Goal: Check status: Check status

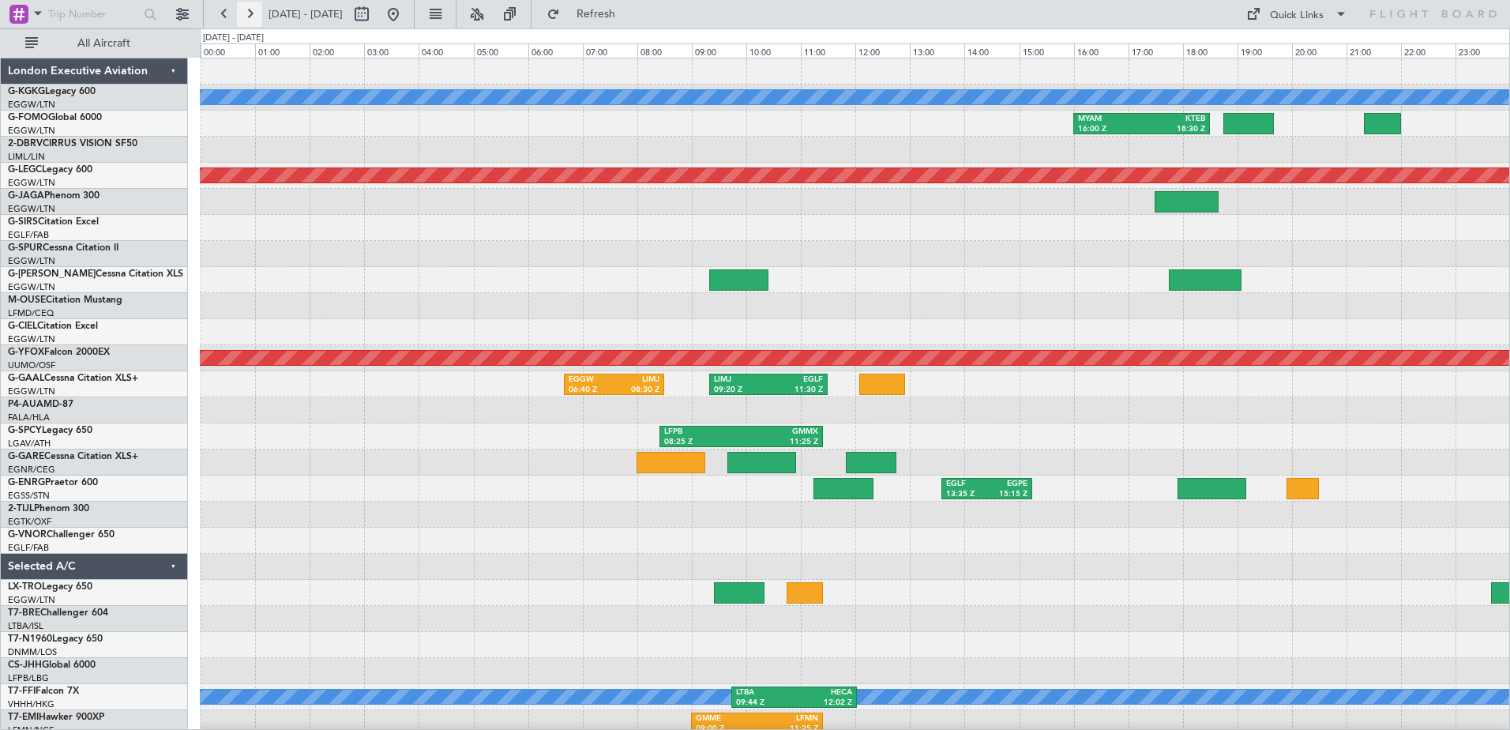
click at [254, 17] on button at bounding box center [249, 14] width 25 height 25
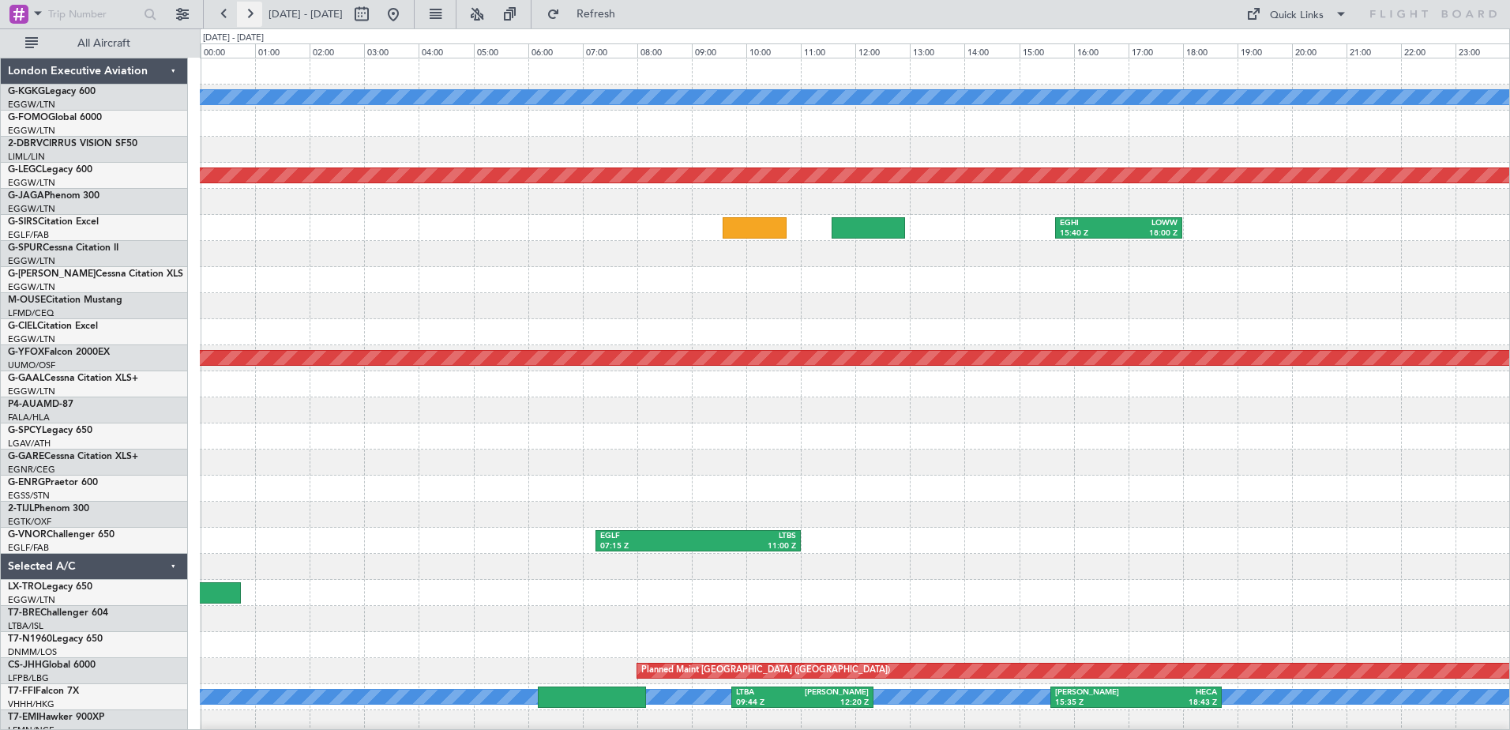
click at [254, 17] on button at bounding box center [249, 14] width 25 height 25
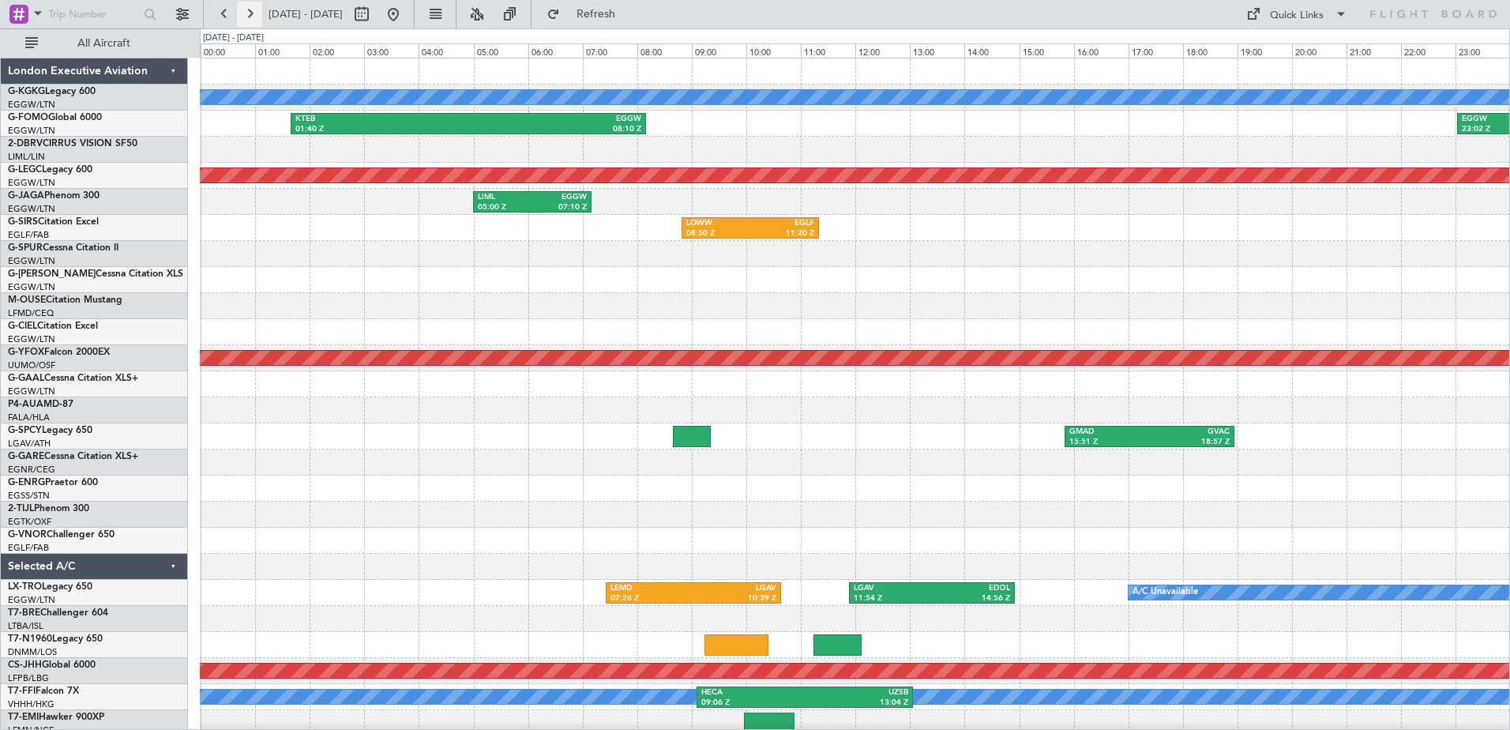
click at [254, 17] on button at bounding box center [249, 14] width 25 height 25
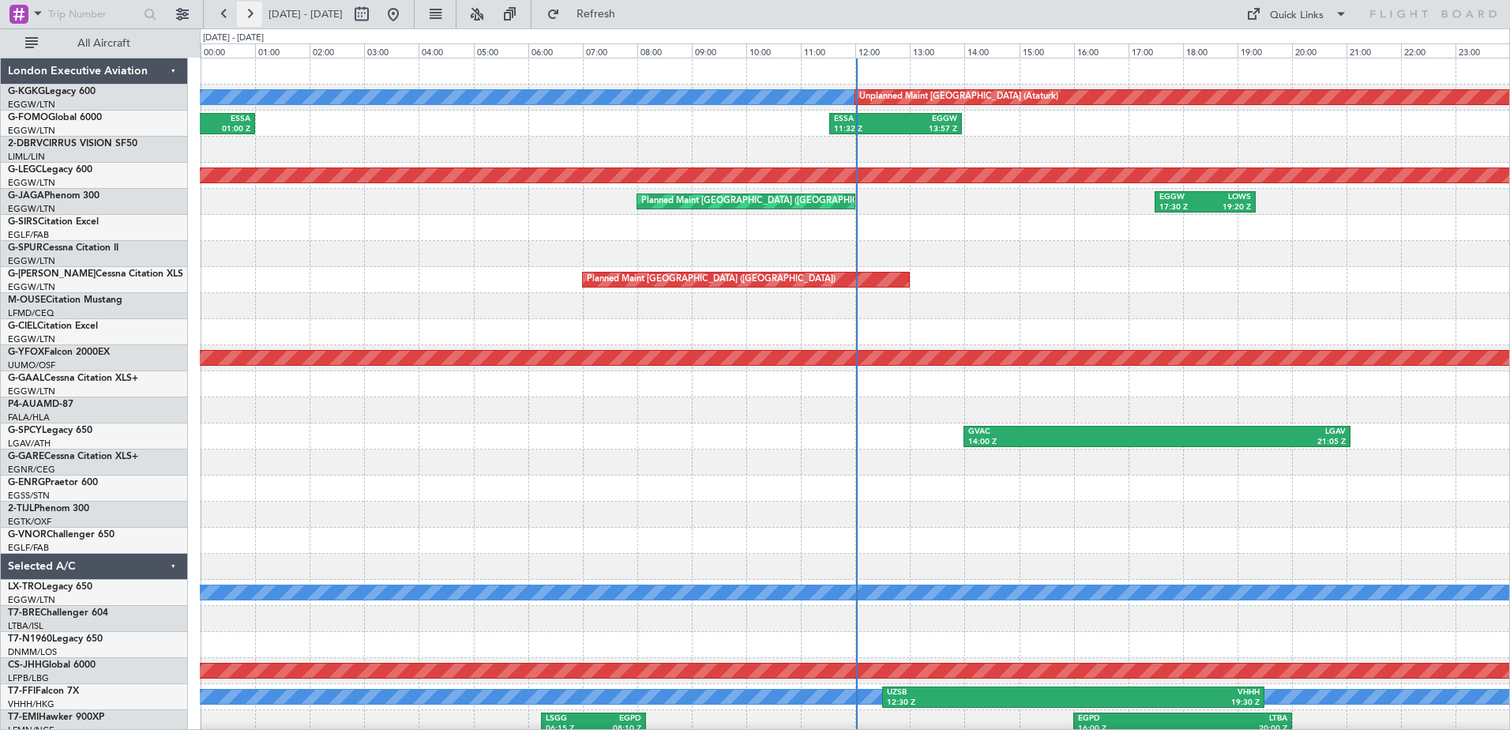
click at [254, 17] on button at bounding box center [249, 14] width 25 height 25
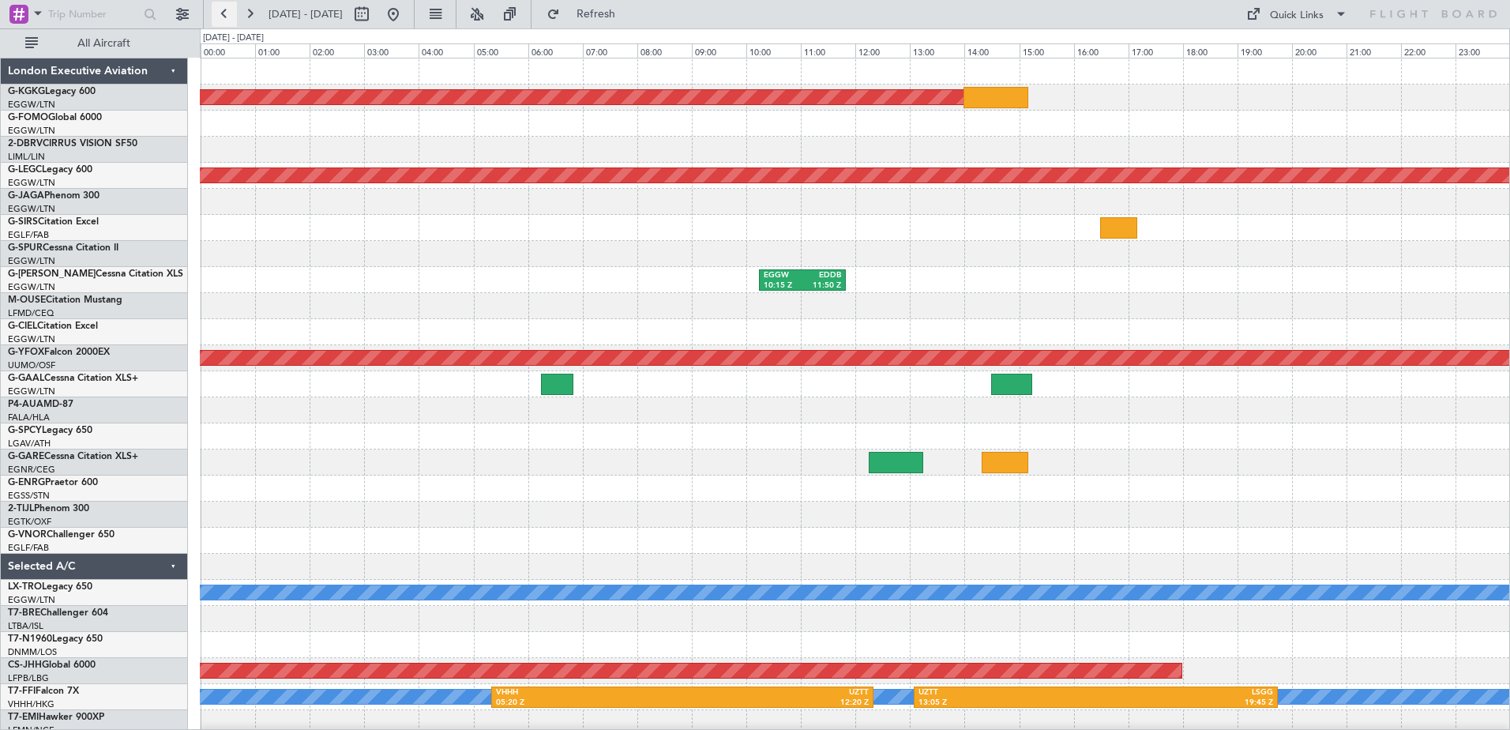
click at [214, 10] on button at bounding box center [224, 14] width 25 height 25
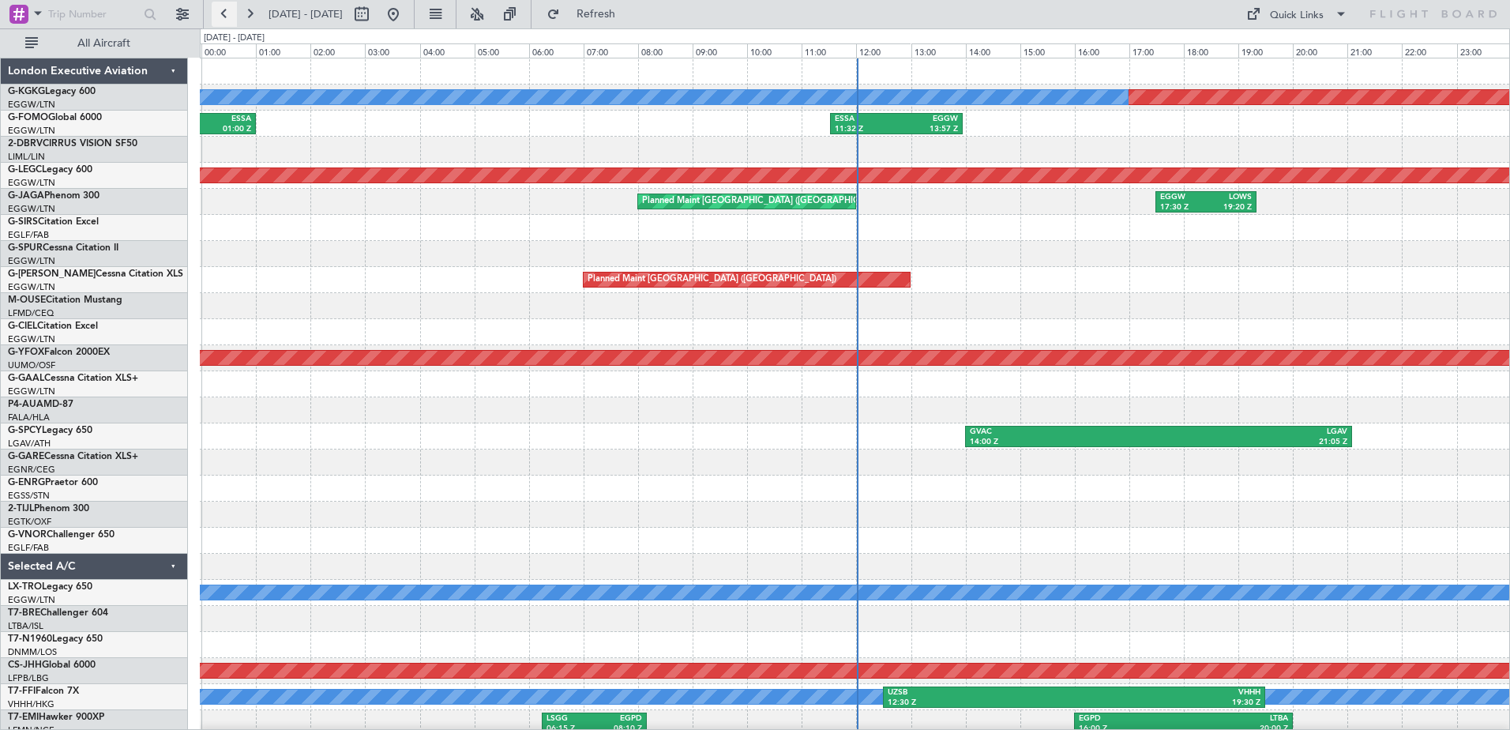
click at [214, 10] on button at bounding box center [224, 14] width 25 height 25
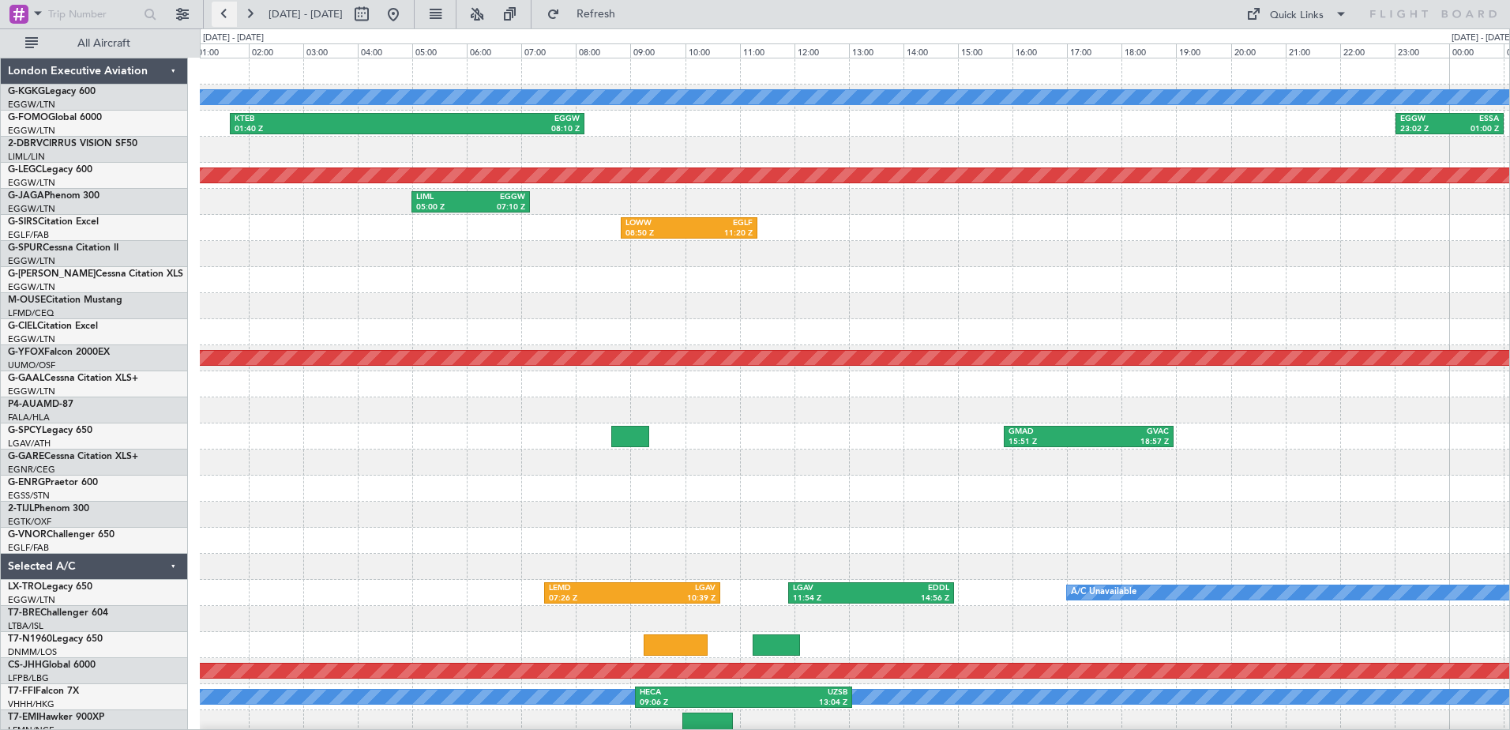
click at [214, 10] on button at bounding box center [224, 14] width 25 height 25
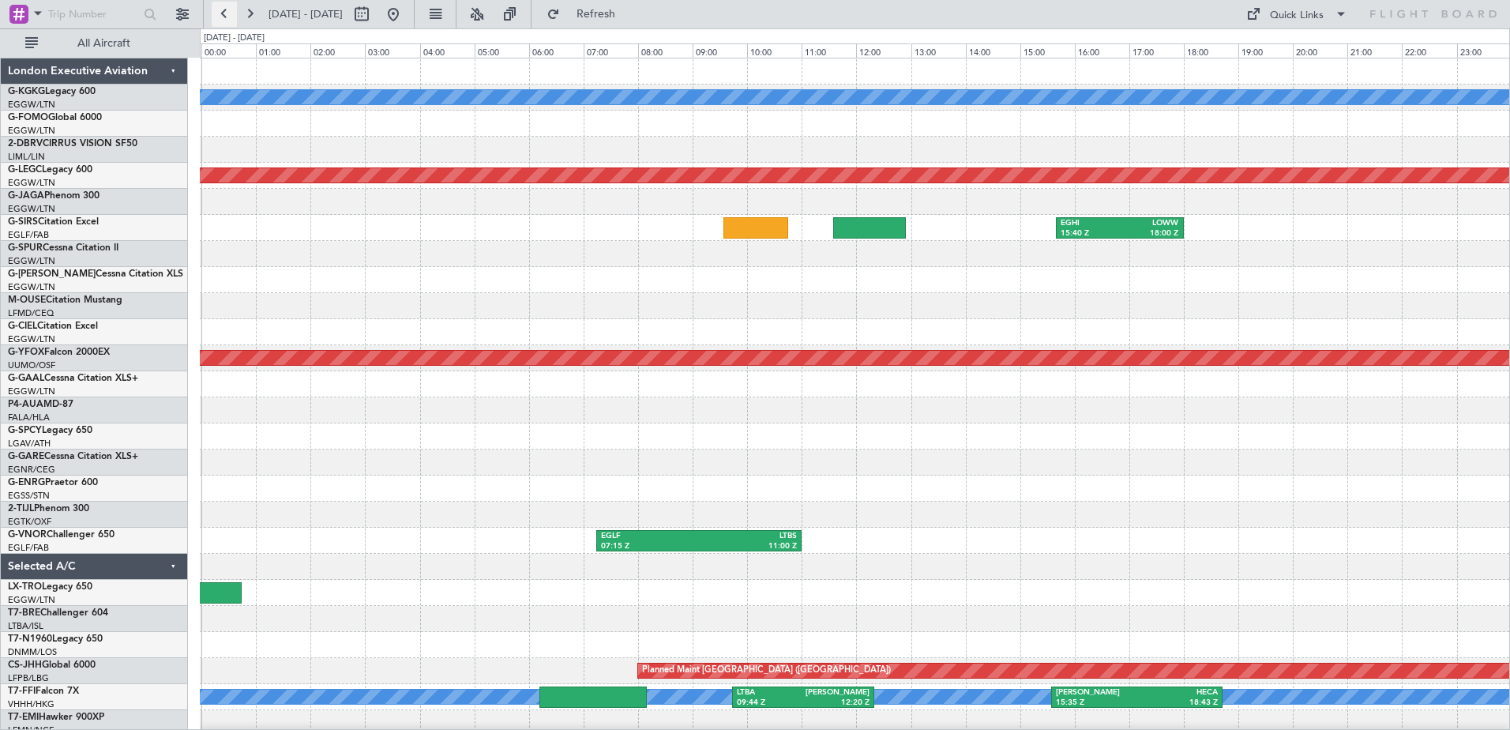
click at [214, 10] on button at bounding box center [224, 14] width 25 height 25
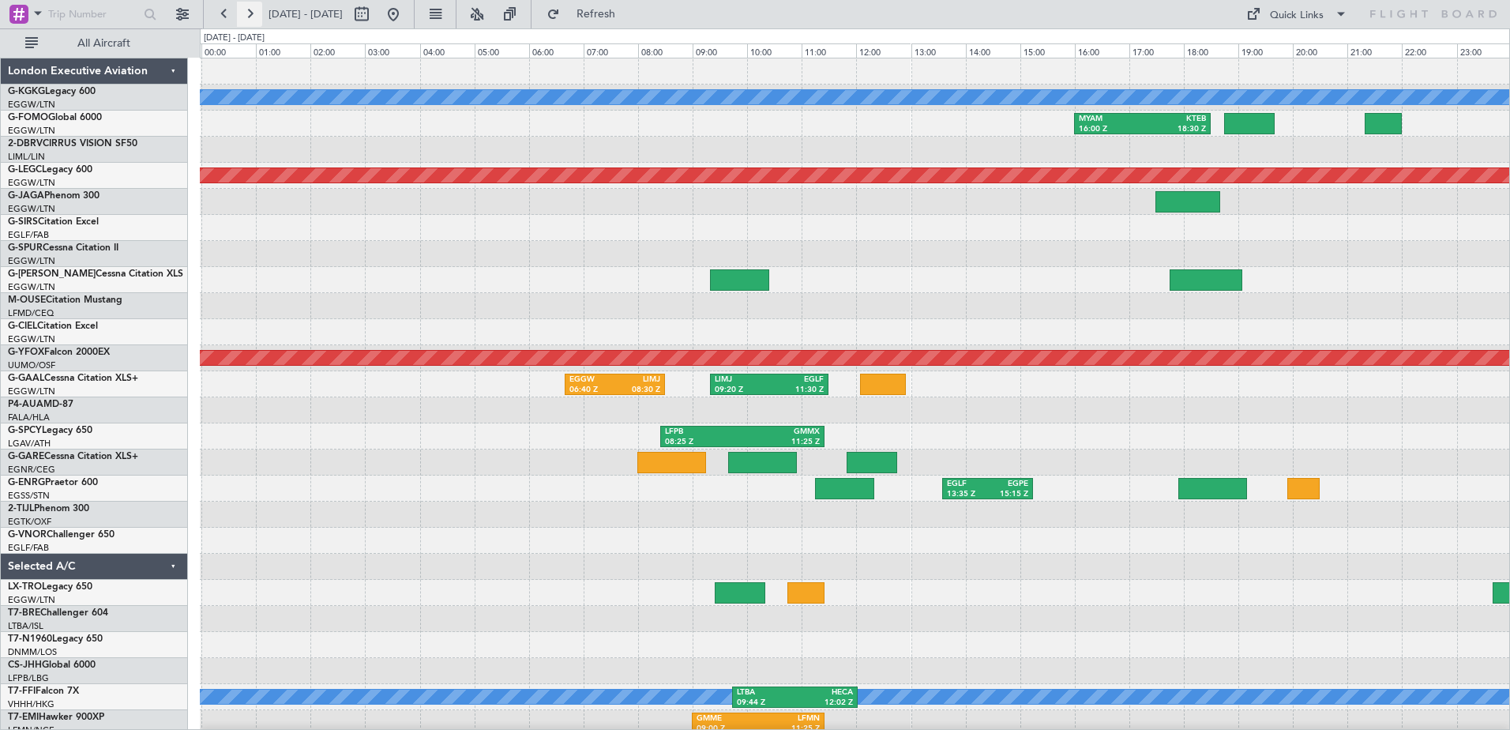
click at [255, 16] on button at bounding box center [249, 14] width 25 height 25
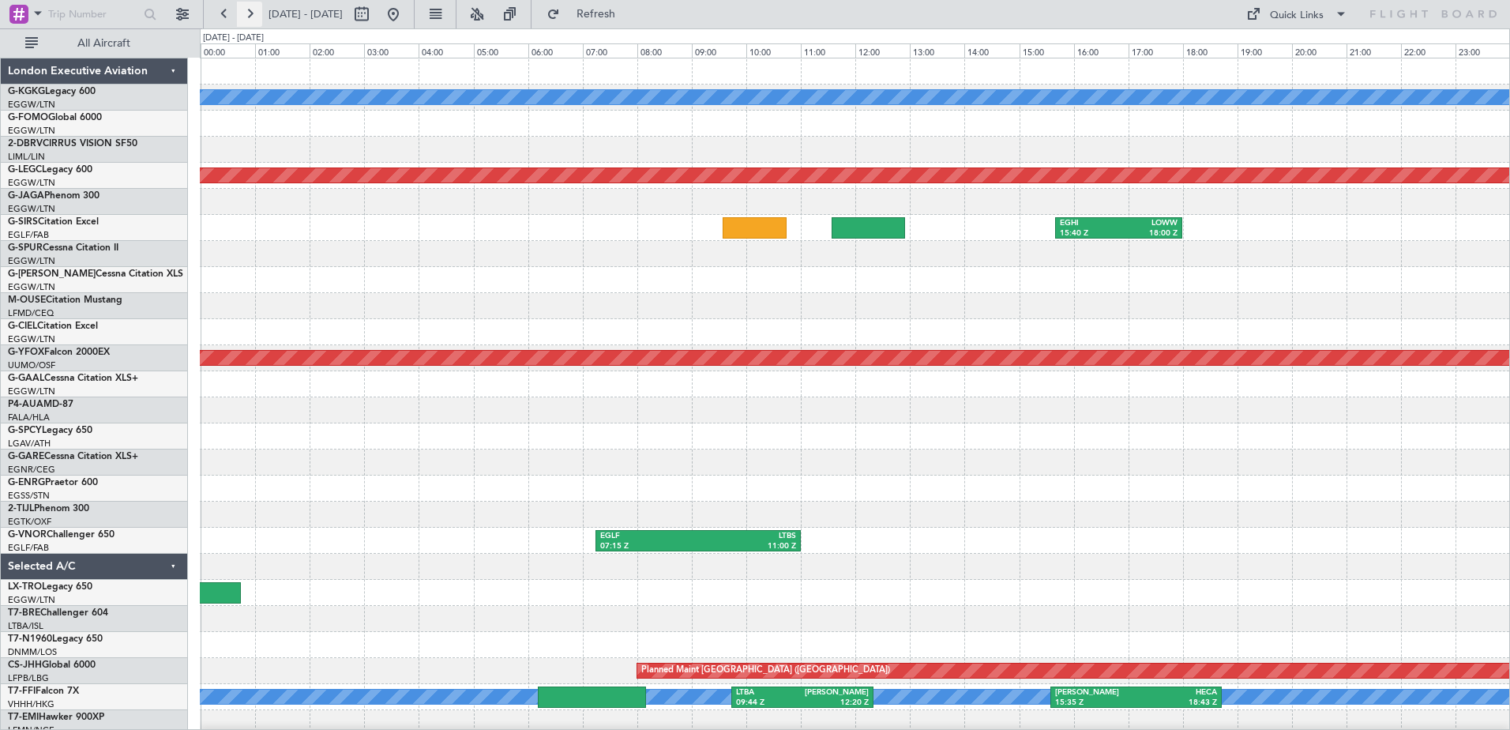
click at [255, 16] on button at bounding box center [249, 14] width 25 height 25
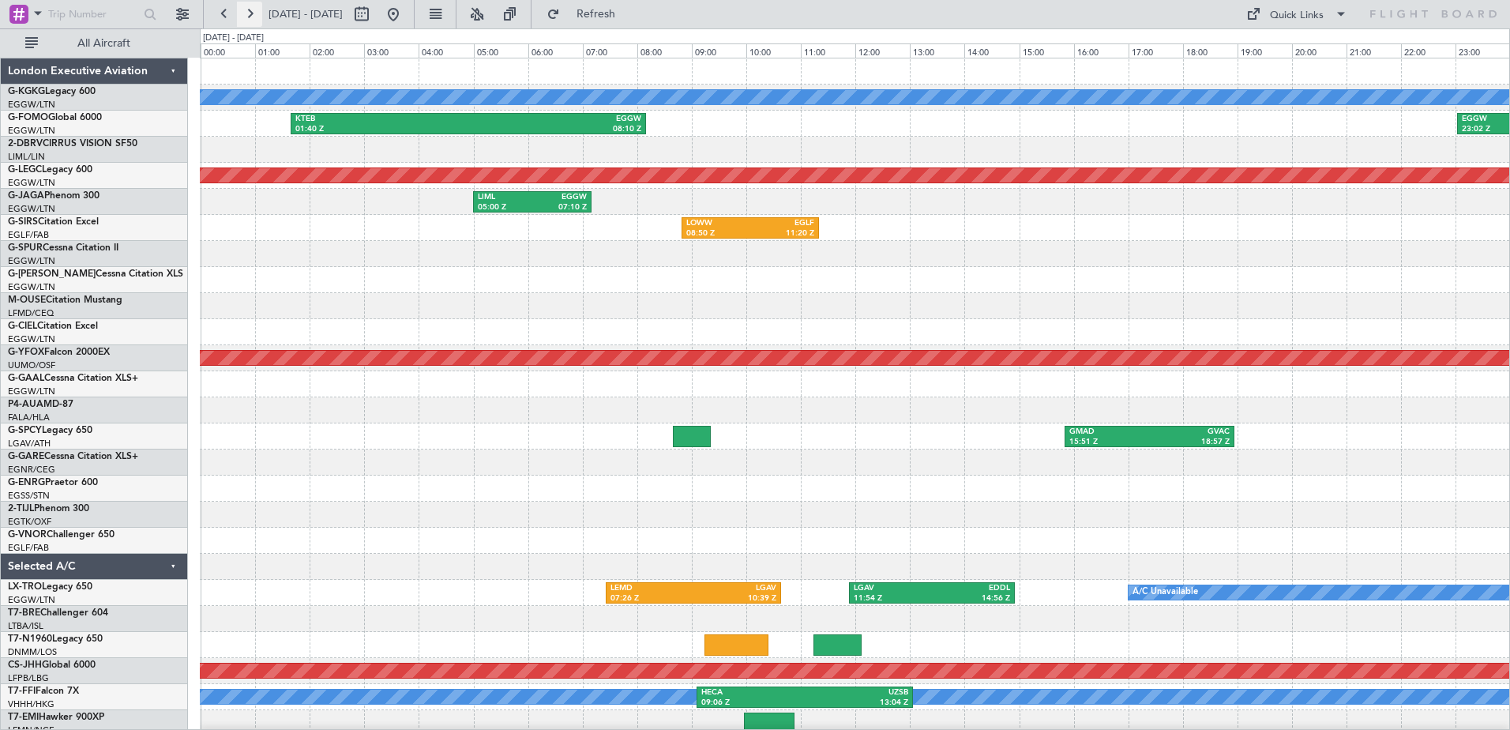
click at [255, 16] on button at bounding box center [249, 14] width 25 height 25
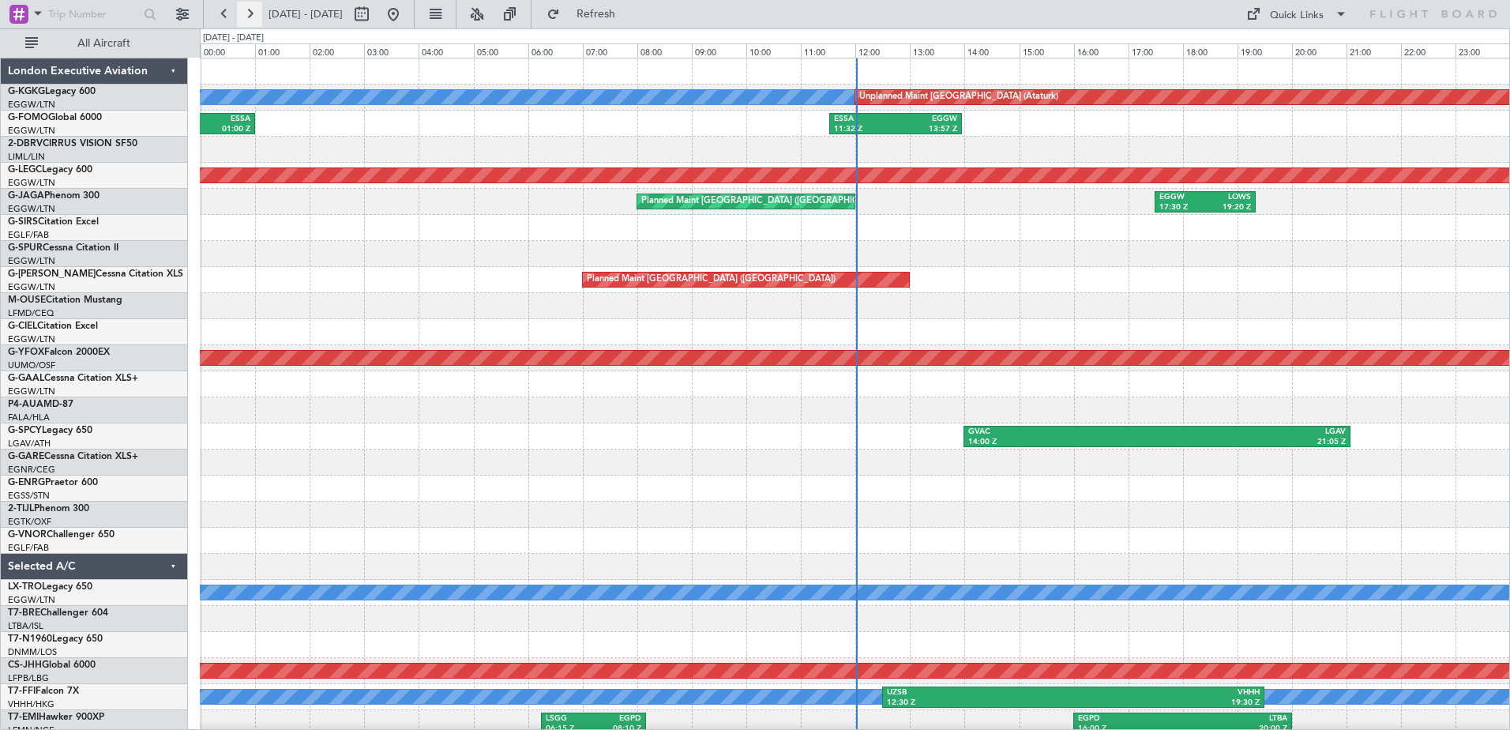
click at [255, 16] on button at bounding box center [249, 14] width 25 height 25
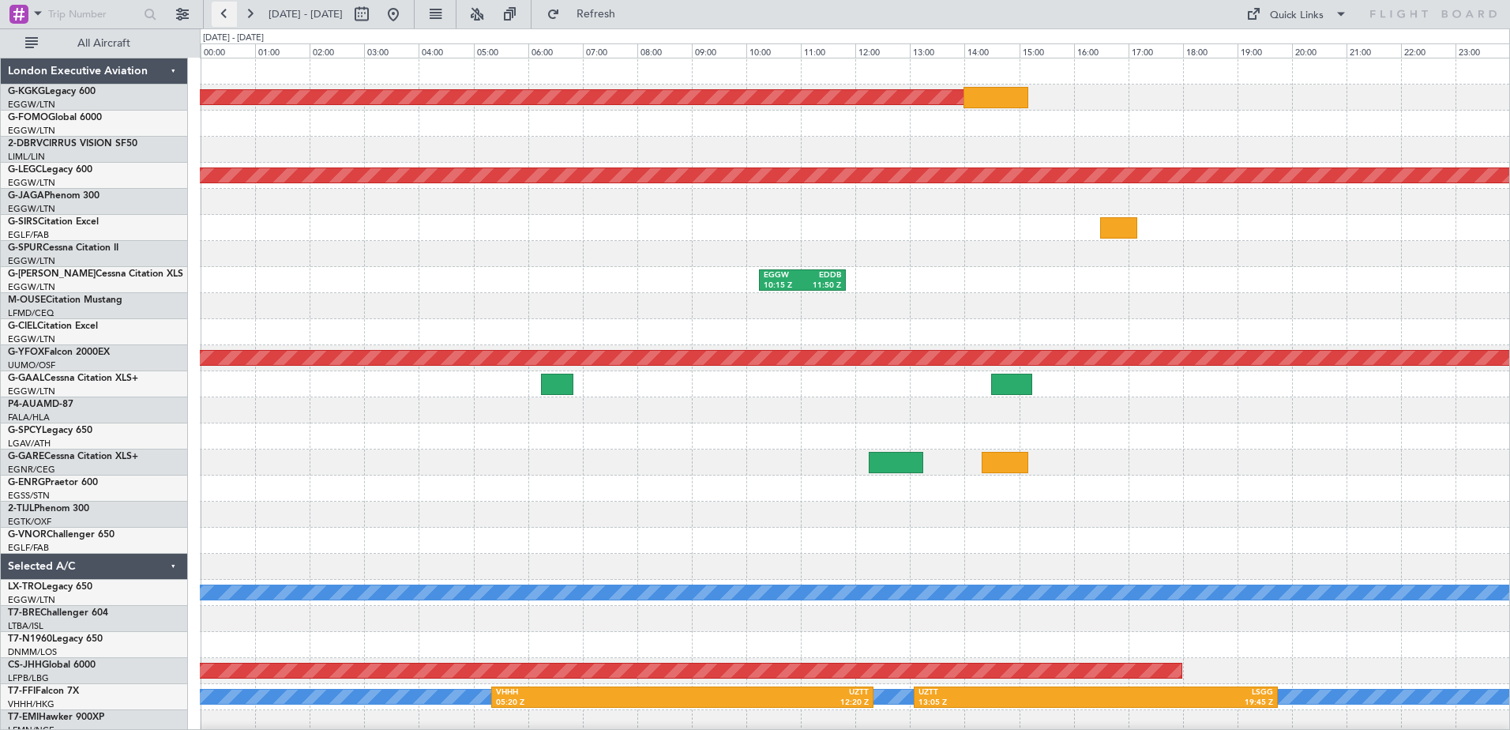
click at [224, 10] on button at bounding box center [224, 14] width 25 height 25
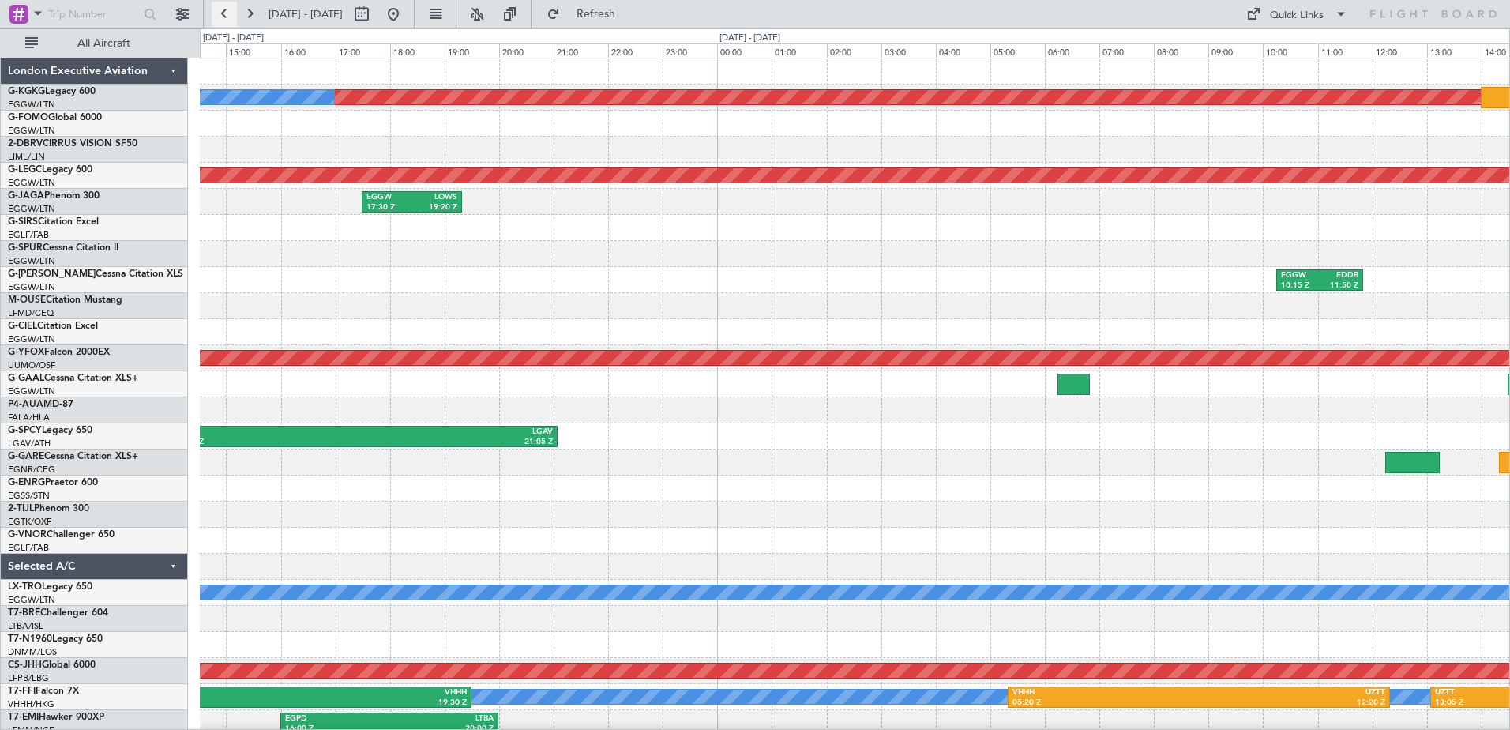
click at [224, 10] on button at bounding box center [224, 14] width 25 height 25
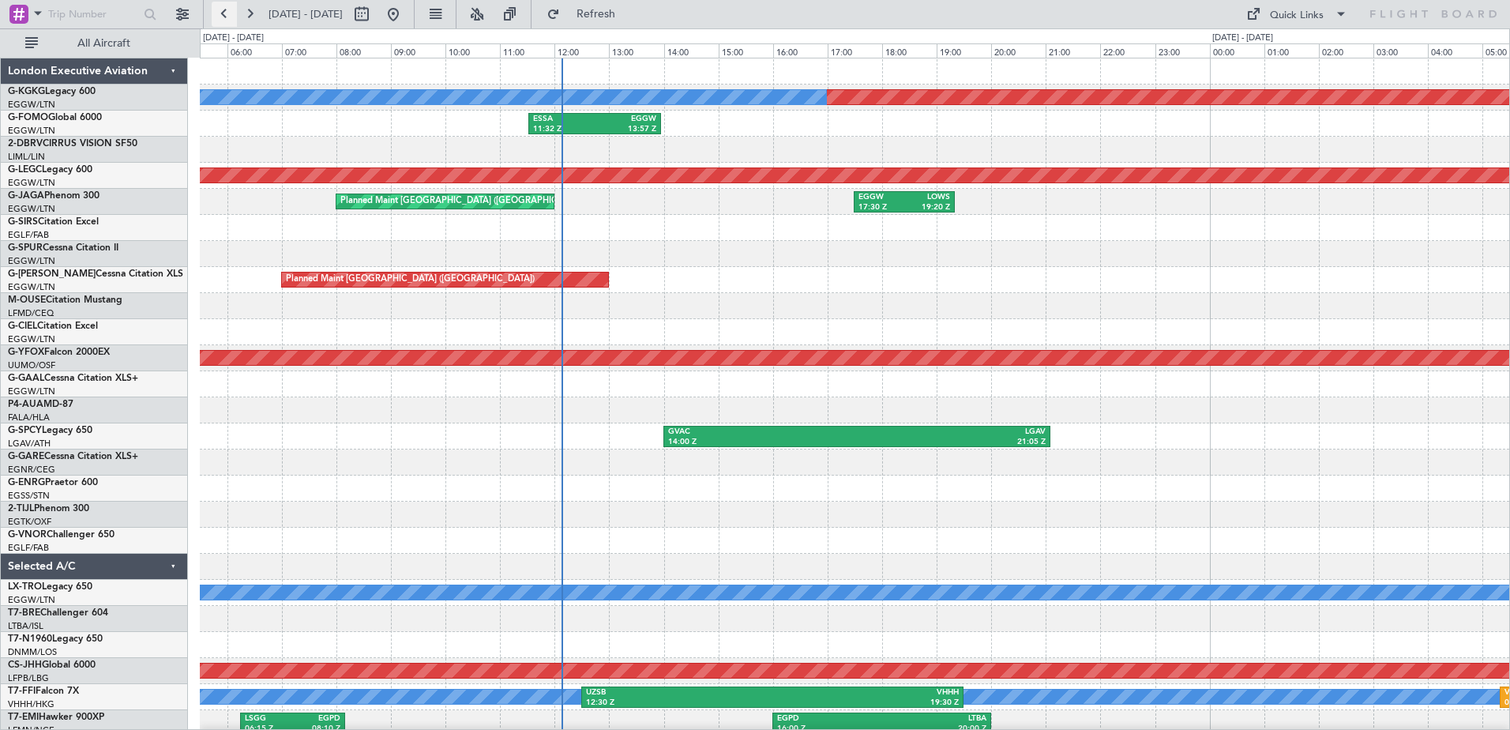
click at [224, 10] on button at bounding box center [224, 14] width 25 height 25
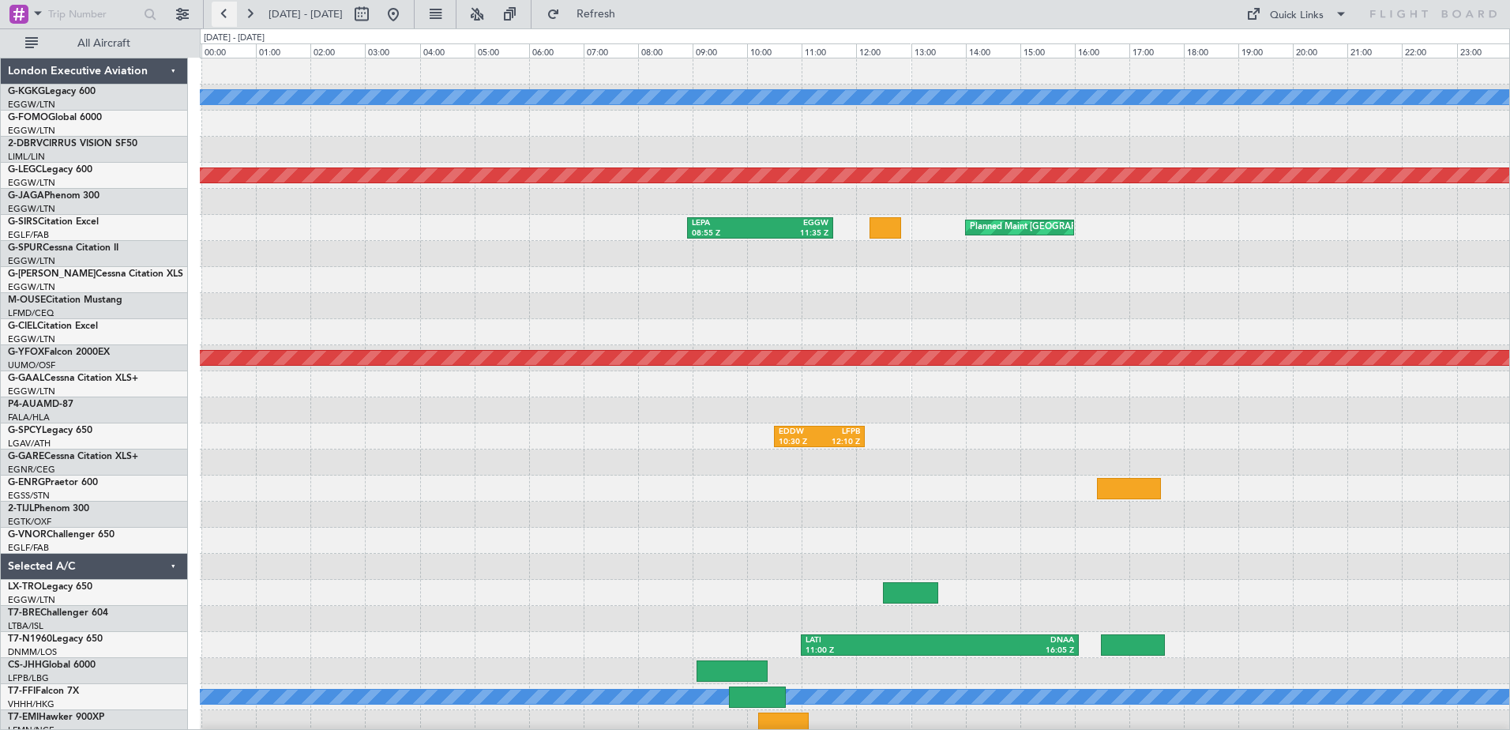
click at [224, 10] on button at bounding box center [224, 14] width 25 height 25
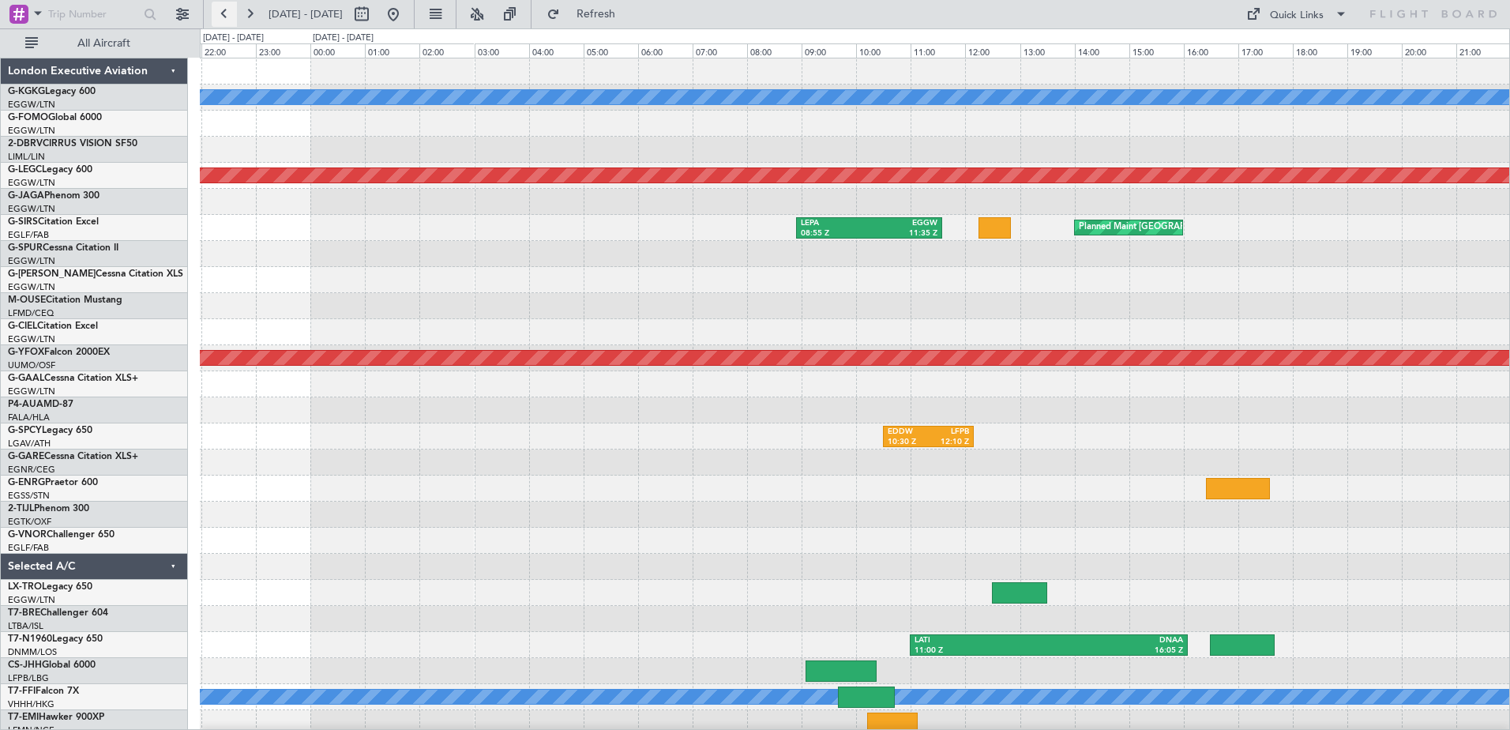
click at [224, 10] on button at bounding box center [224, 14] width 25 height 25
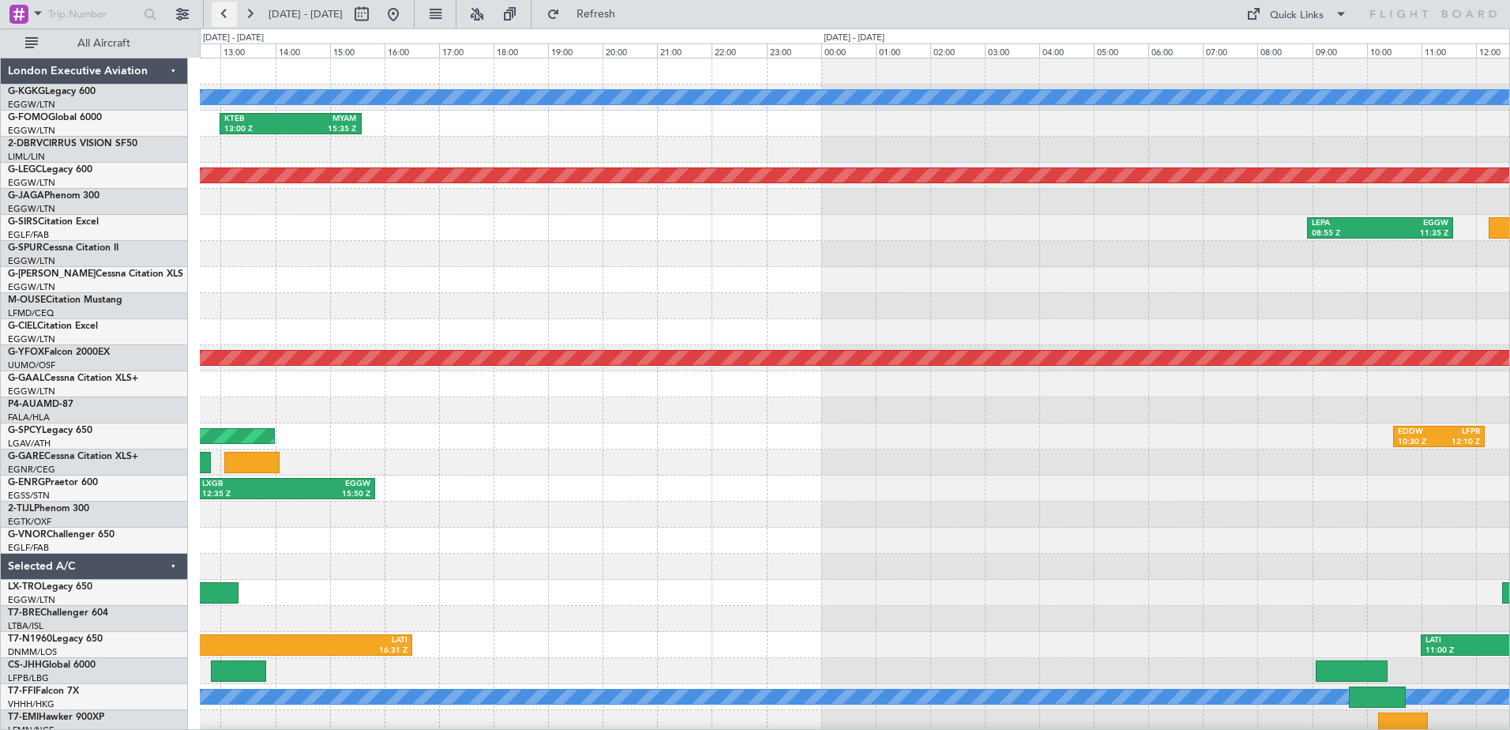
click at [224, 10] on button at bounding box center [224, 14] width 25 height 25
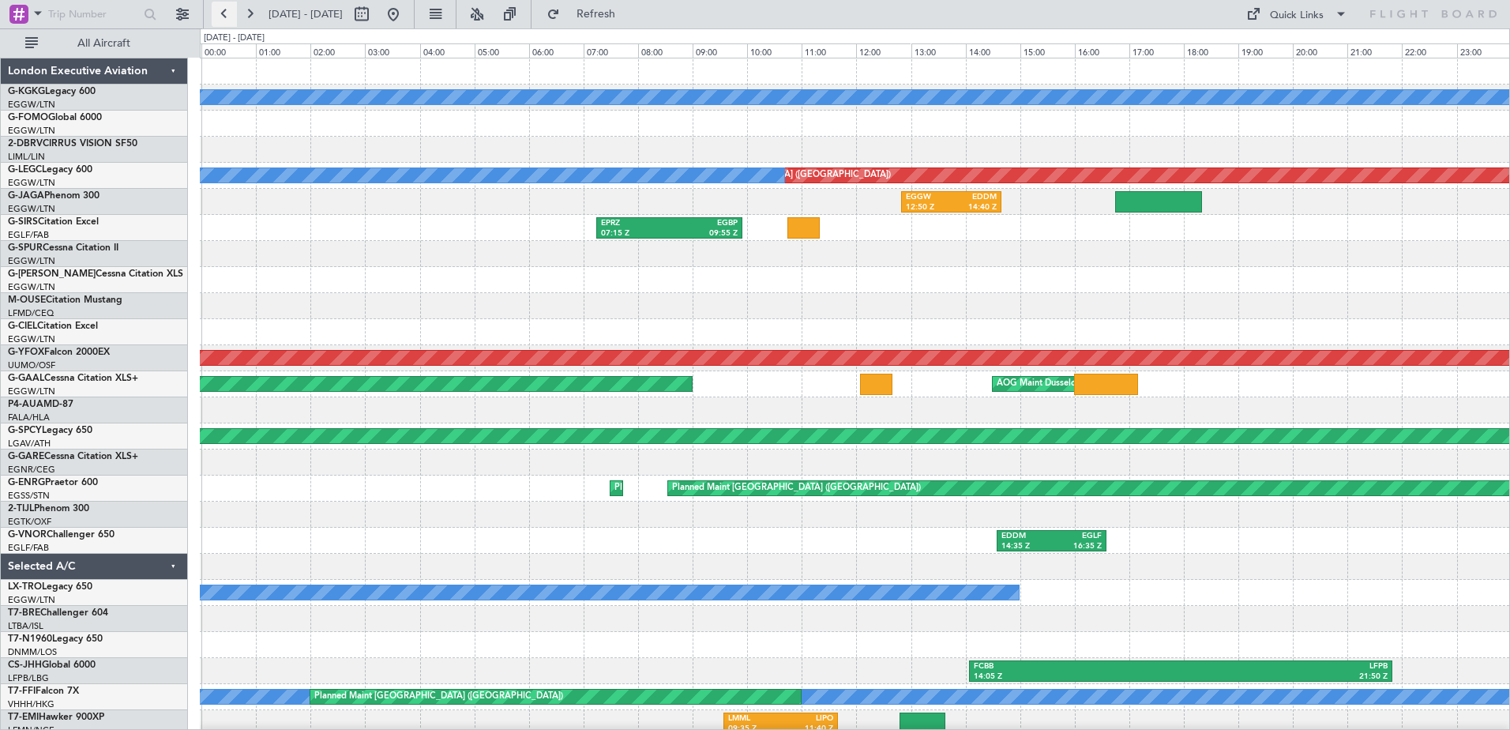
click at [224, 10] on button at bounding box center [224, 14] width 25 height 25
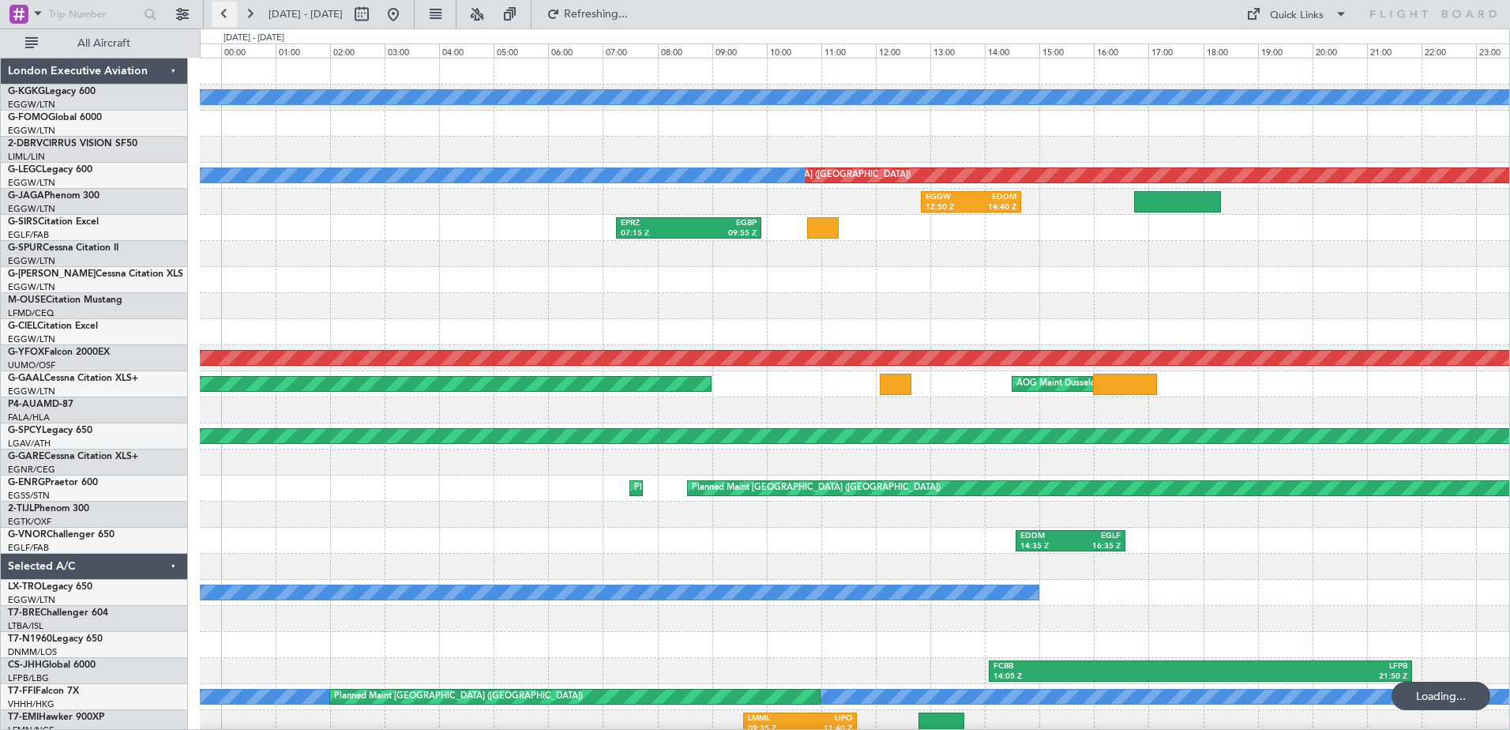
click at [224, 10] on button at bounding box center [224, 14] width 25 height 25
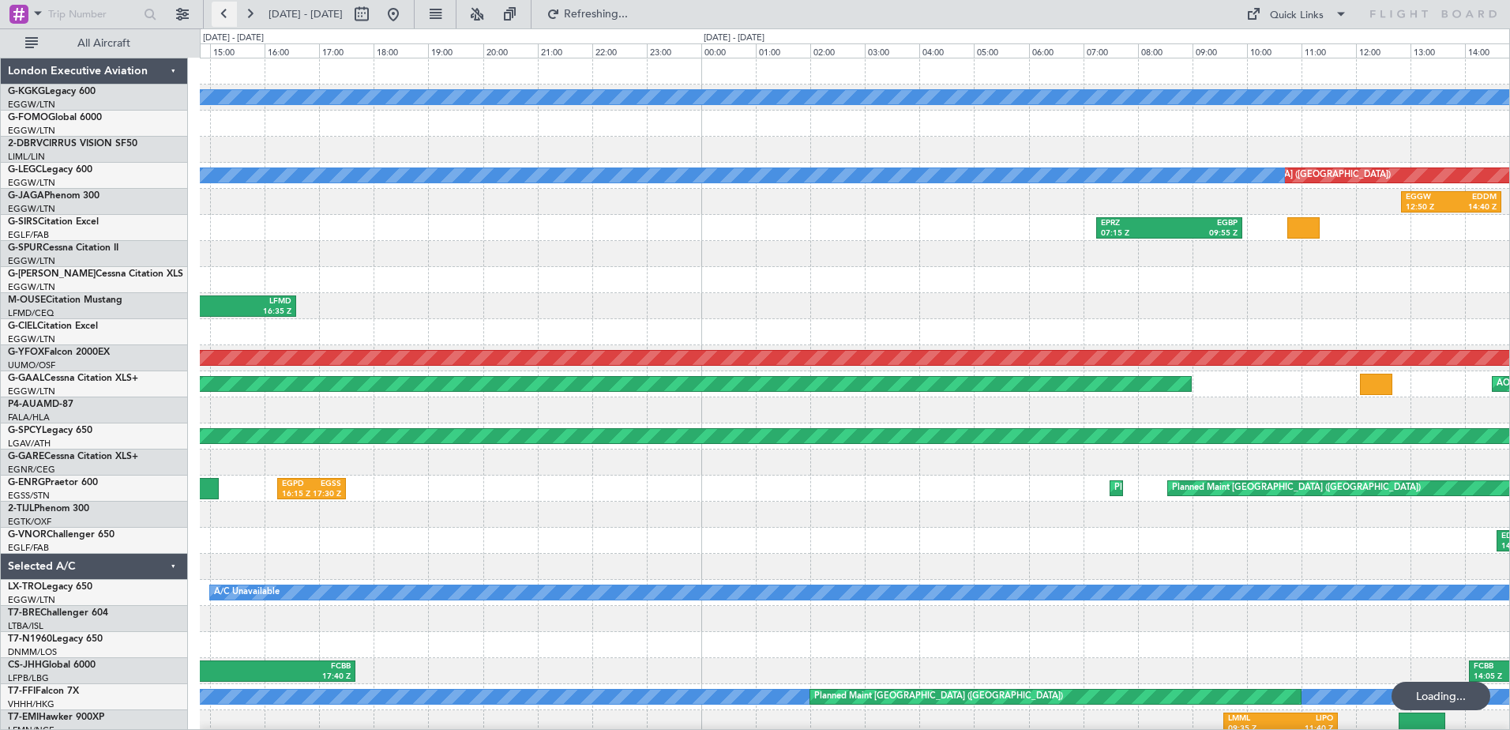
click at [224, 10] on button at bounding box center [224, 14] width 25 height 25
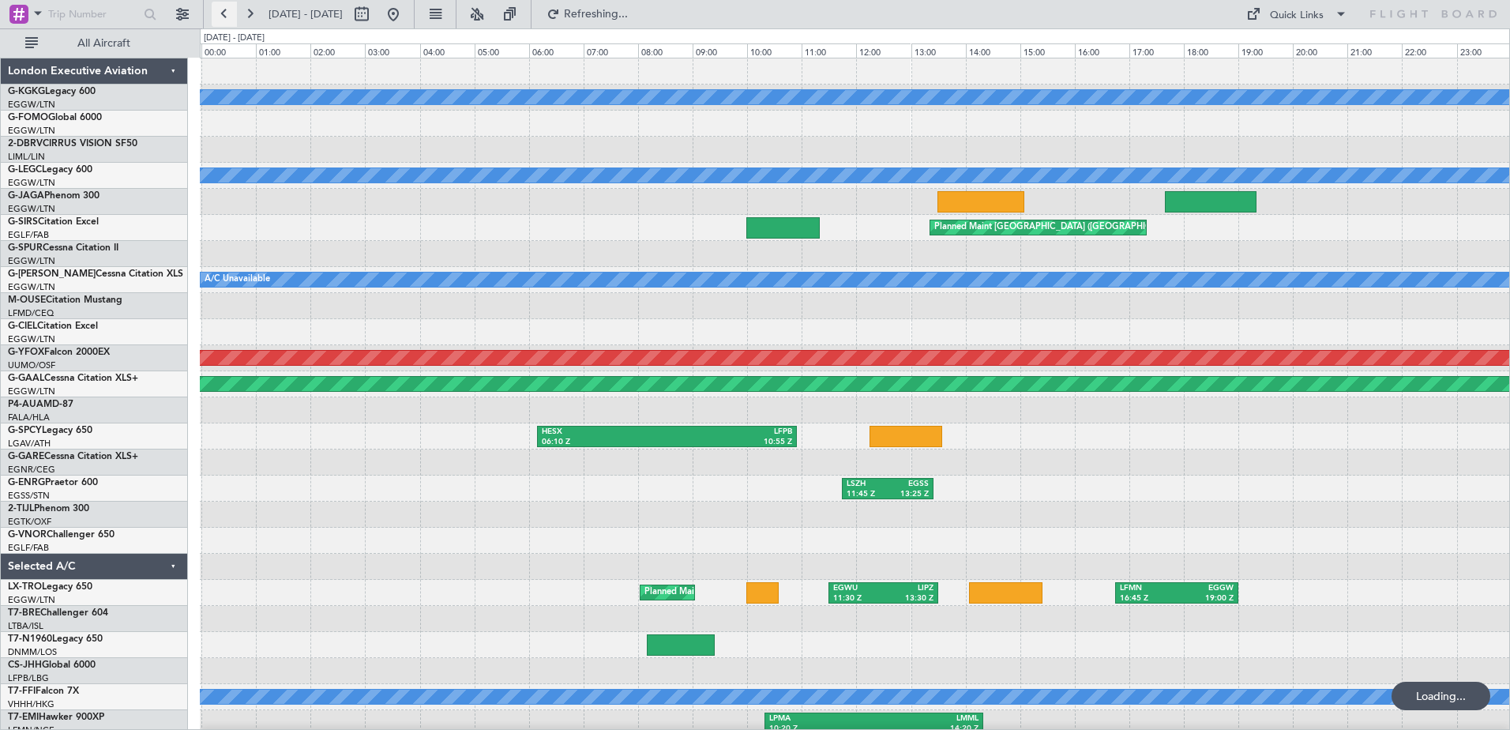
click at [224, 10] on button at bounding box center [224, 14] width 25 height 25
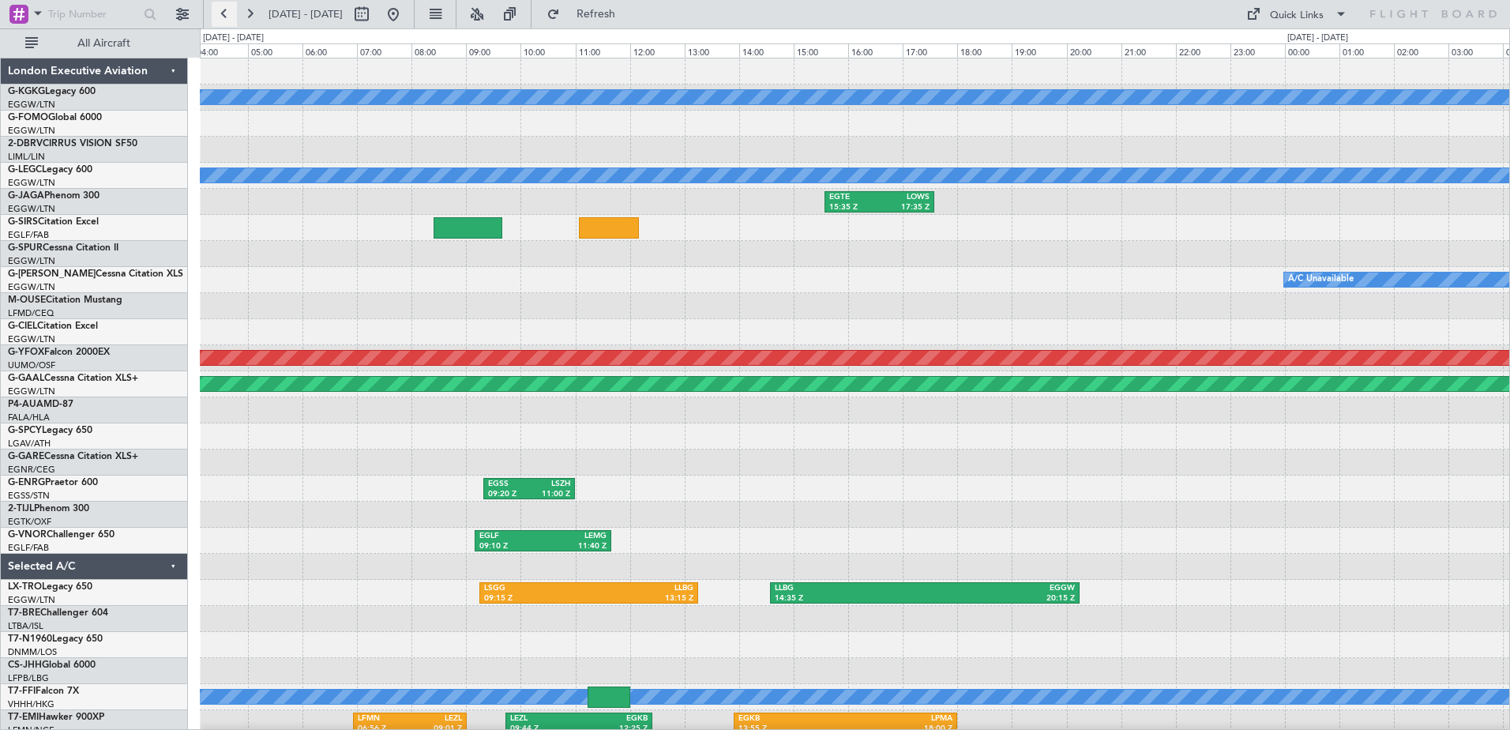
click at [224, 10] on button at bounding box center [224, 14] width 25 height 25
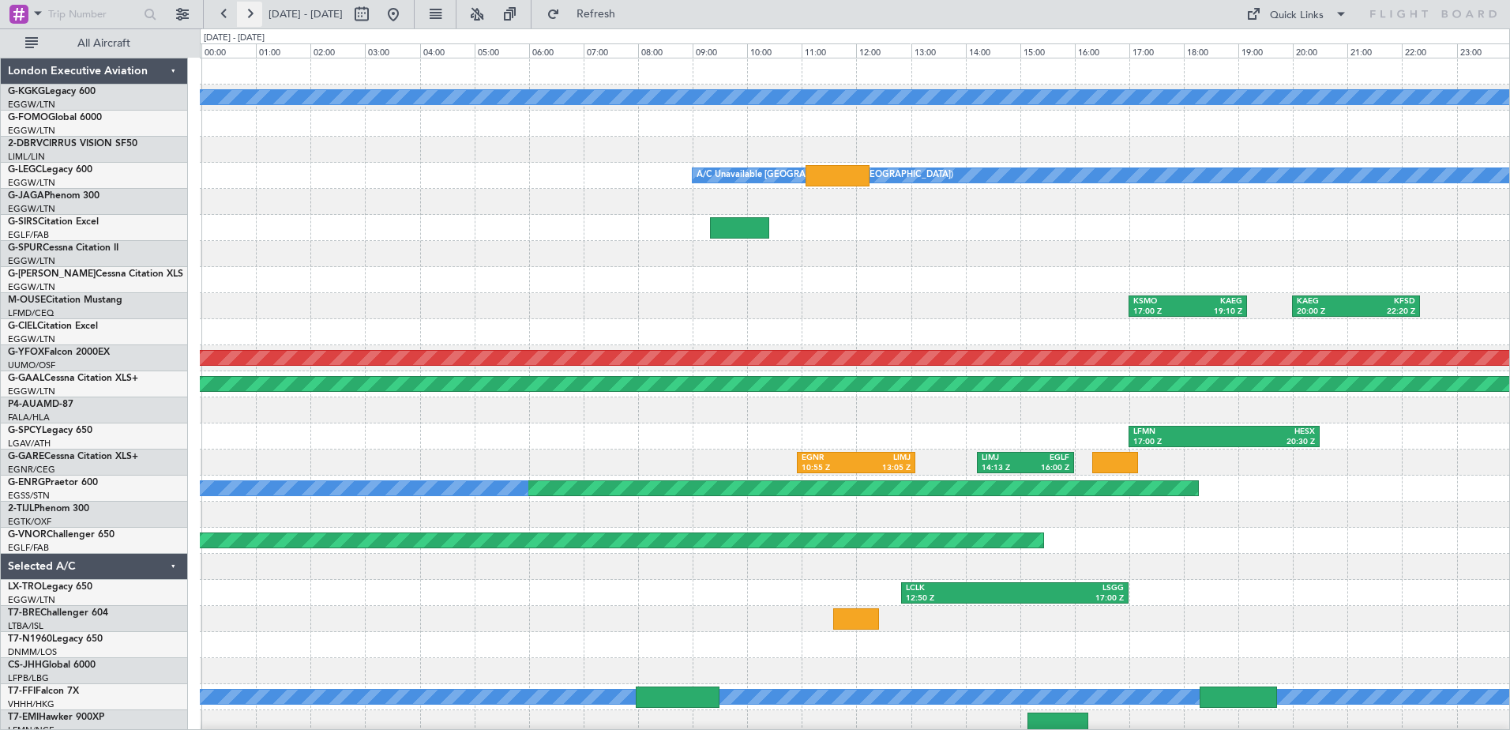
click at [250, 13] on button at bounding box center [249, 14] width 25 height 25
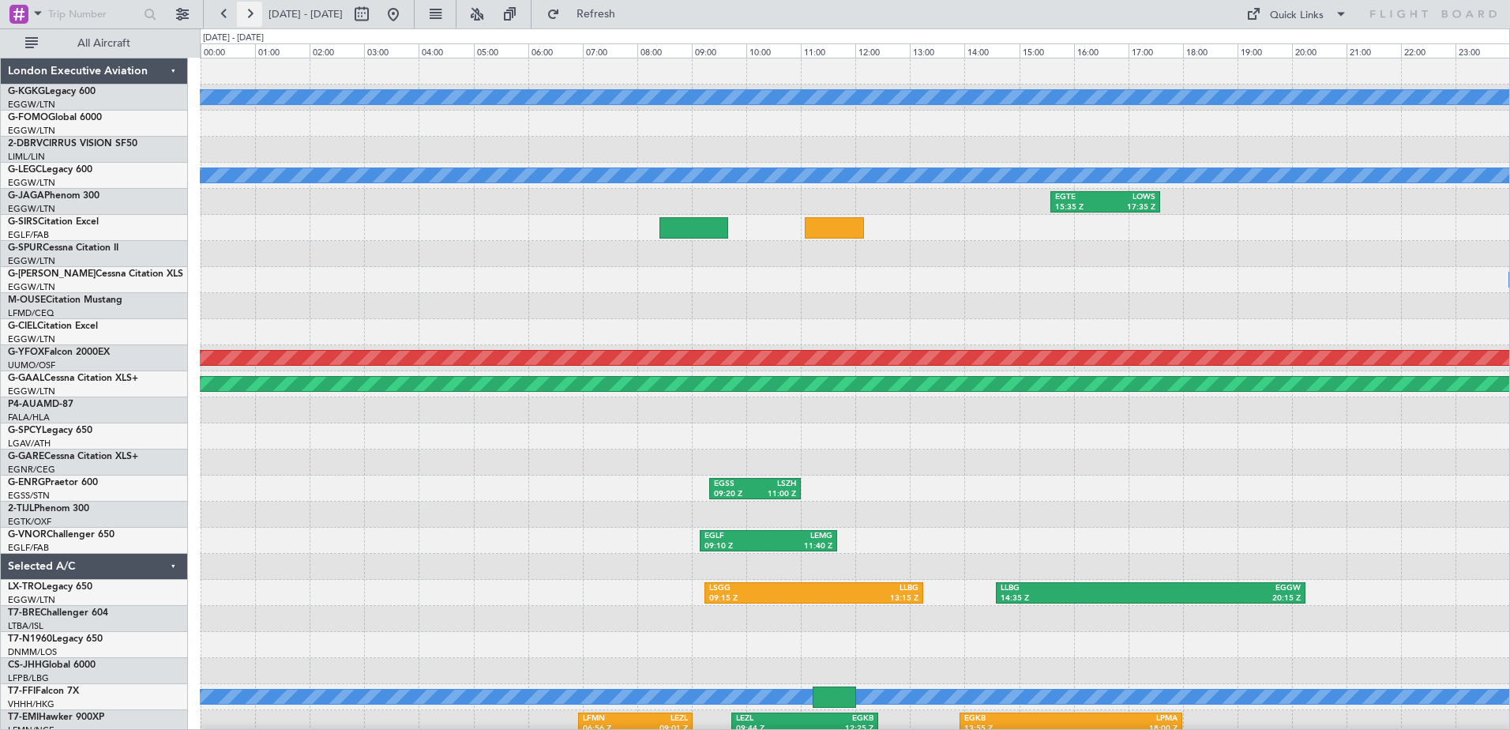
click at [254, 9] on button at bounding box center [249, 14] width 25 height 25
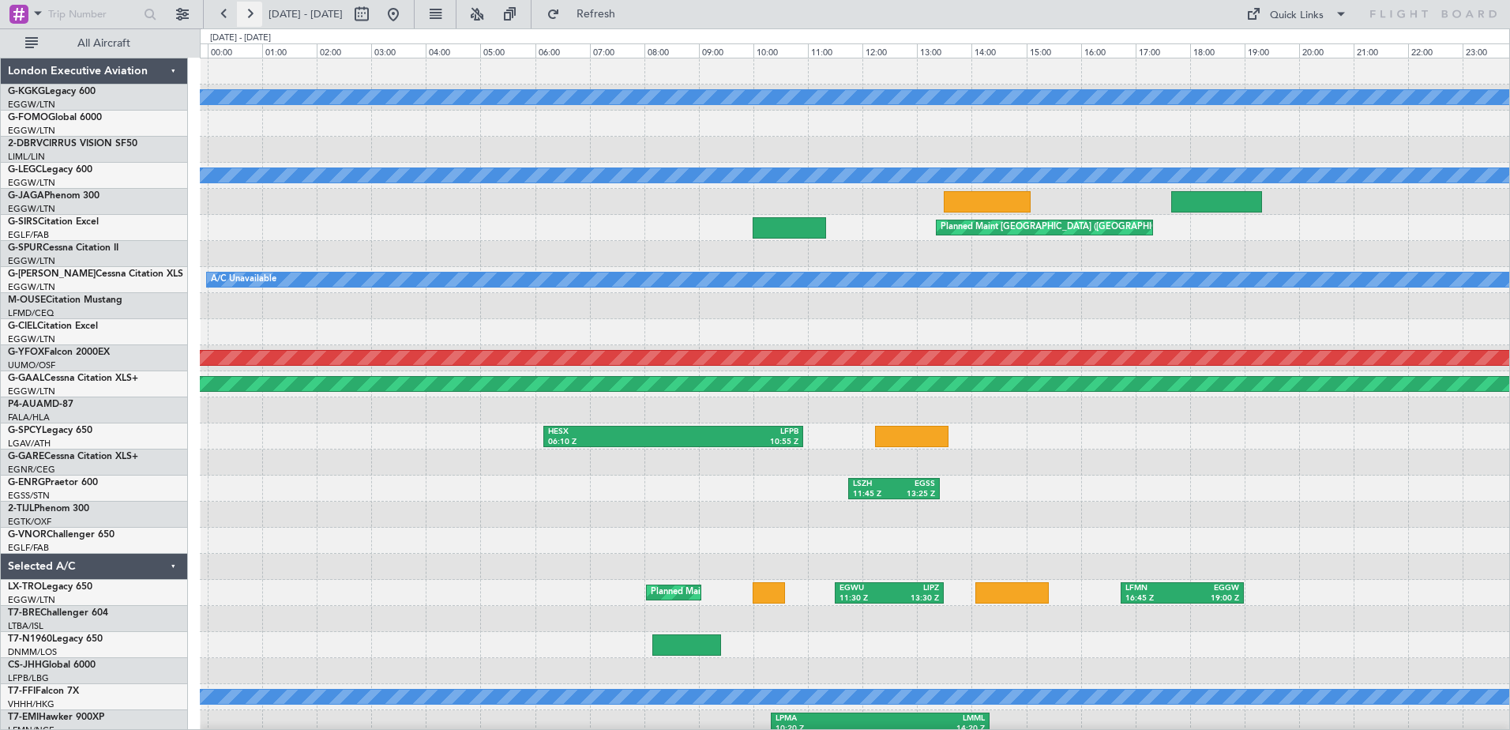
click at [254, 9] on button at bounding box center [249, 14] width 25 height 25
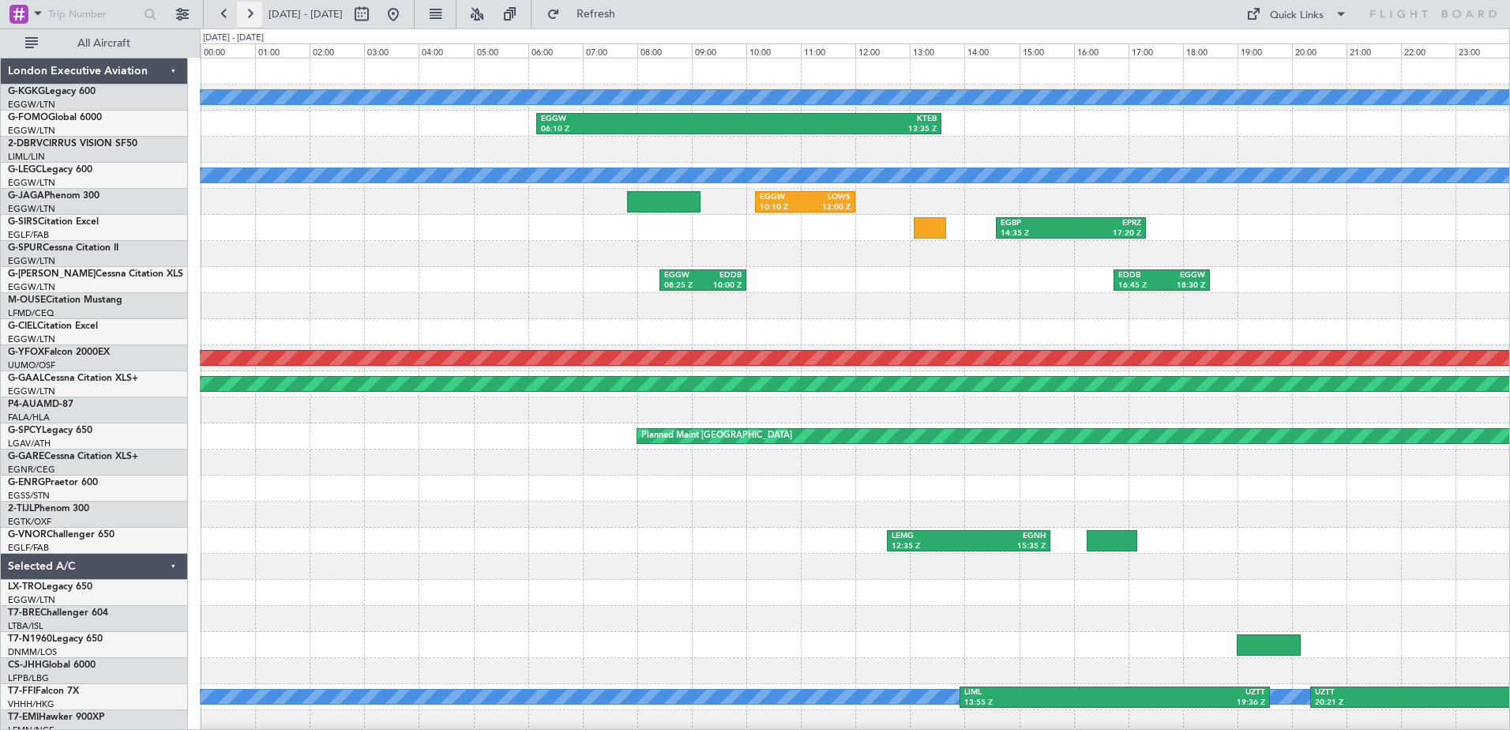
click at [254, 9] on button at bounding box center [249, 14] width 25 height 25
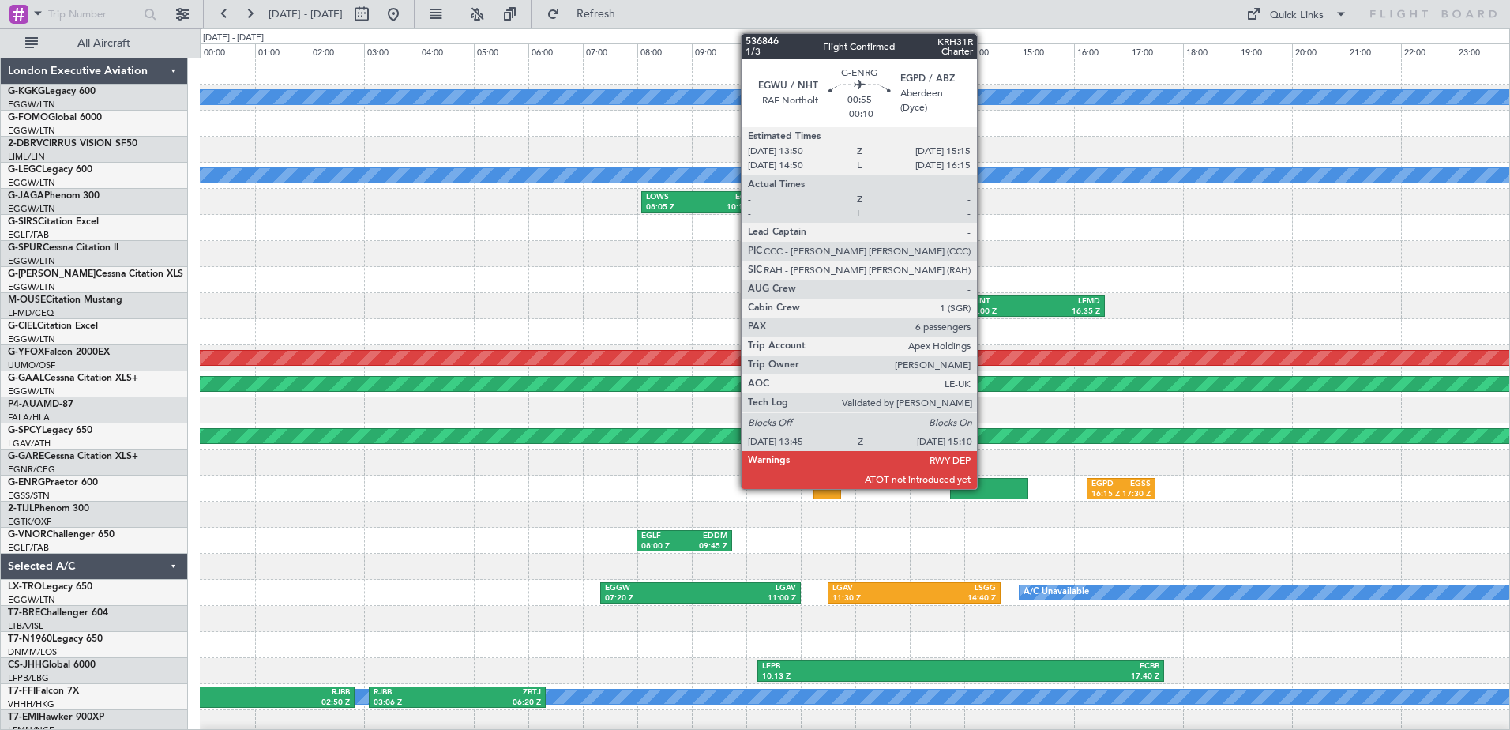
click at [984, 481] on div at bounding box center [988, 488] width 77 height 21
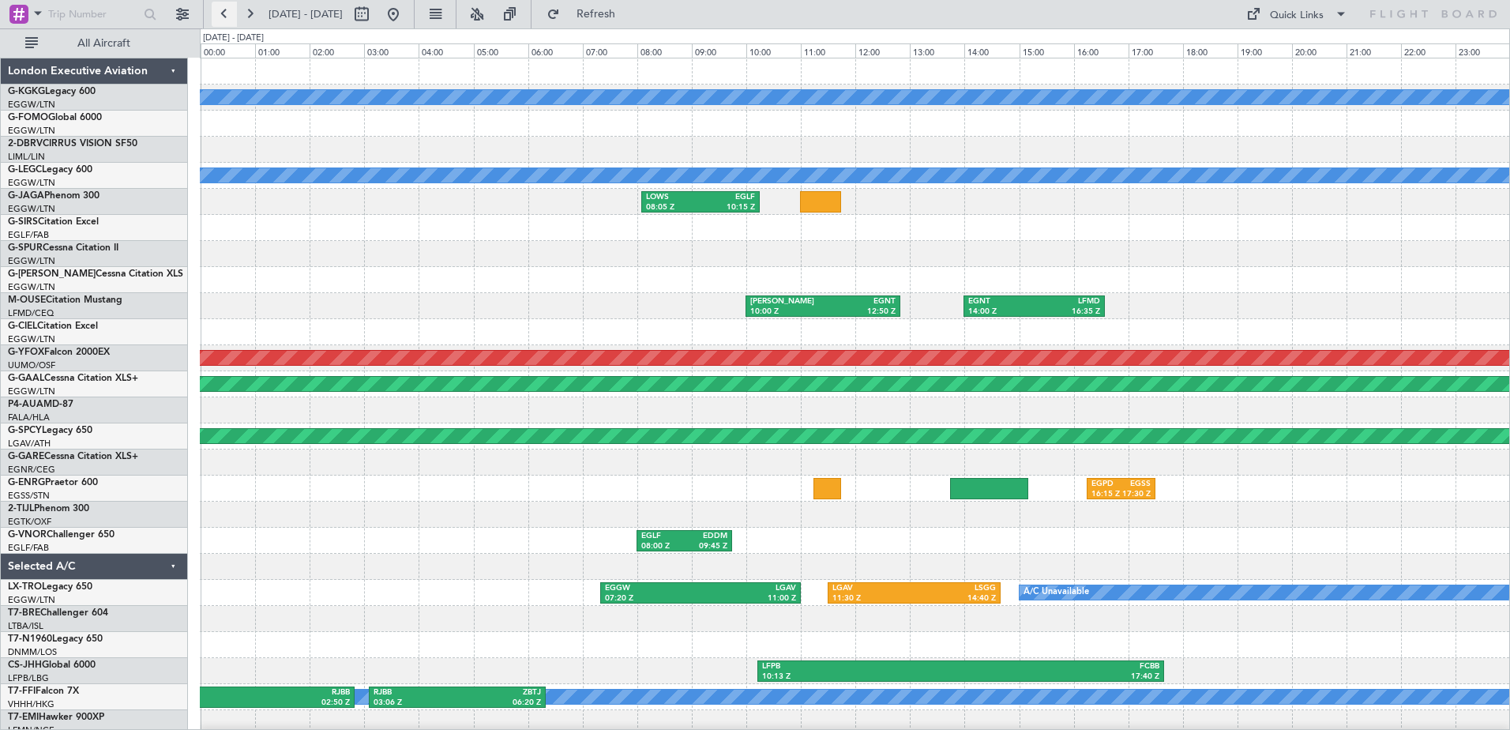
click at [226, 13] on button at bounding box center [224, 14] width 25 height 25
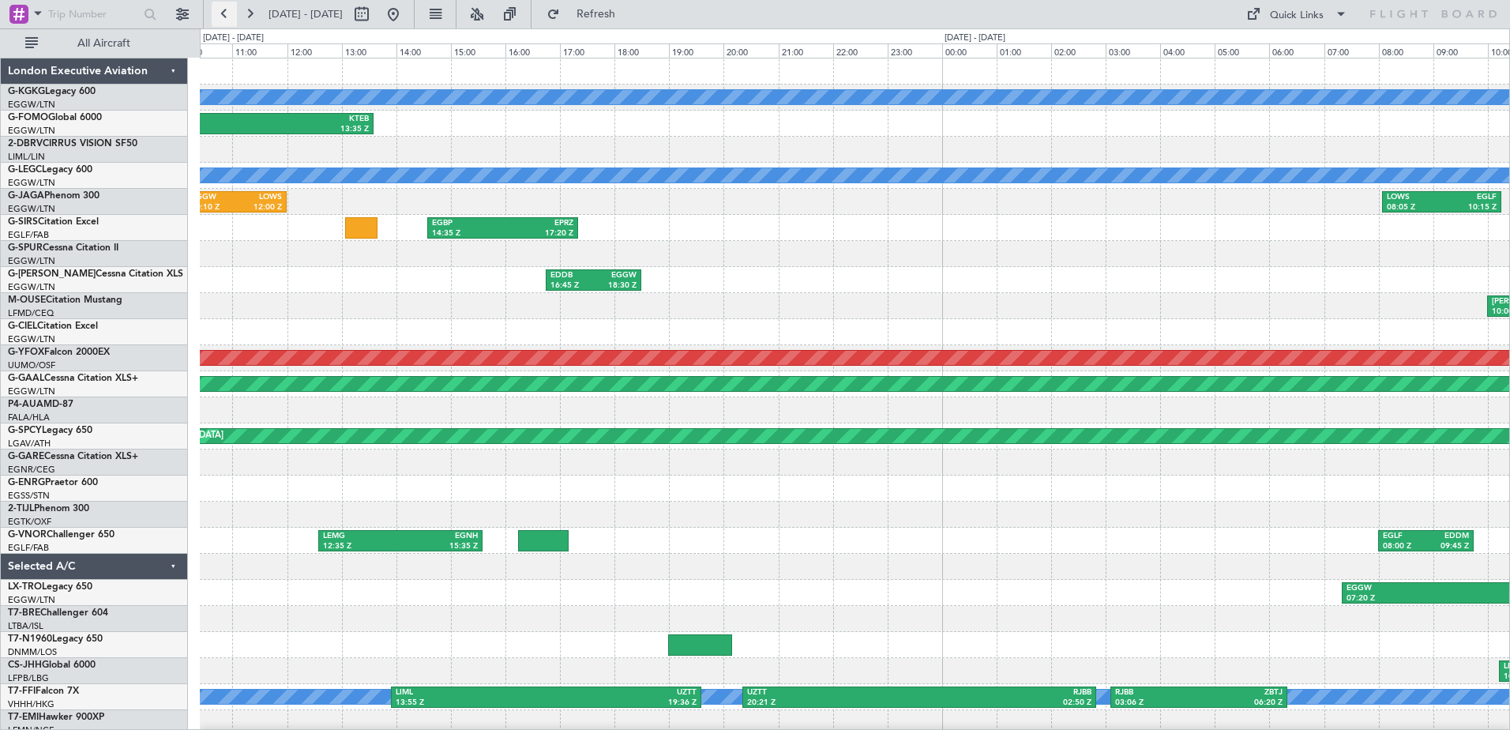
click at [226, 13] on button at bounding box center [224, 14] width 25 height 25
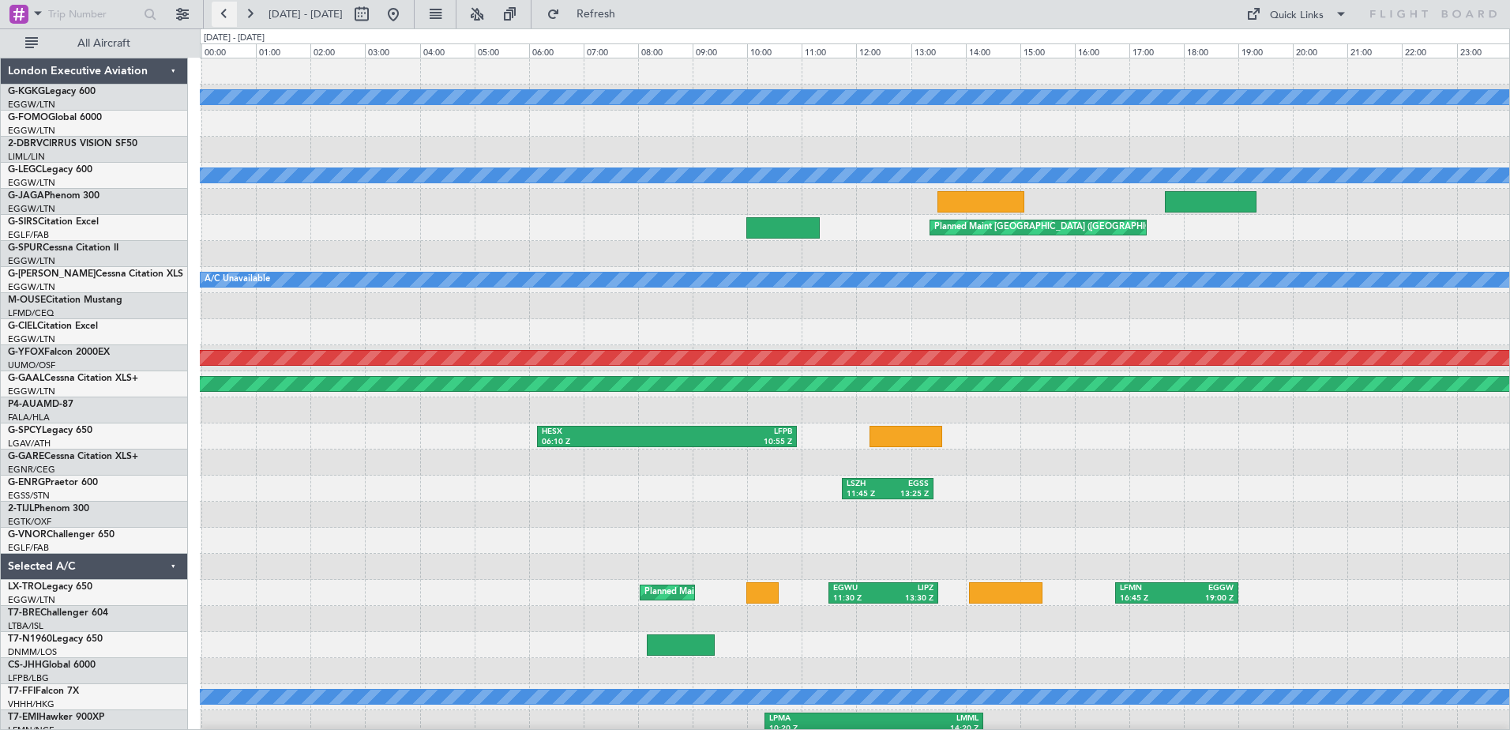
click at [226, 13] on button at bounding box center [224, 14] width 25 height 25
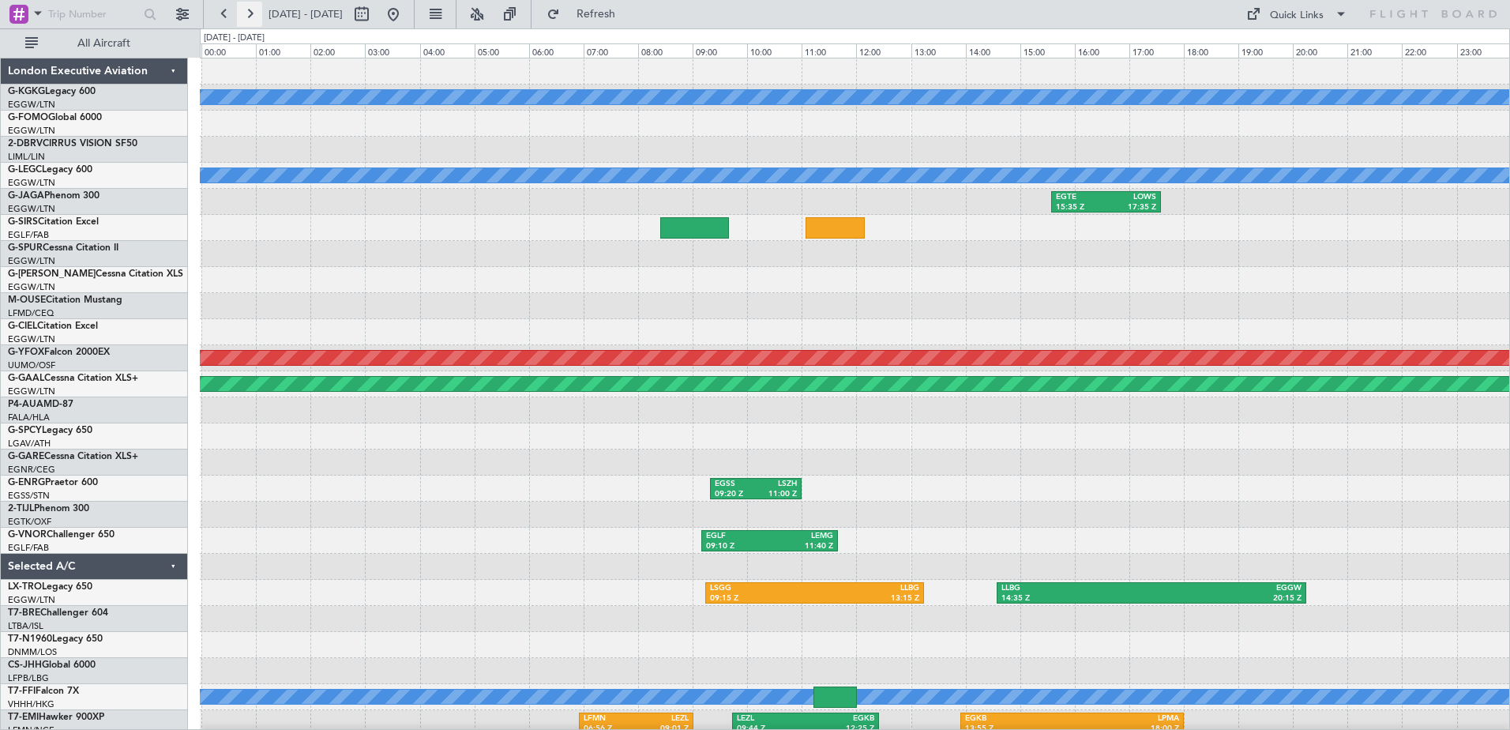
click at [250, 15] on button at bounding box center [249, 14] width 25 height 25
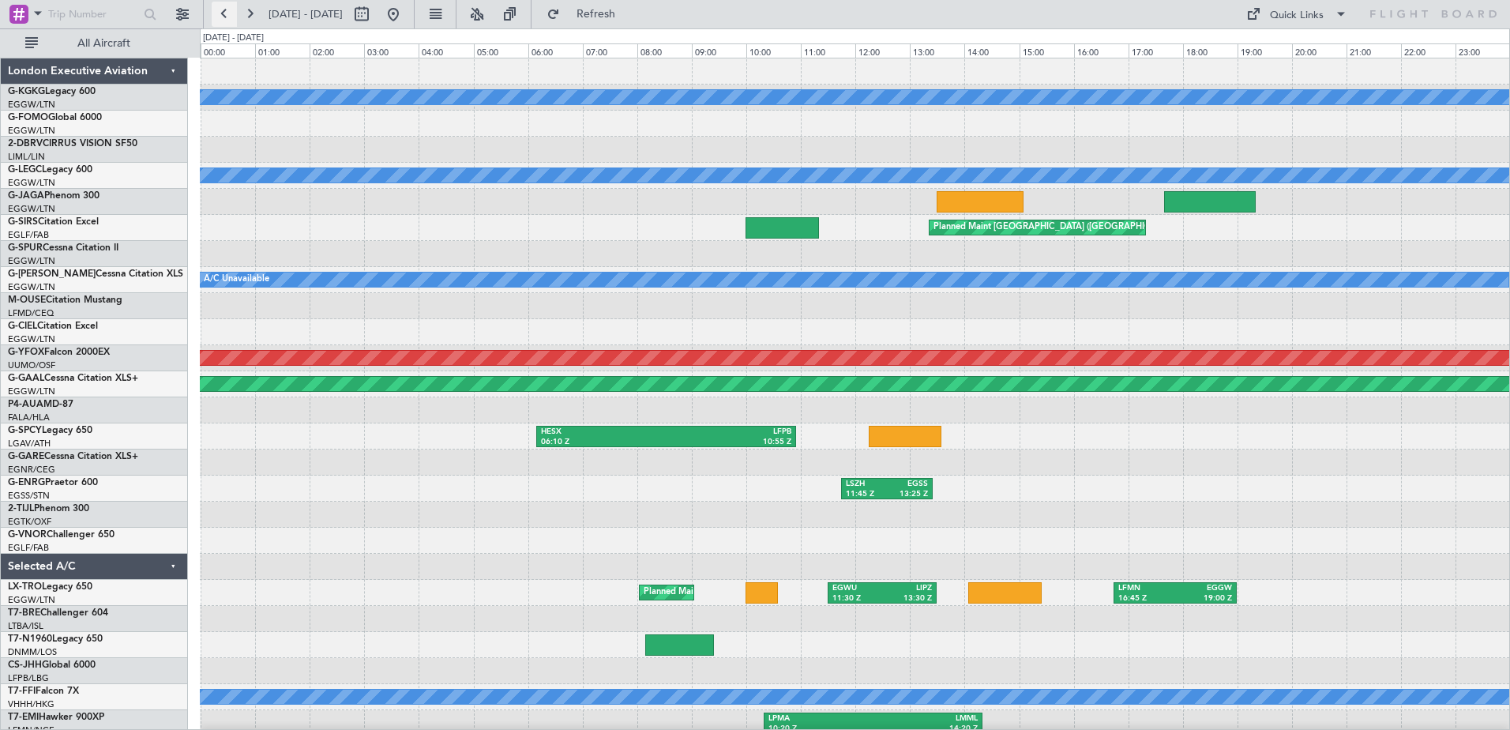
click at [218, 15] on button at bounding box center [224, 14] width 25 height 25
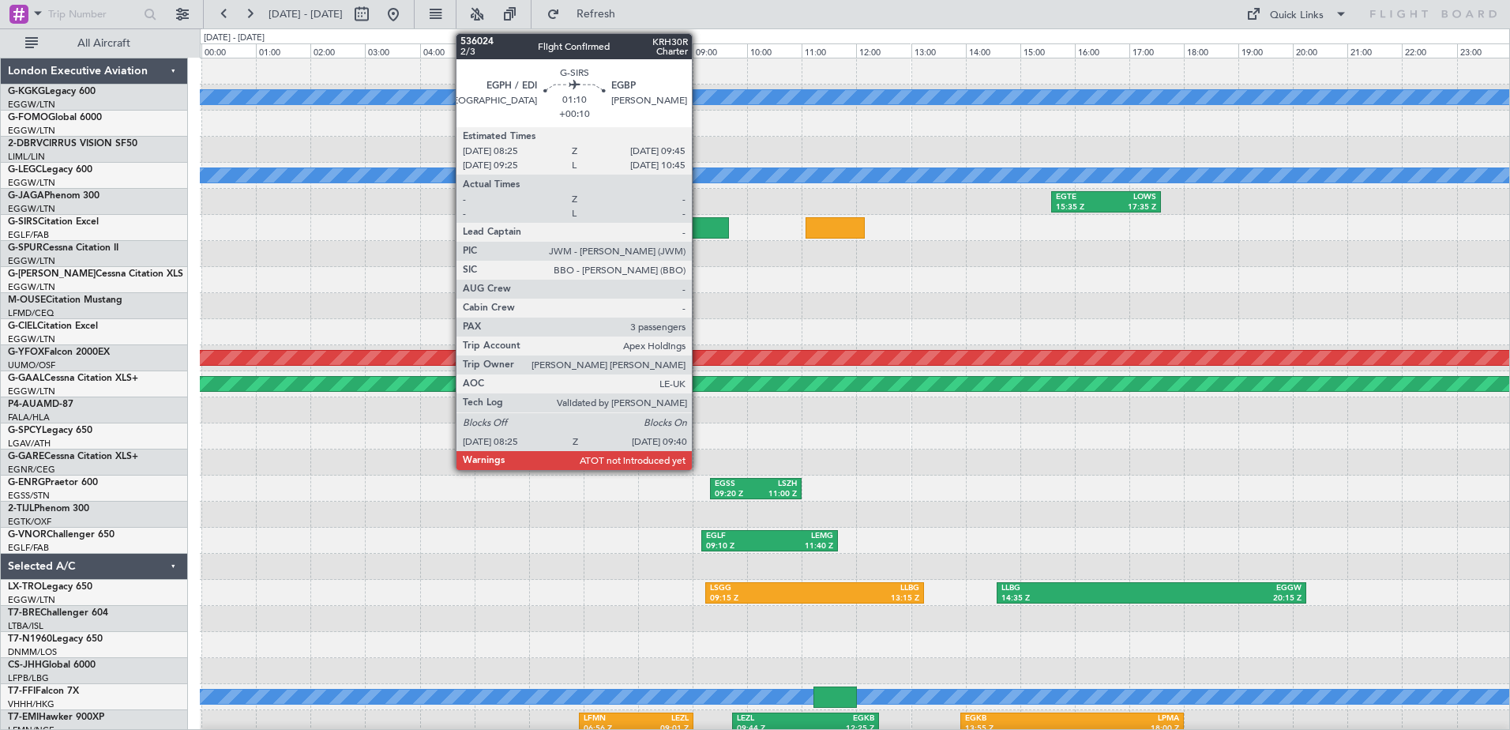
click at [699, 231] on div at bounding box center [694, 227] width 69 height 21
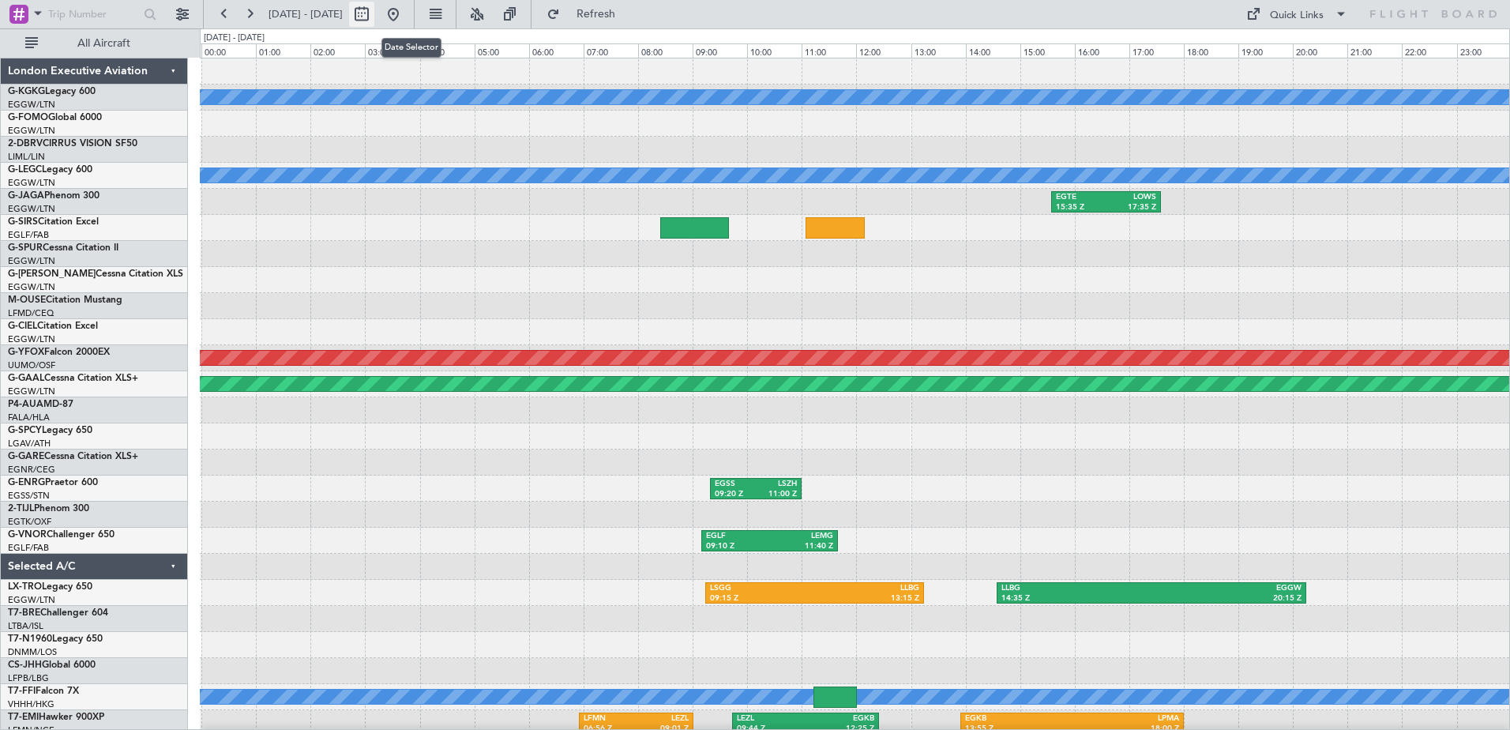
click at [374, 18] on button at bounding box center [361, 14] width 25 height 25
select select "9"
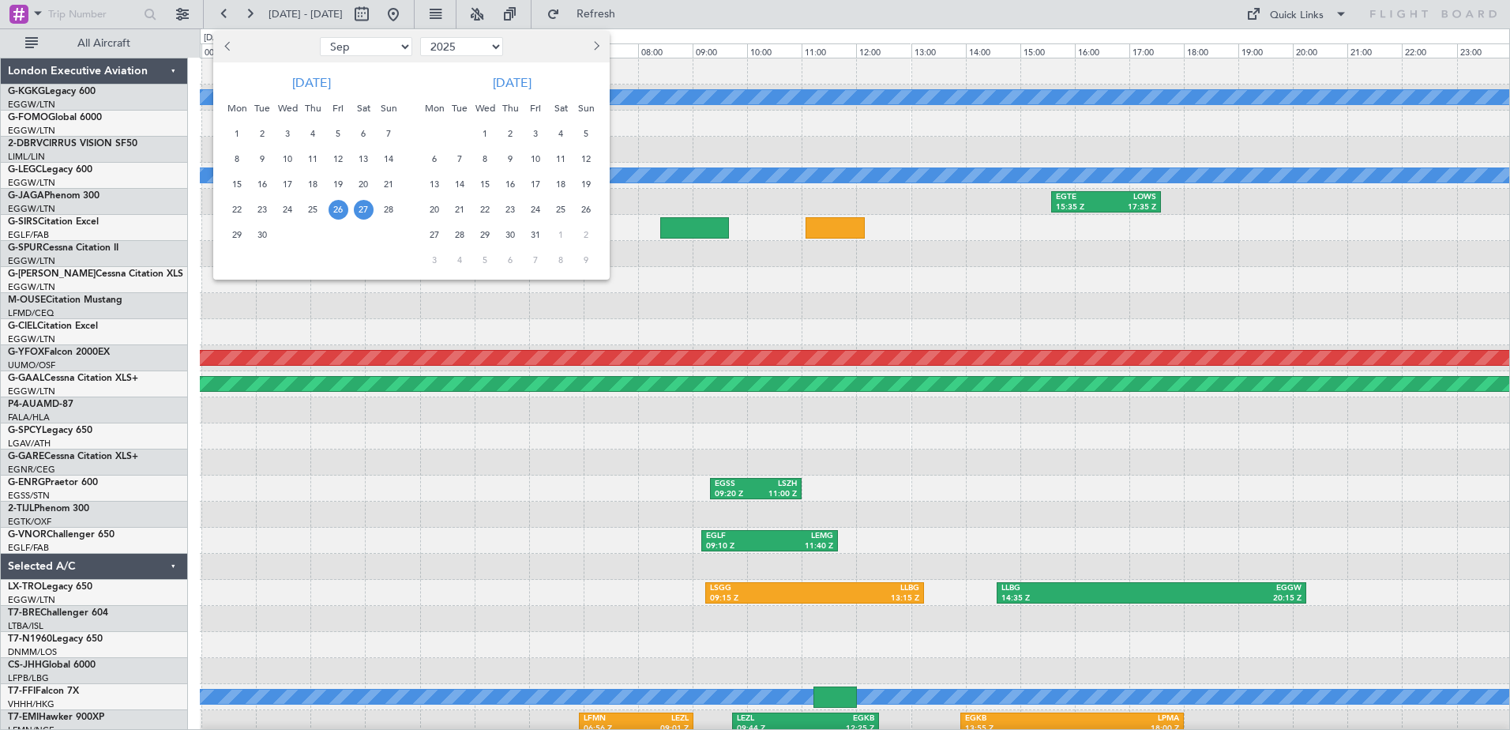
click at [494, 43] on select "2015 2016 2017 2018 2019 2020 2021 2022 2023 2024 2025 2026 2027 2028 2029 2030…" at bounding box center [461, 46] width 83 height 19
select select "2023"
click at [420, 37] on select "2015 2016 2017 2018 2019 2020 2021 2022 2023 2024 2025 2026 2027 2028 2029 2030…" at bounding box center [461, 46] width 83 height 19
click at [227, 47] on span "Previous month" at bounding box center [228, 45] width 9 height 9
select select "8"
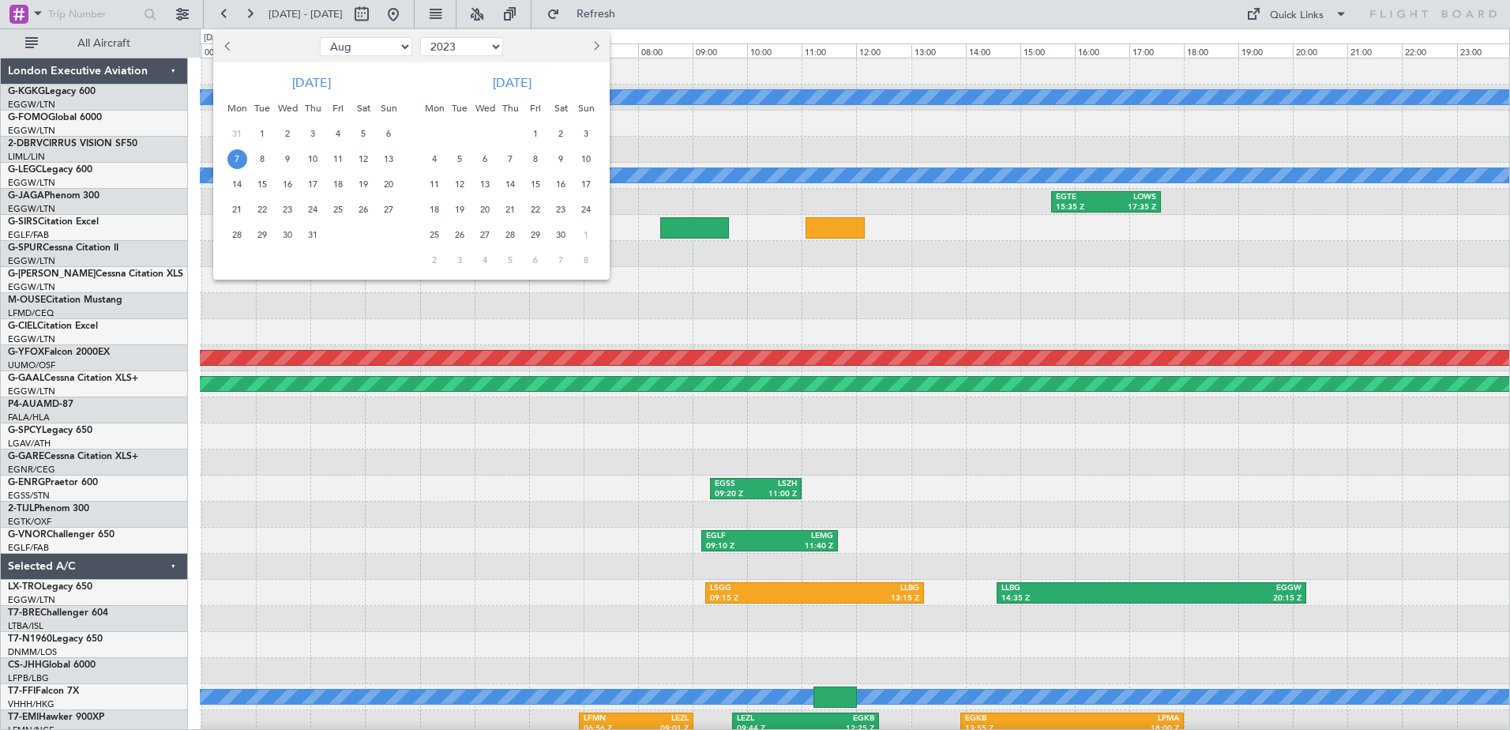
click at [235, 157] on span "7" at bounding box center [237, 159] width 20 height 20
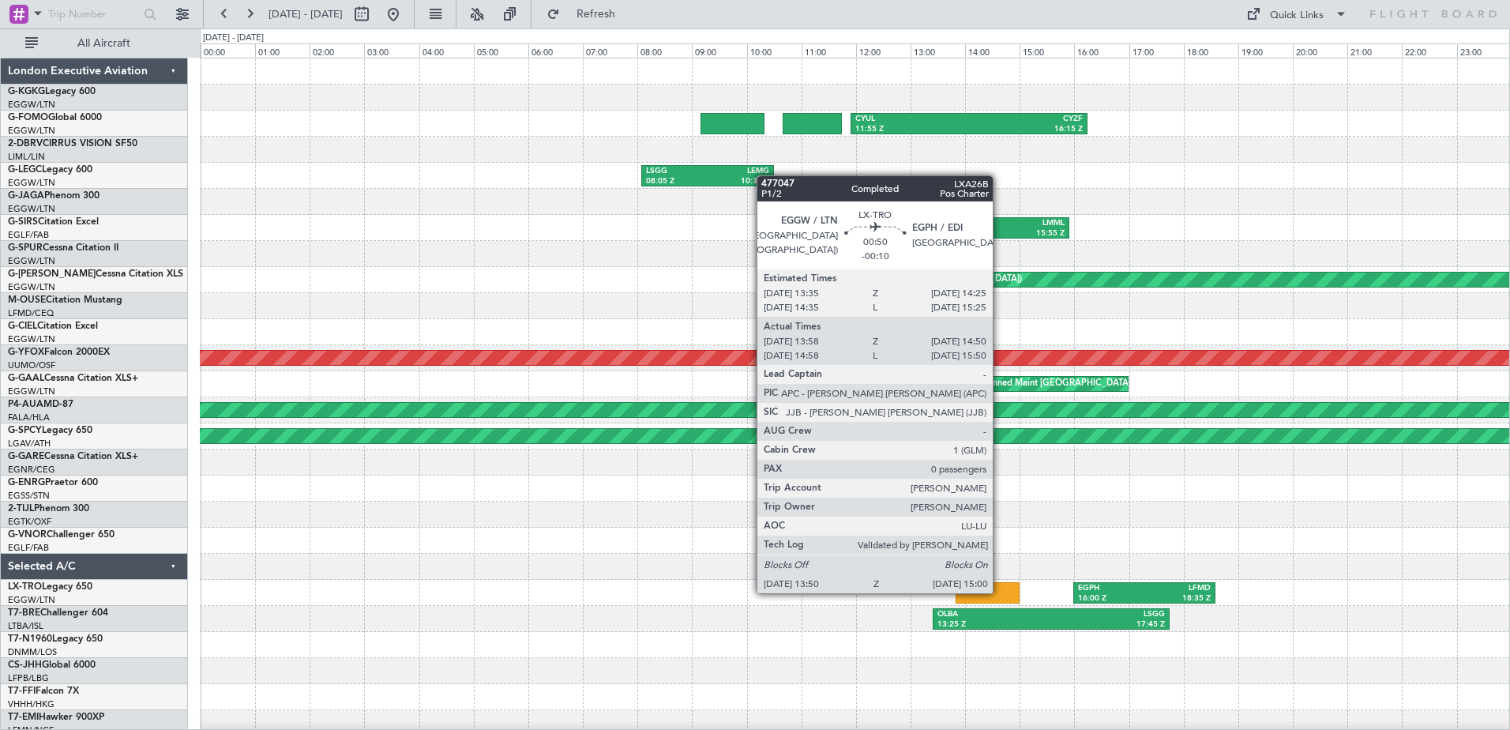
click at [1000, 592] on div at bounding box center [988, 592] width 64 height 21
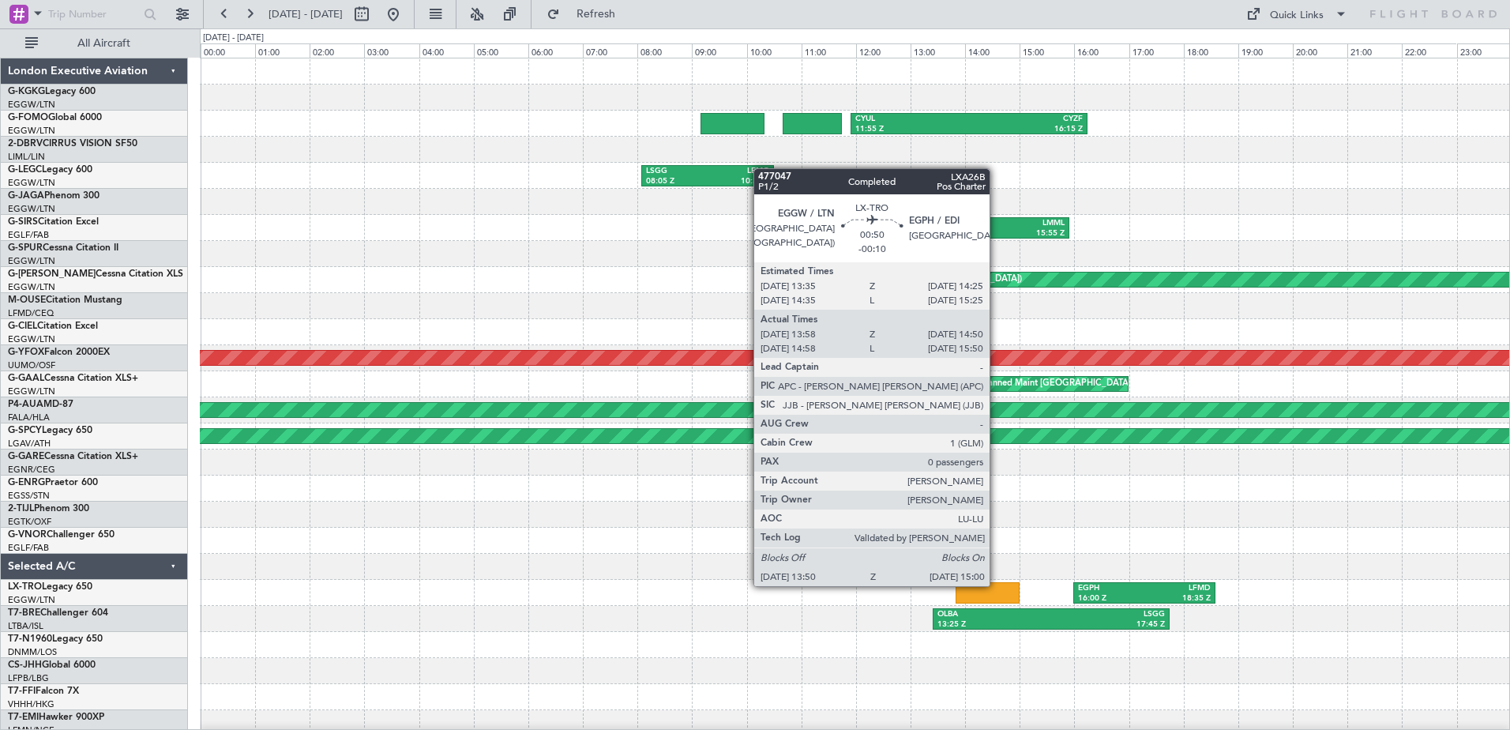
click at [997, 584] on div at bounding box center [988, 592] width 64 height 21
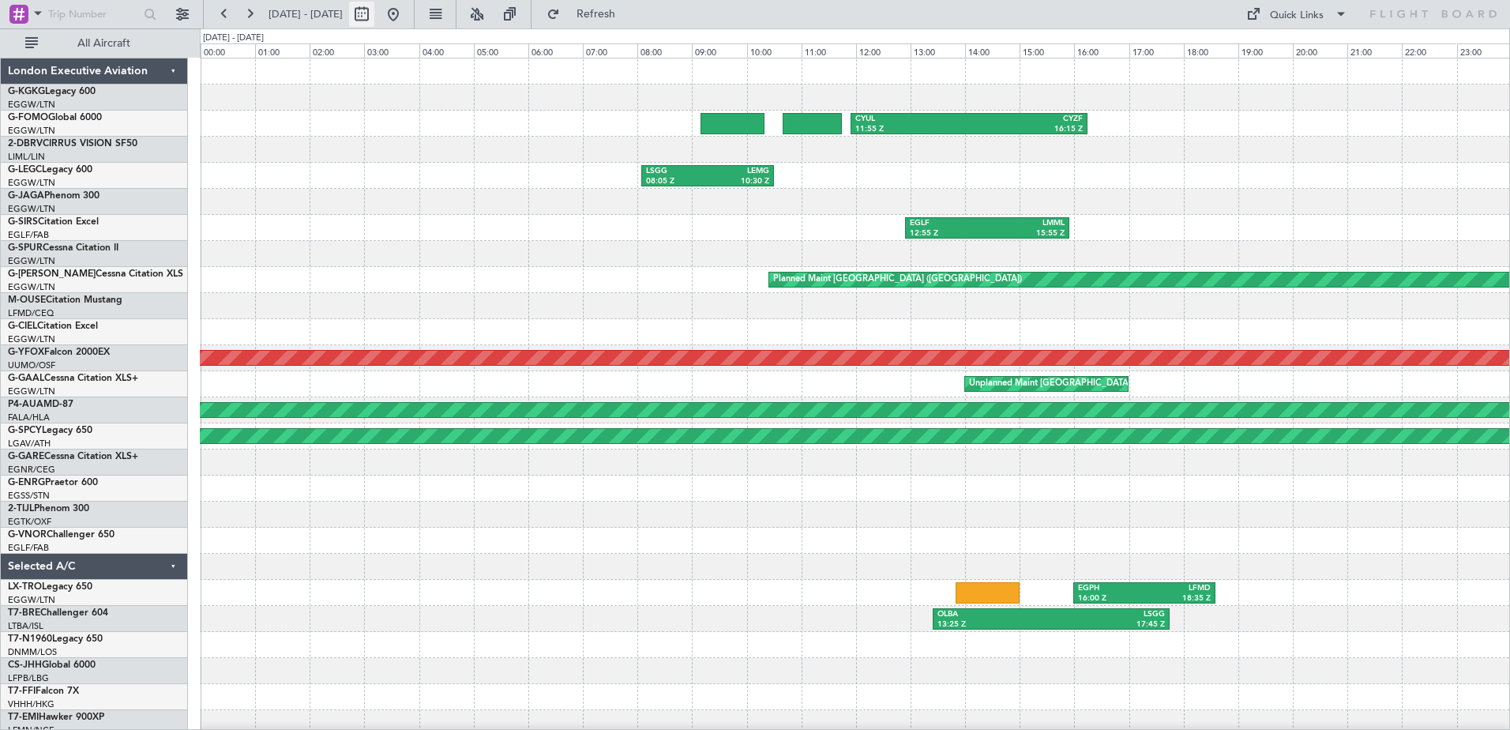
click at [374, 9] on button at bounding box center [361, 14] width 25 height 25
select select "8"
select select "2023"
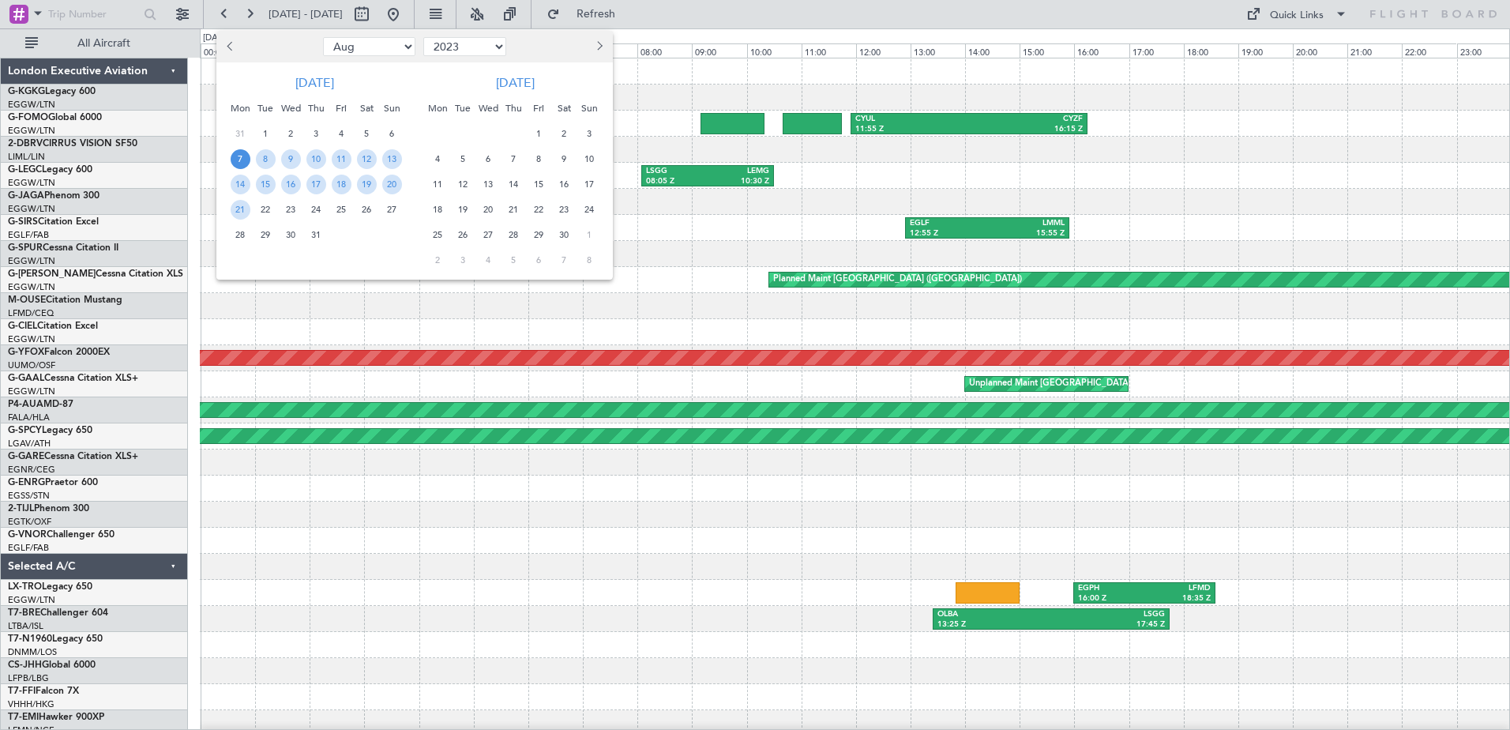
click at [603, 47] on span "Next month" at bounding box center [597, 45] width 9 height 9
select select "11"
click at [501, 48] on select "2013 2014 2015 2016 2017 2018 2019 2020 2021 2022 2023 2024 2025 2026 2027 2028…" at bounding box center [464, 46] width 83 height 19
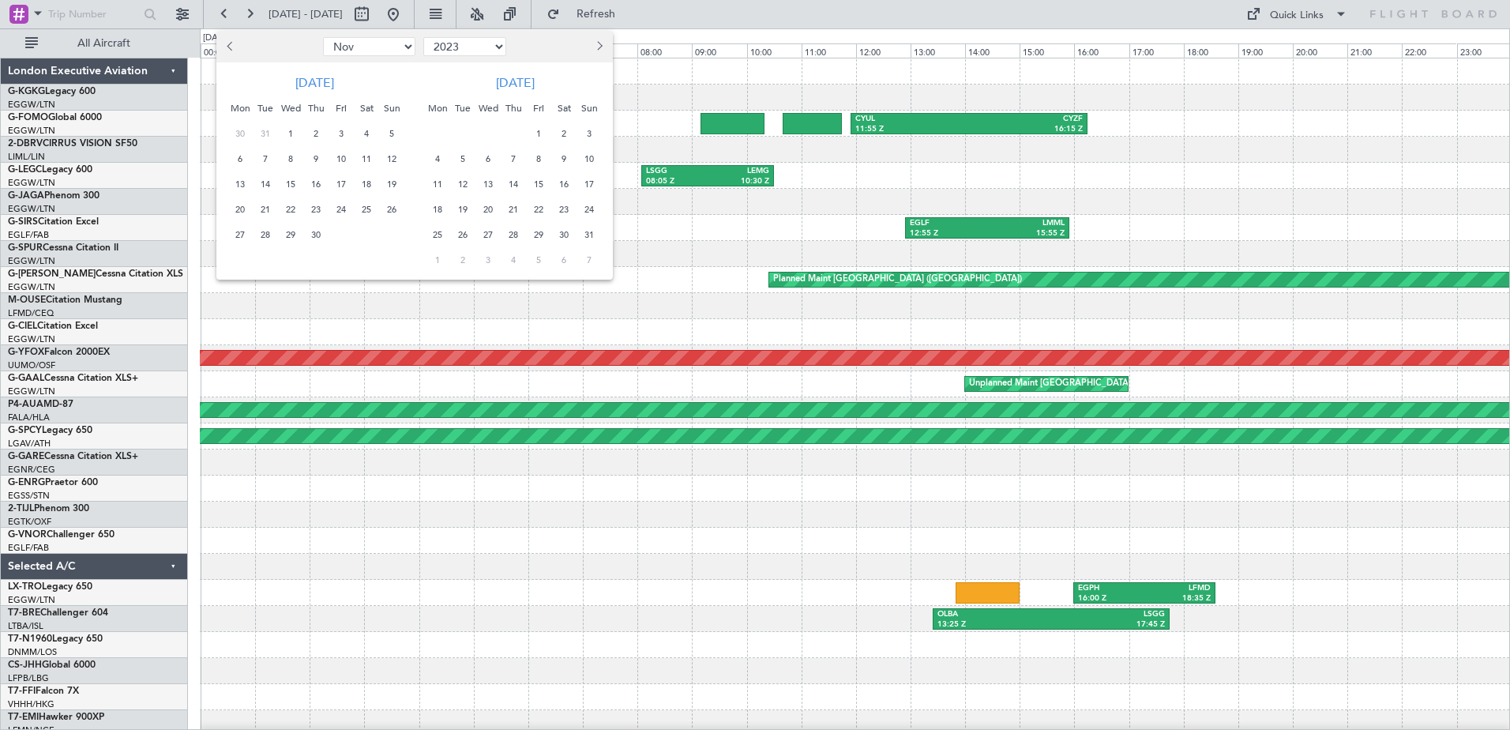
select select "2025"
click at [423, 37] on select "2013 2014 2015 2016 2017 2018 2019 2020 2021 2022 2023 2024 2025 2026 2027 2028…" at bounding box center [464, 46] width 83 height 19
click at [231, 47] on span "Previous month" at bounding box center [231, 45] width 9 height 9
select select "9"
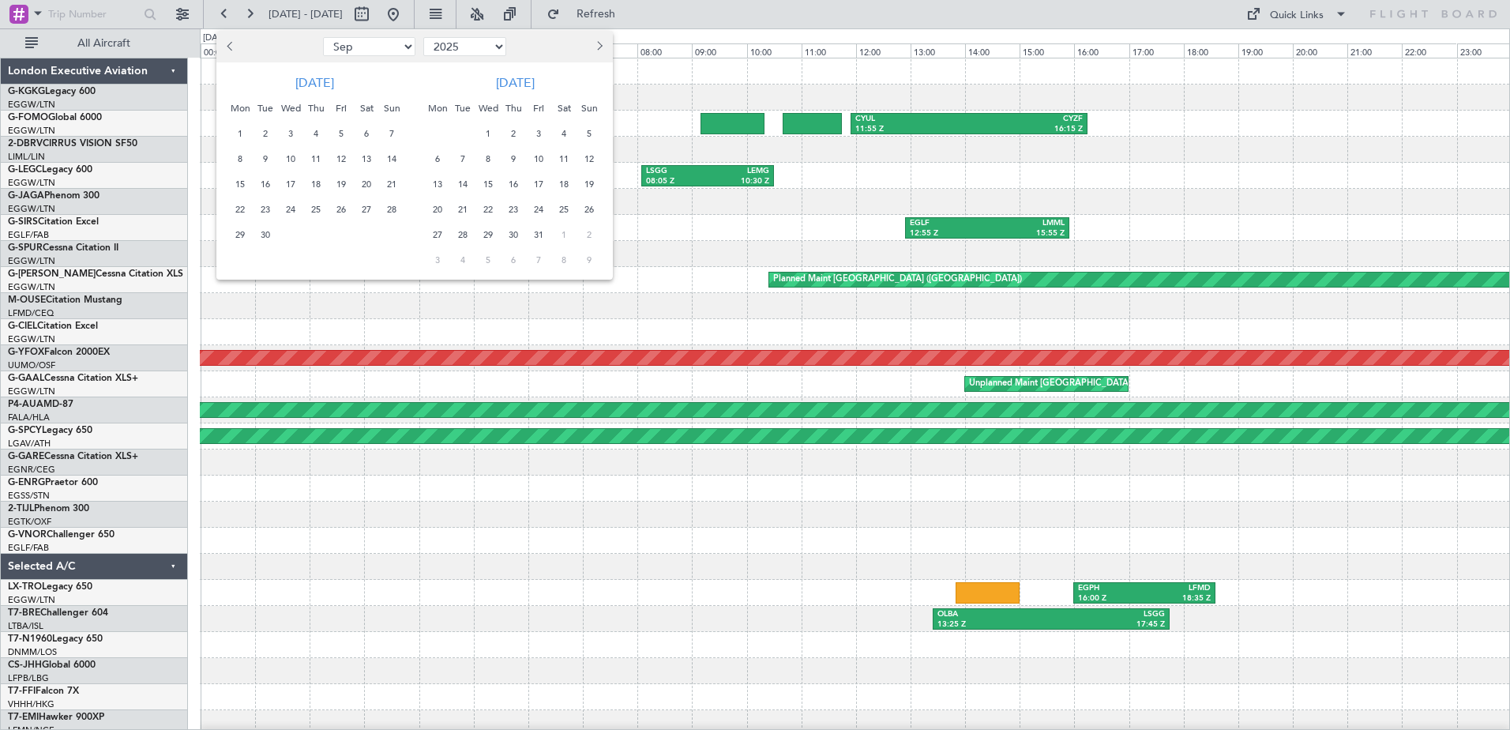
click at [392, 159] on span "14" at bounding box center [392, 159] width 20 height 20
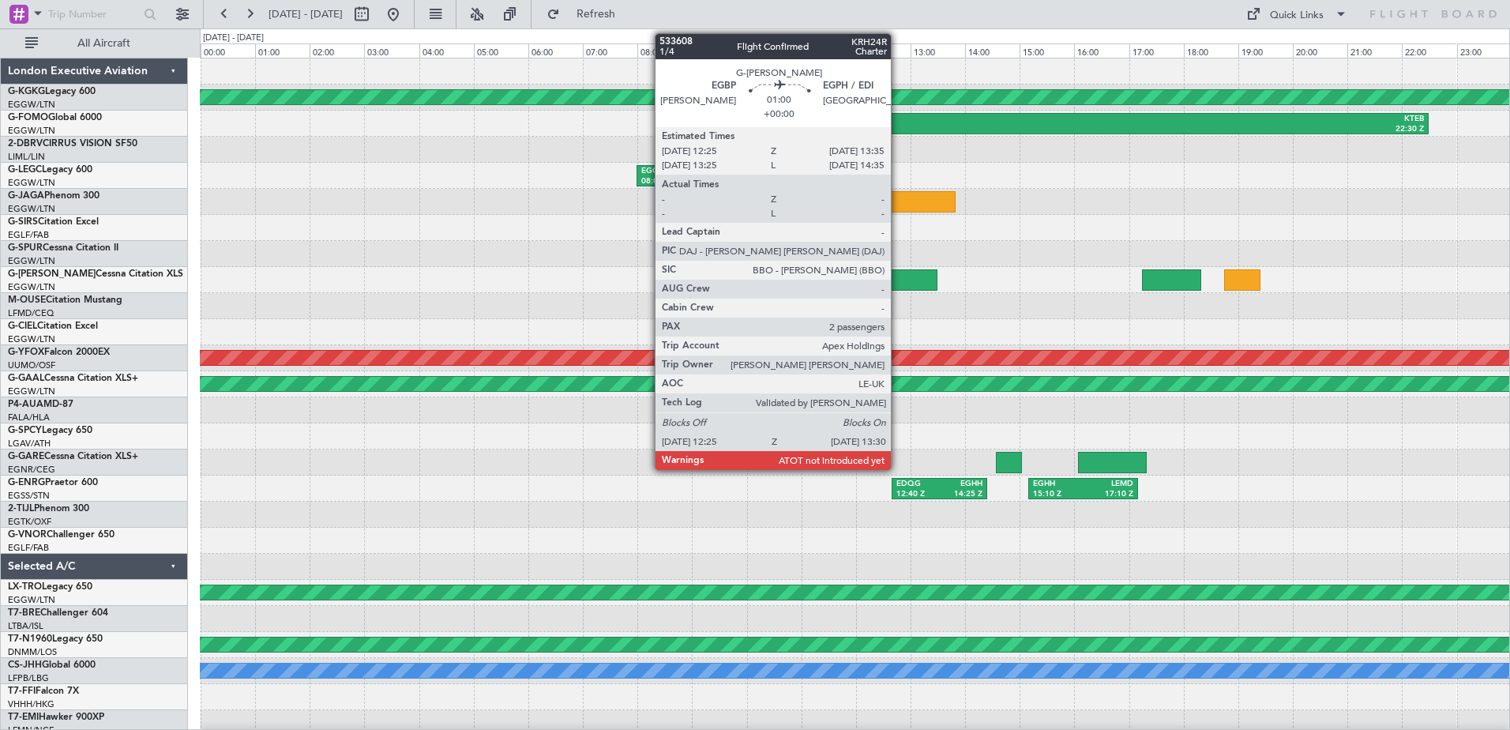
click at [898, 275] on div at bounding box center [907, 279] width 59 height 21
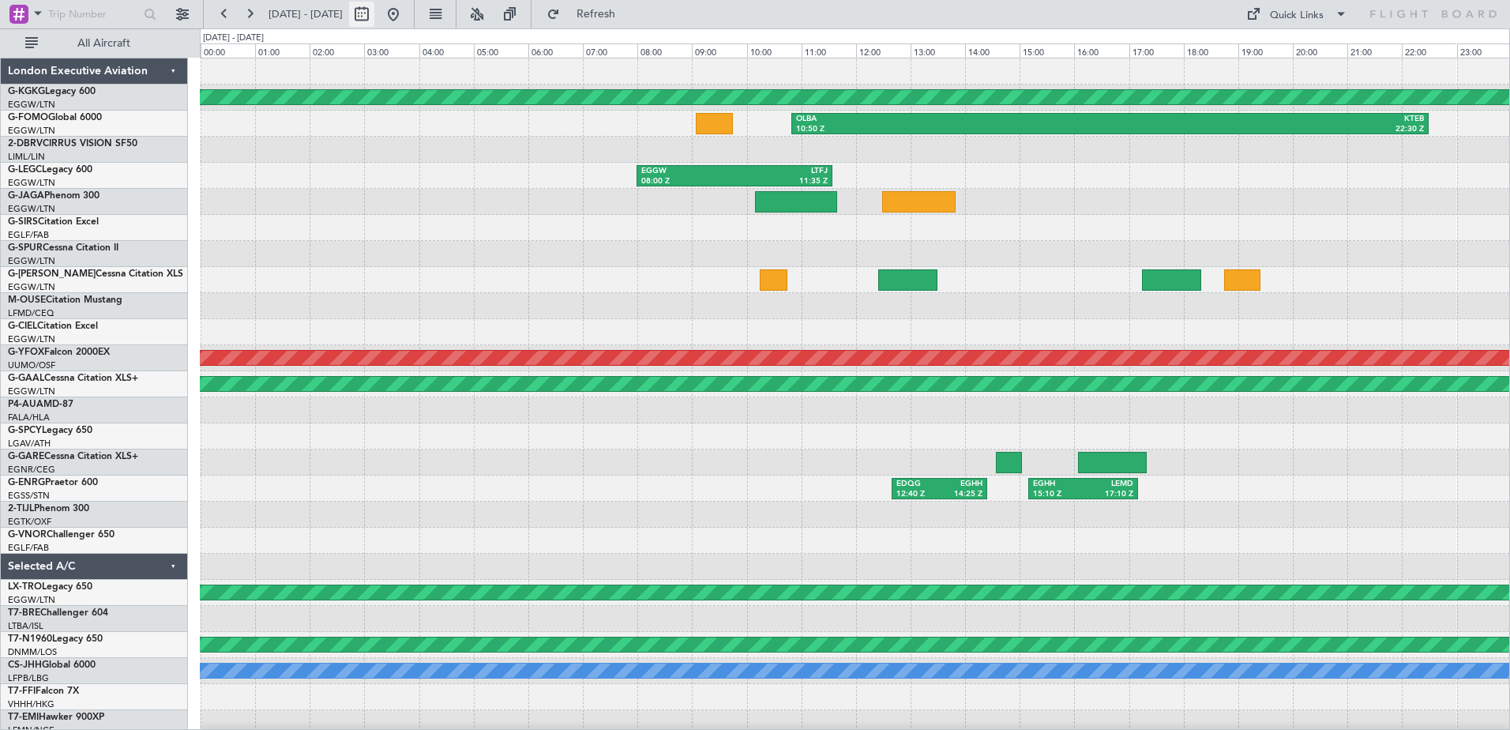
click at [374, 8] on button at bounding box center [361, 14] width 25 height 25
select select "9"
select select "2025"
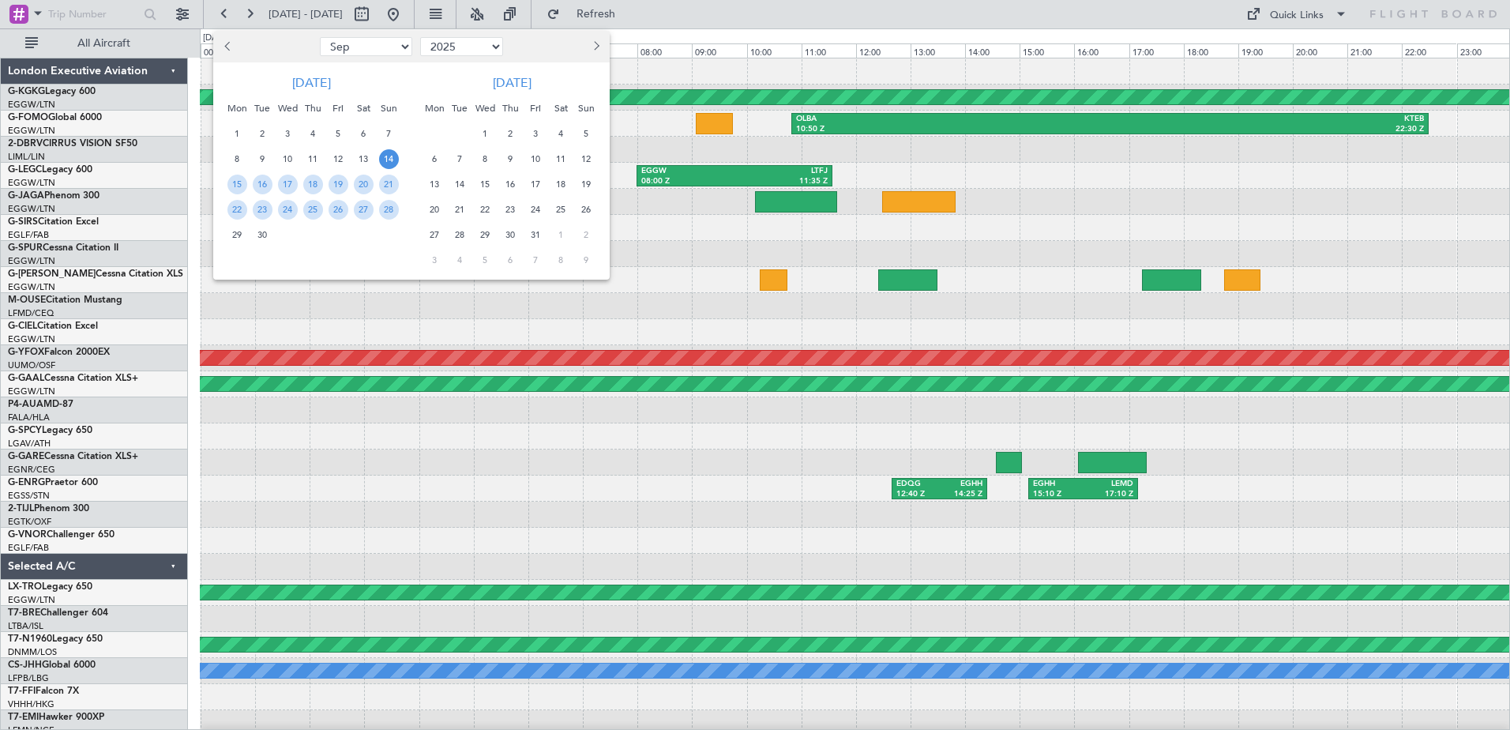
click at [507, 134] on span "2" at bounding box center [511, 134] width 20 height 20
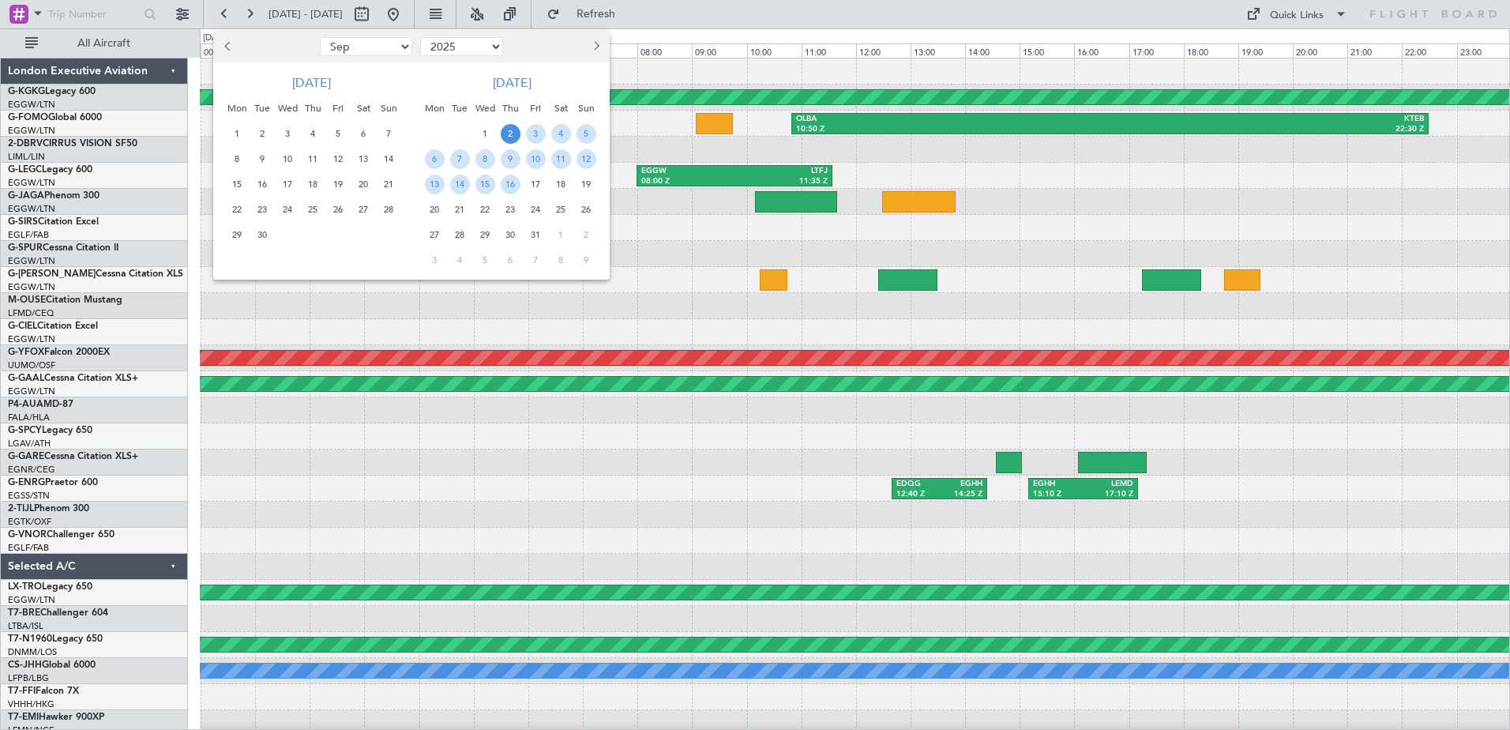
click at [507, 134] on span "2" at bounding box center [511, 134] width 20 height 20
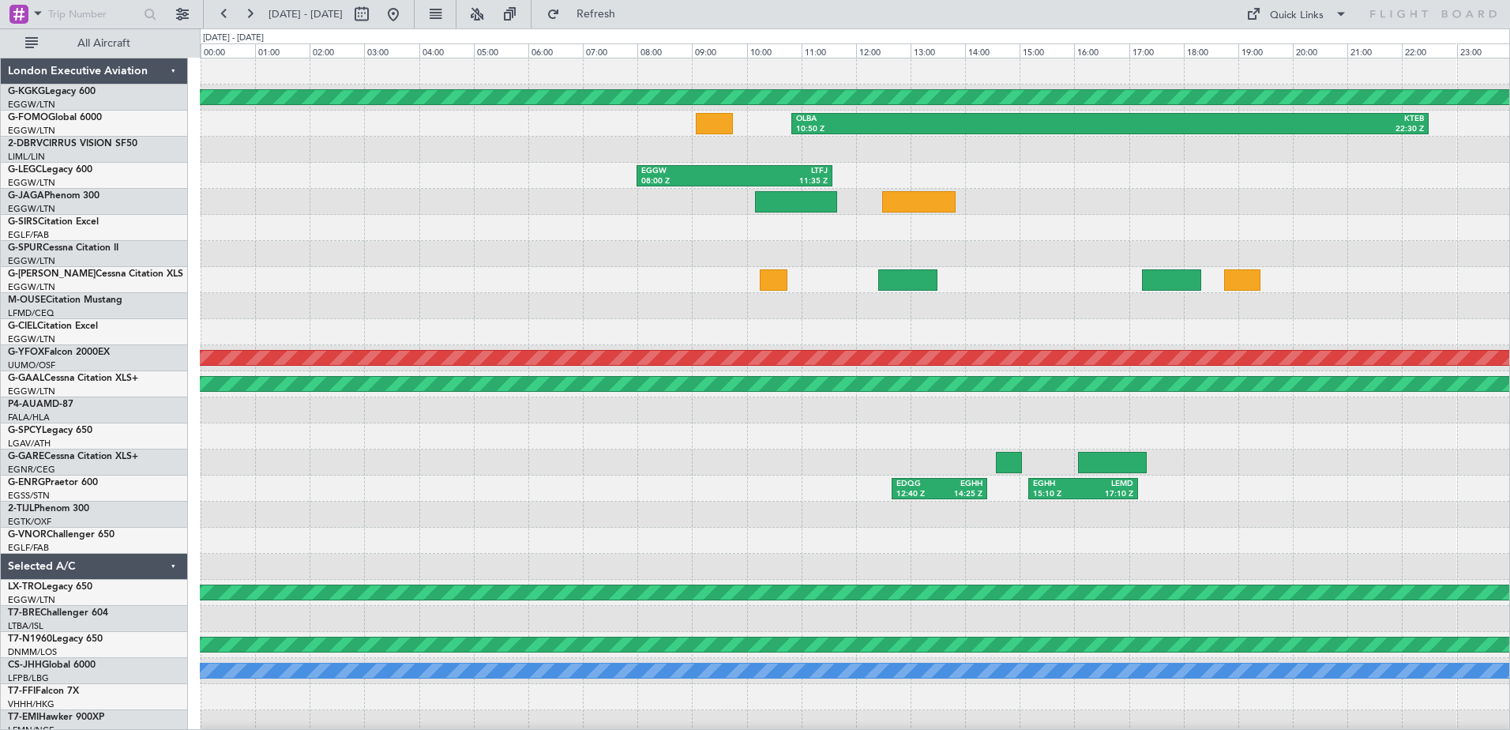
select select "10"
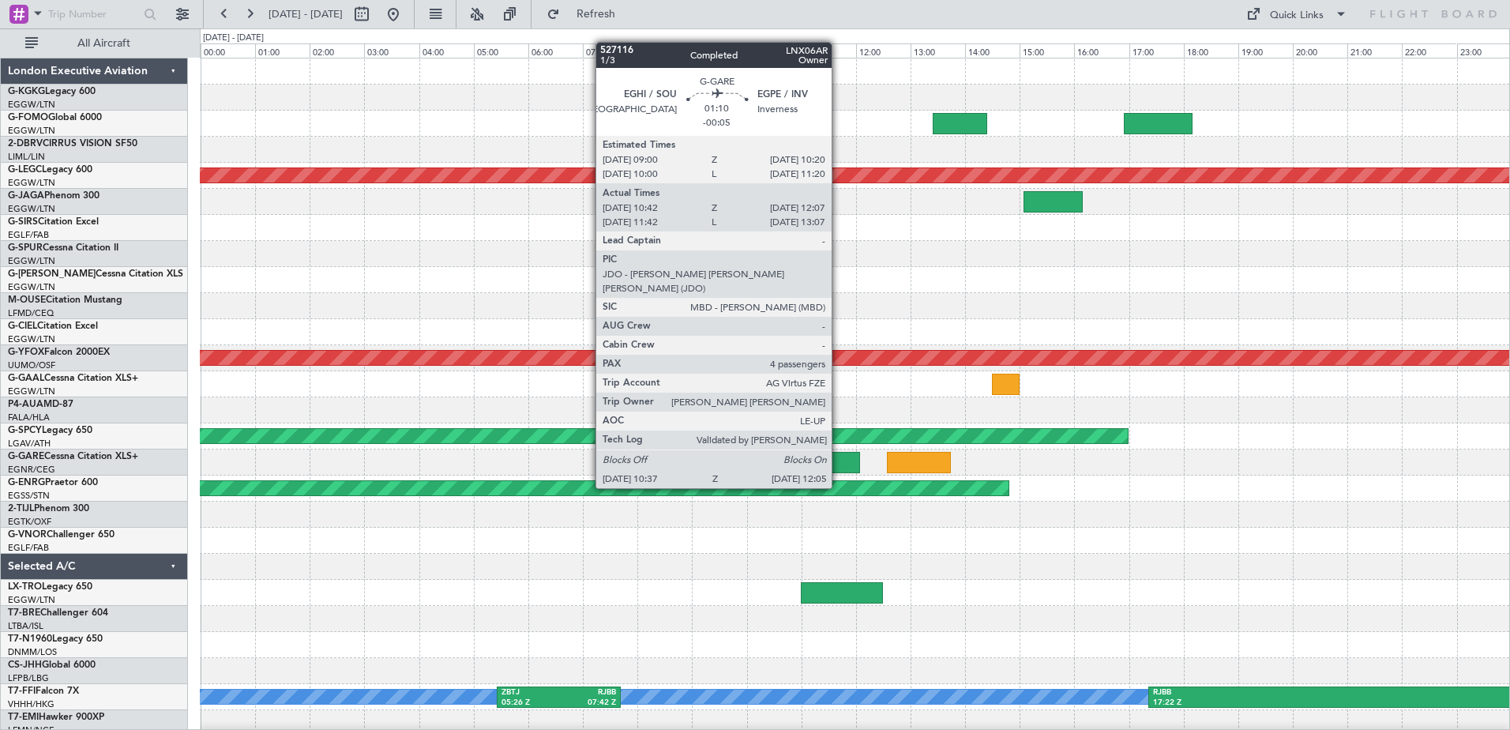
click at [839, 458] on div at bounding box center [820, 462] width 81 height 21
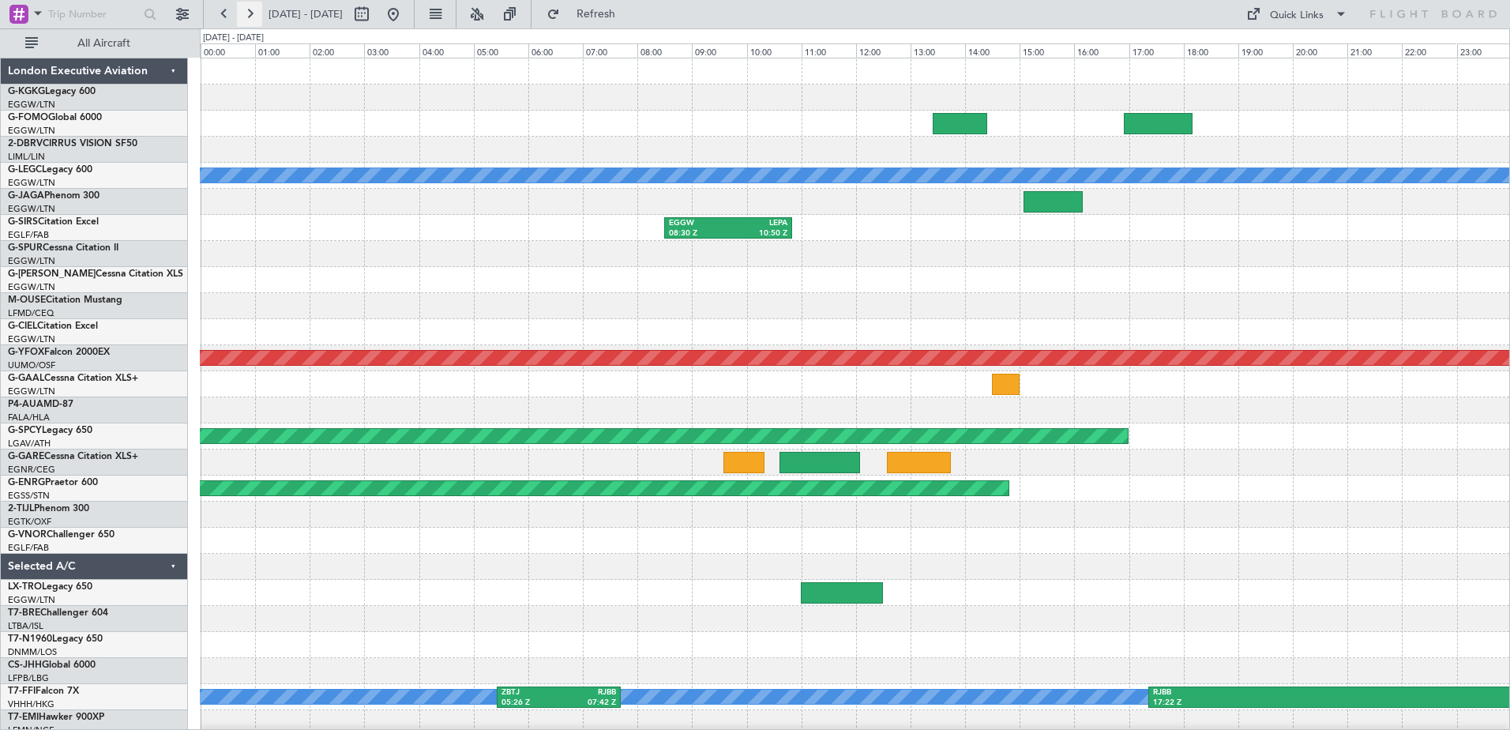
click at [255, 16] on button at bounding box center [249, 14] width 25 height 25
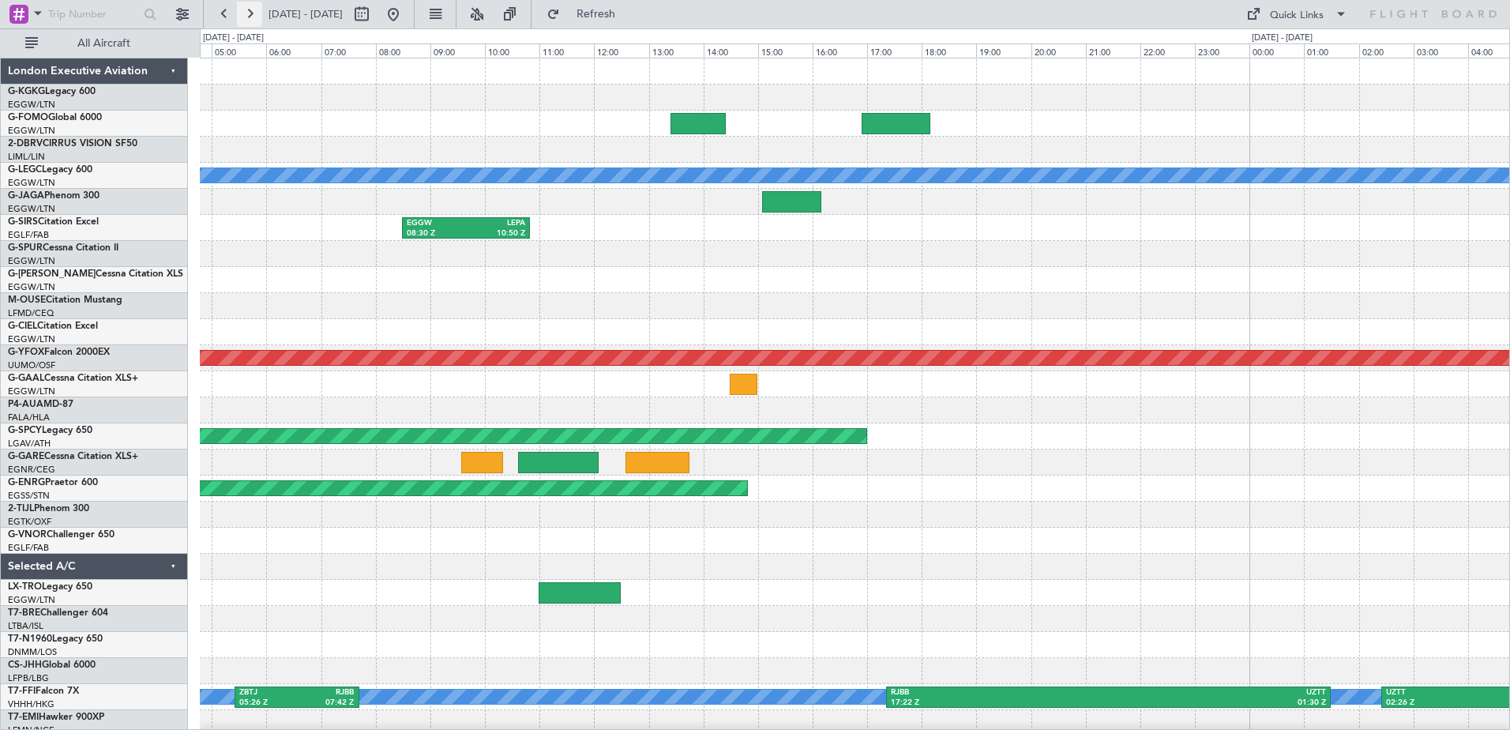
click at [255, 16] on button at bounding box center [249, 14] width 25 height 25
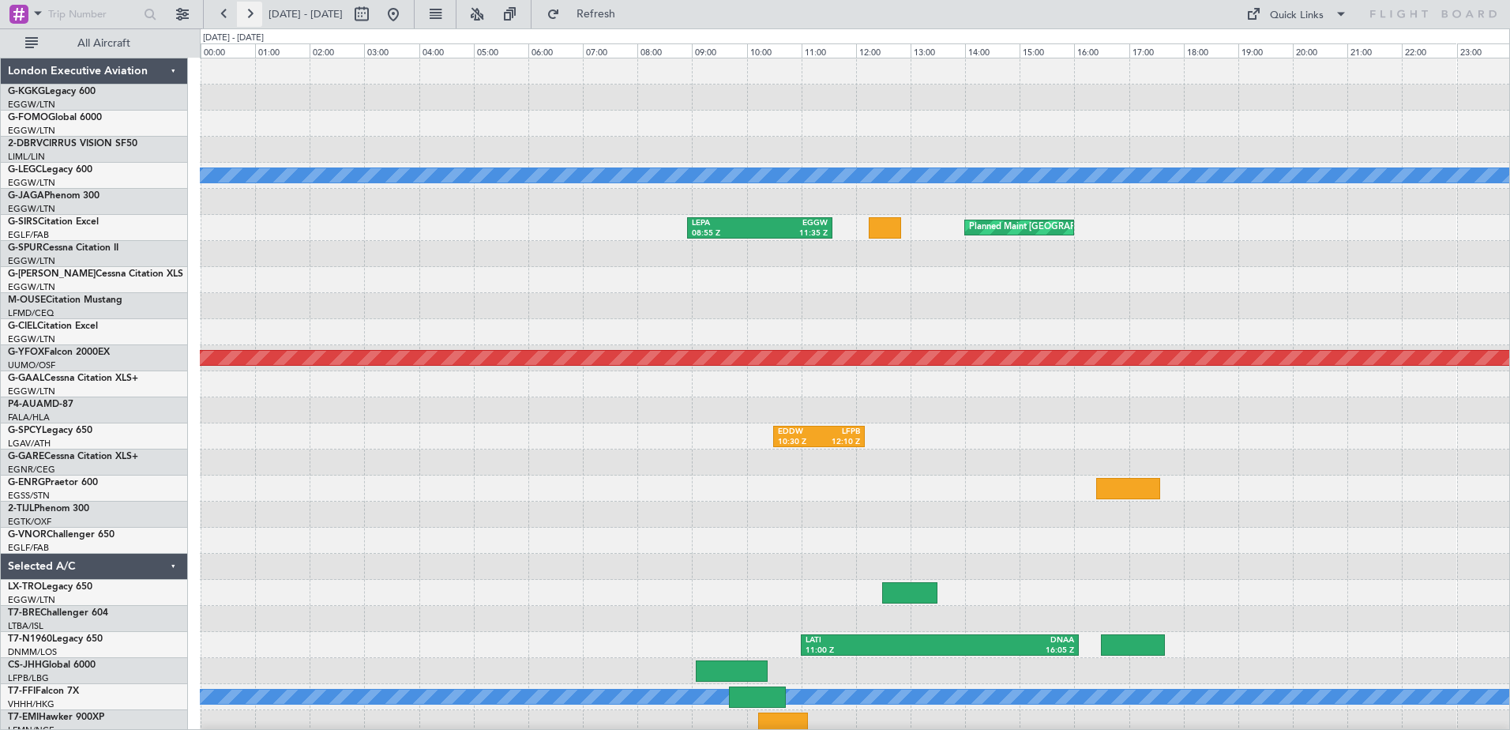
click at [255, 16] on button at bounding box center [249, 14] width 25 height 25
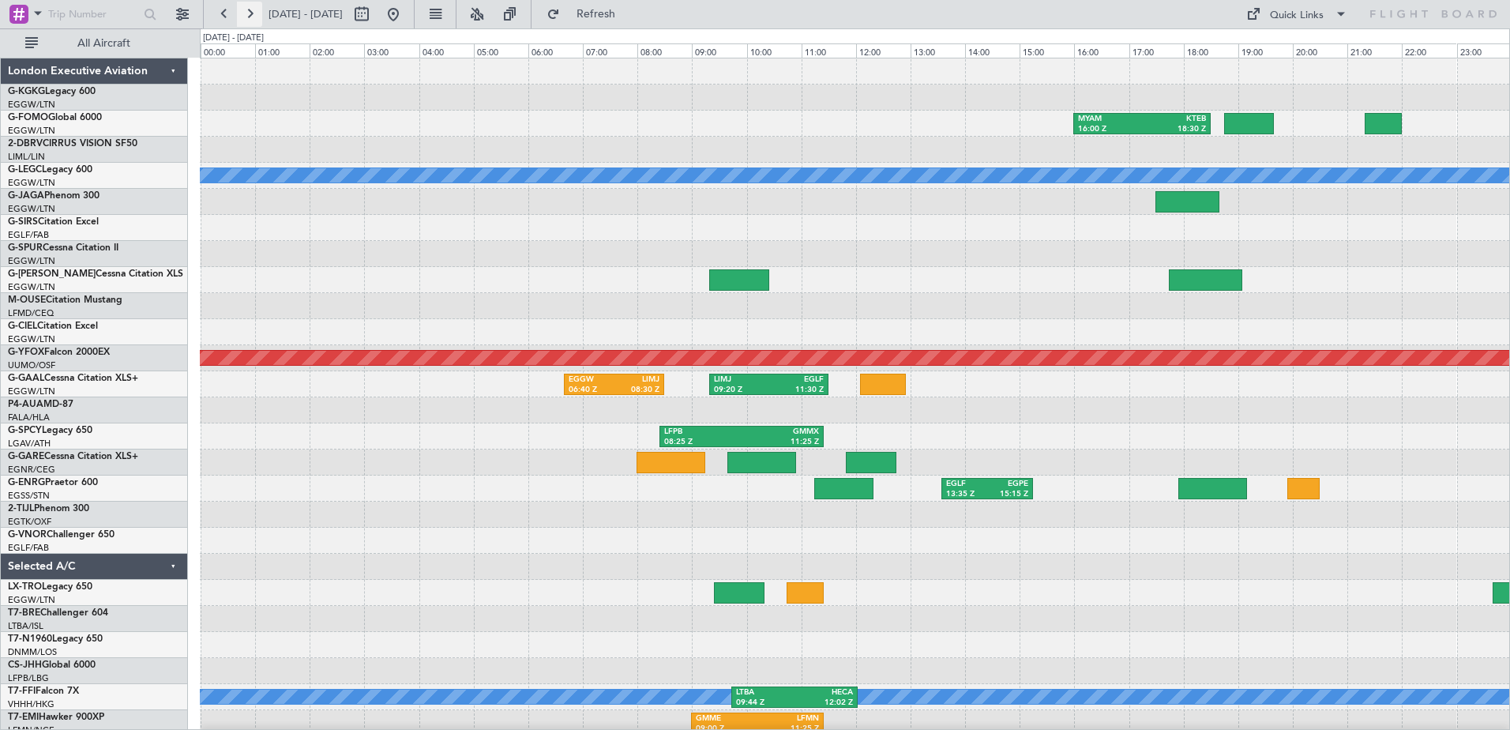
click at [249, 9] on button at bounding box center [249, 14] width 25 height 25
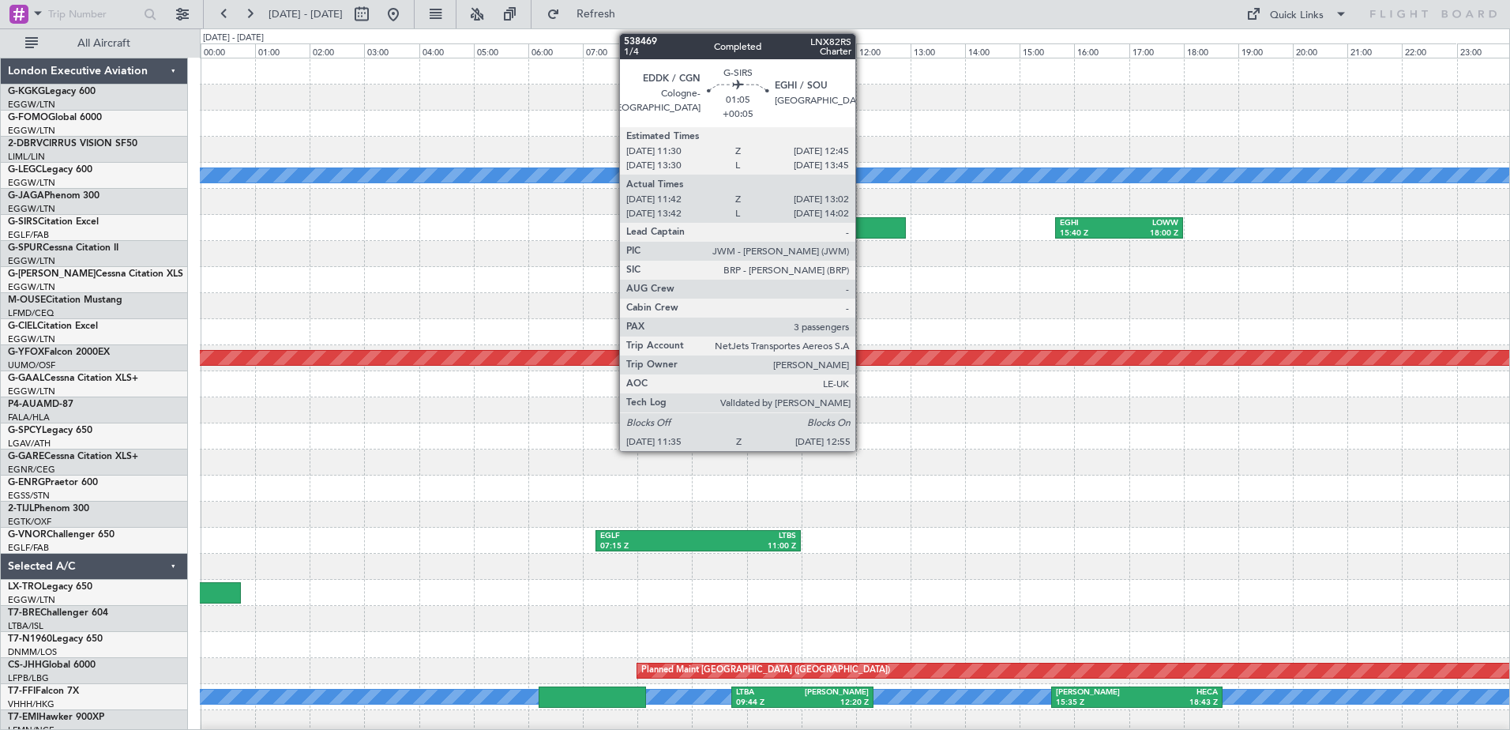
click at [862, 225] on div at bounding box center [868, 227] width 73 height 21
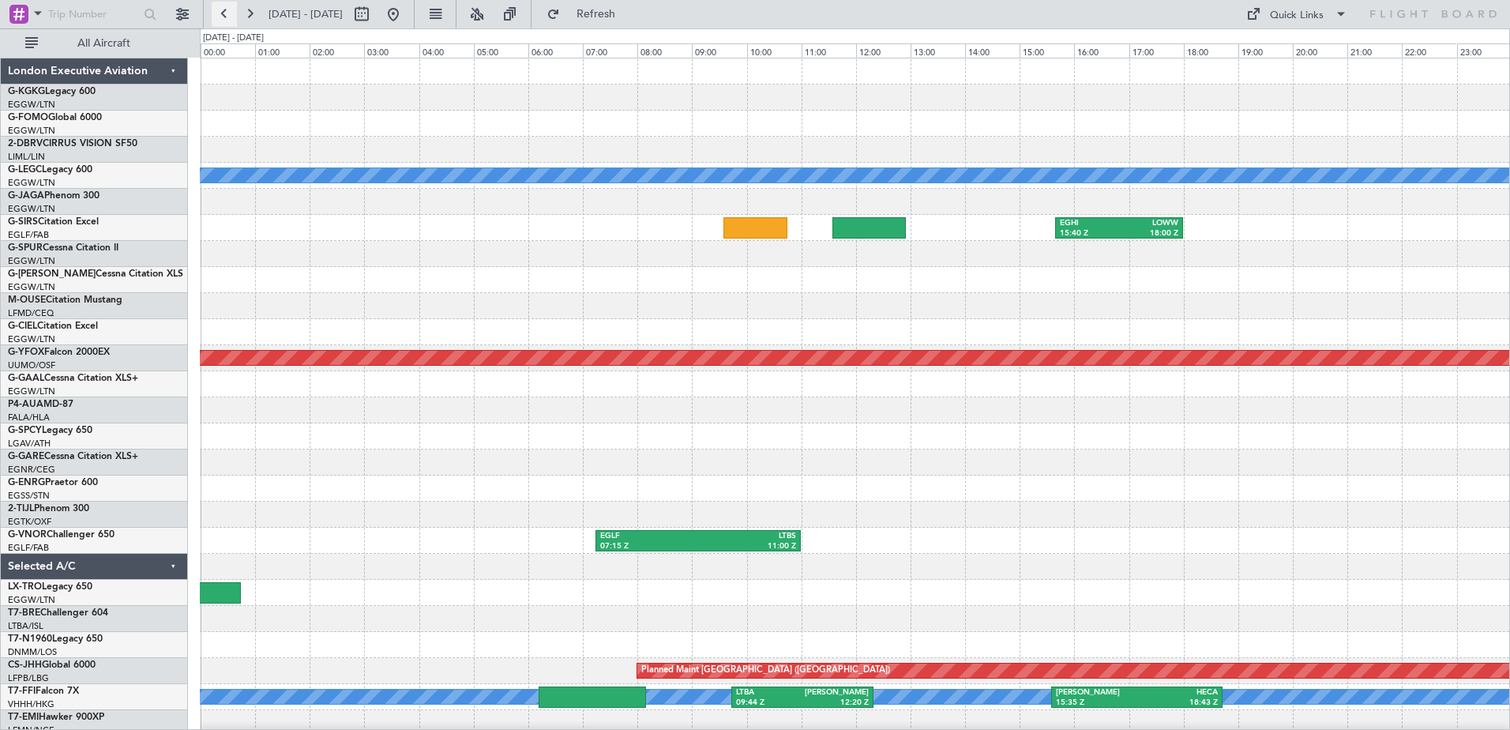
click at [223, 17] on button at bounding box center [224, 14] width 25 height 25
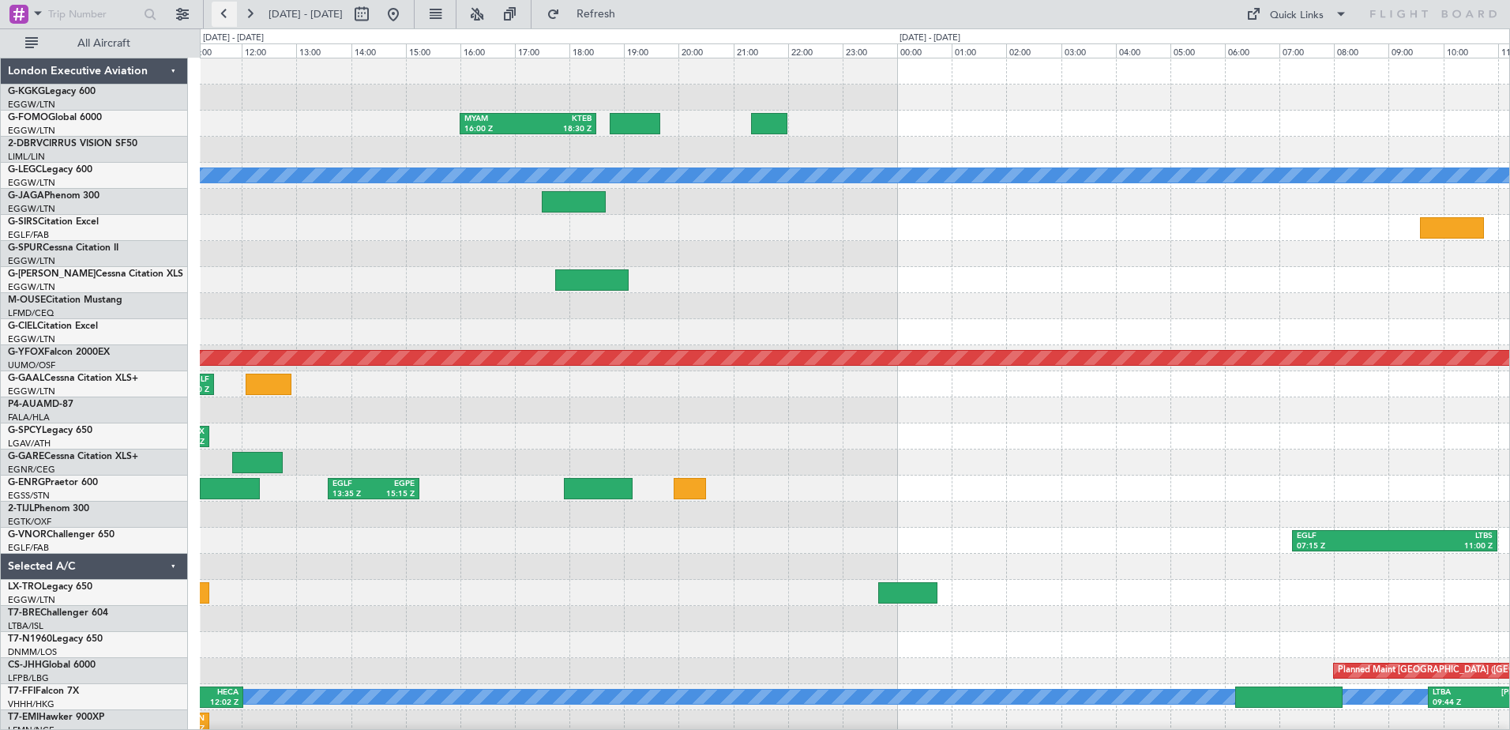
click at [223, 17] on button at bounding box center [224, 14] width 25 height 25
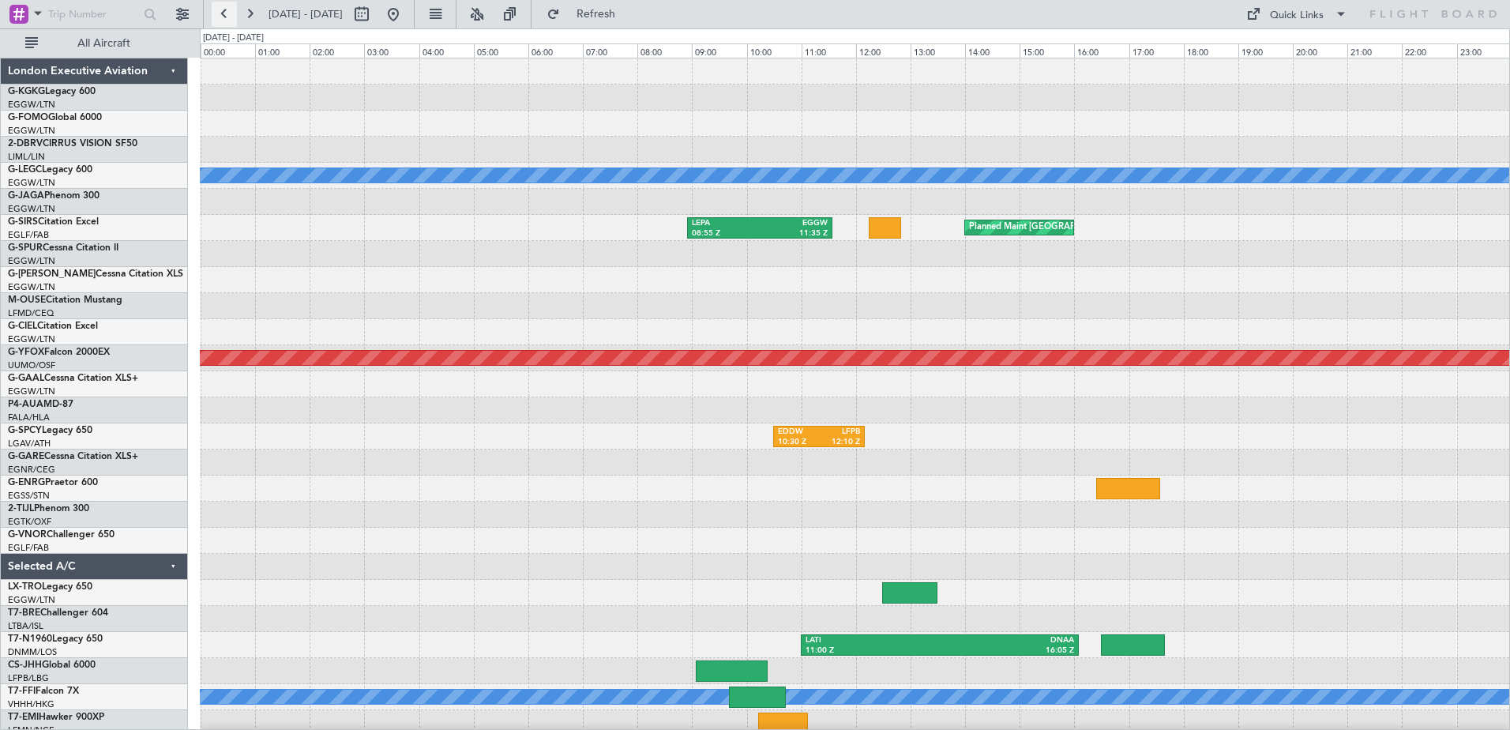
click at [223, 17] on button at bounding box center [224, 14] width 25 height 25
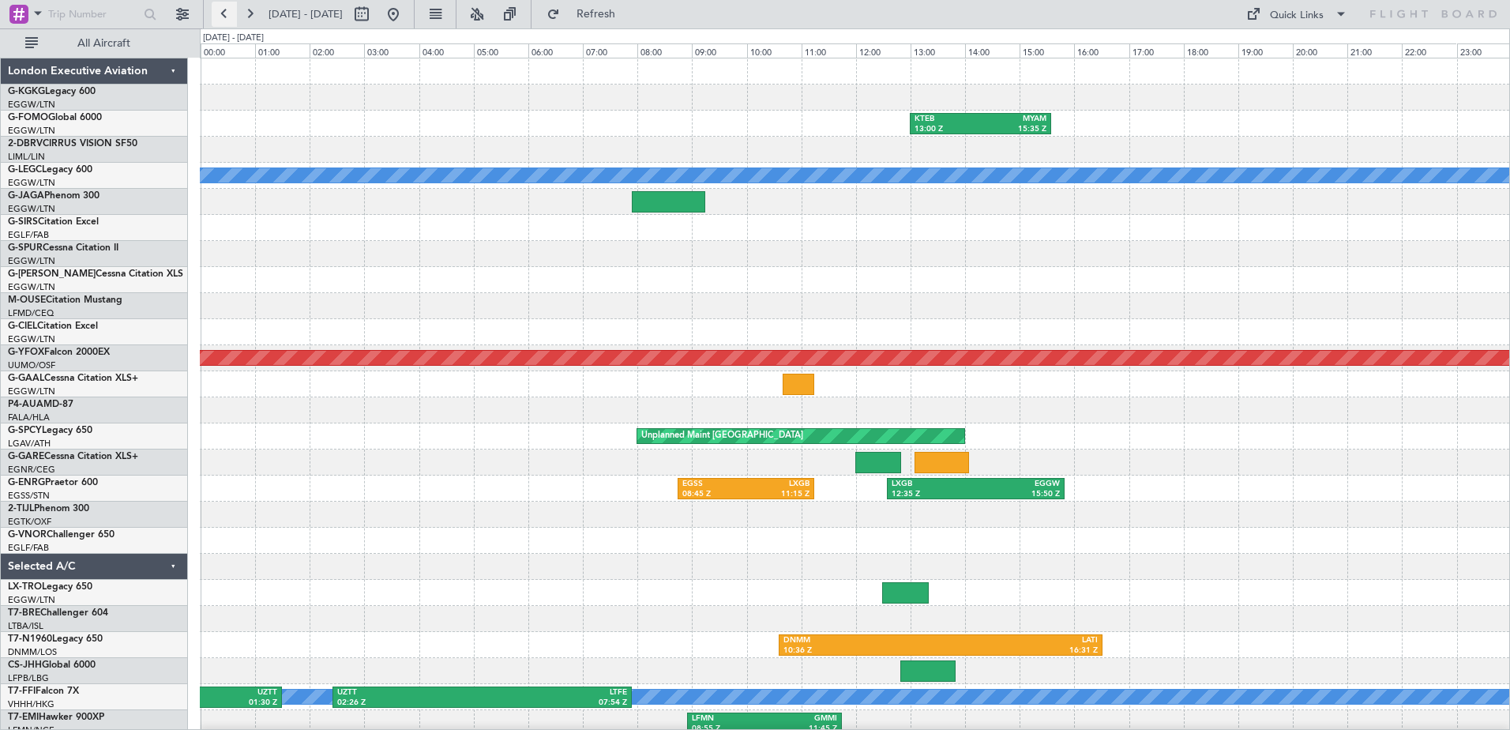
click at [223, 17] on button at bounding box center [224, 14] width 25 height 25
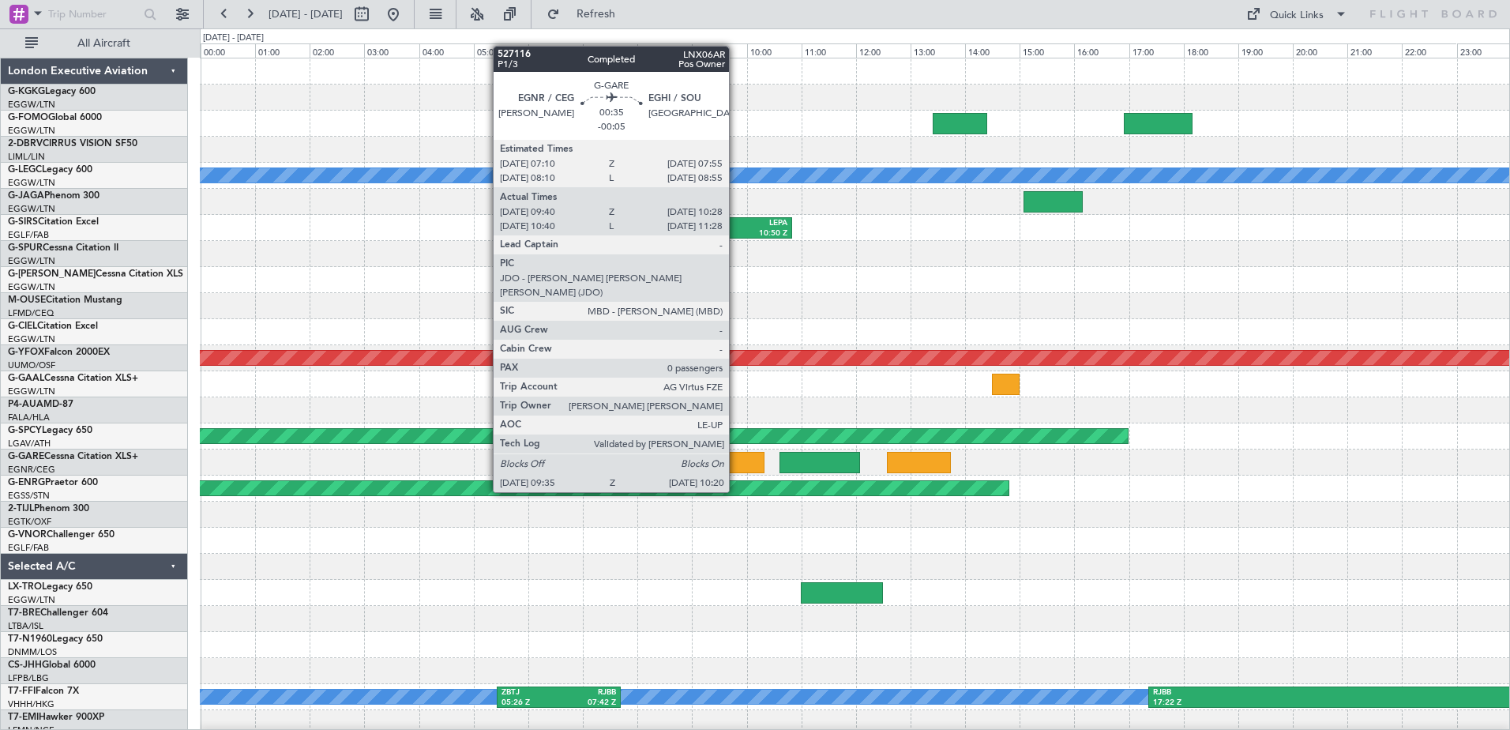
click at [736, 462] on div at bounding box center [743, 462] width 41 height 21
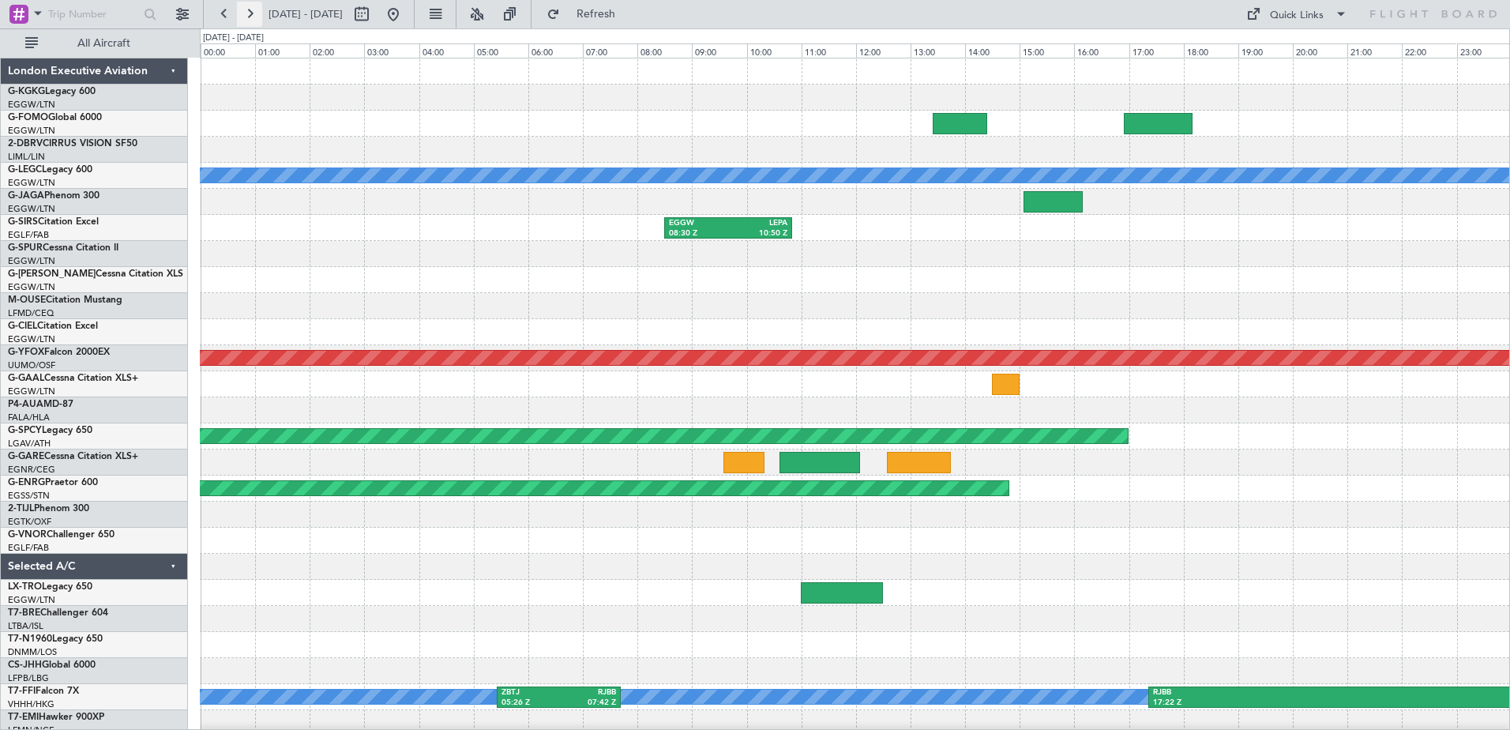
click at [247, 13] on button at bounding box center [249, 14] width 25 height 25
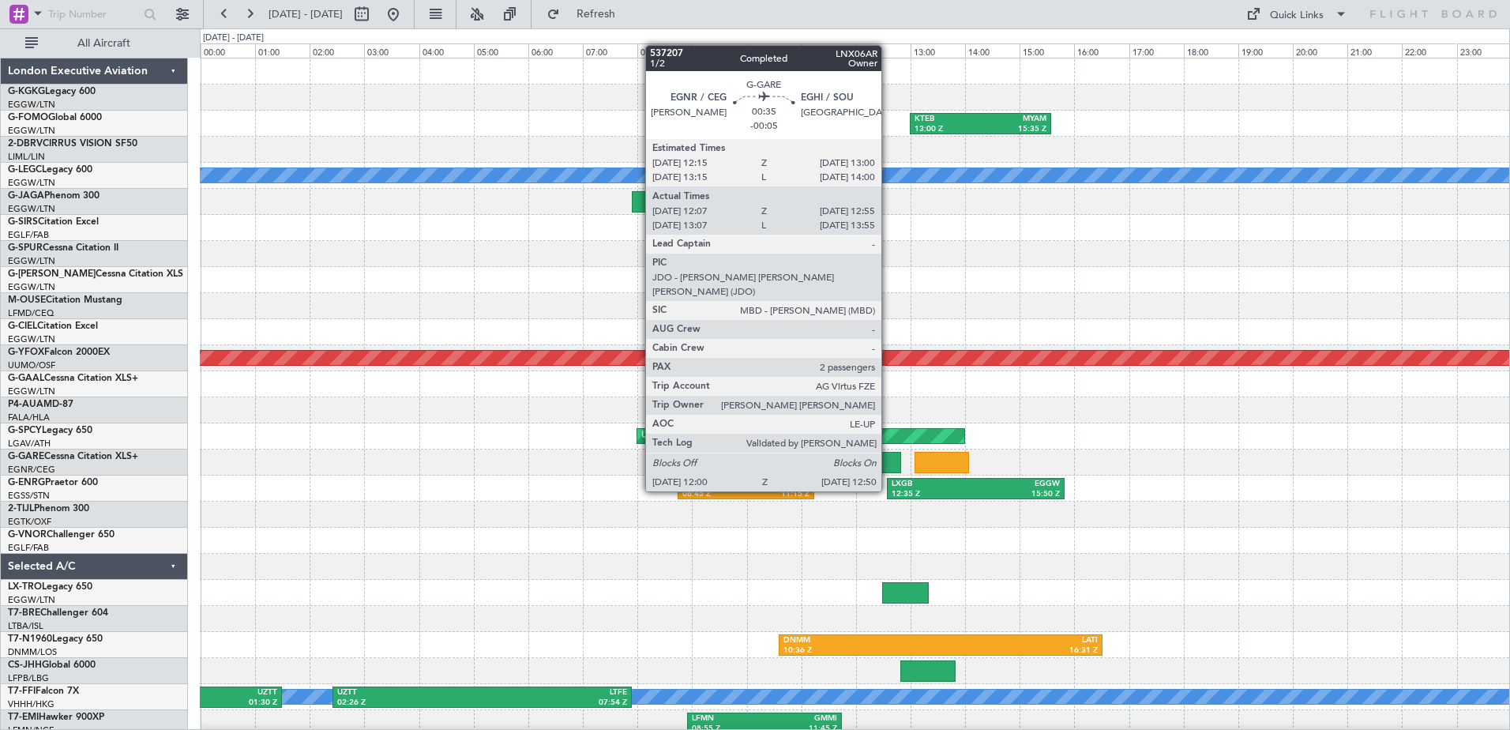
click at [889, 461] on div at bounding box center [878, 462] width 46 height 21
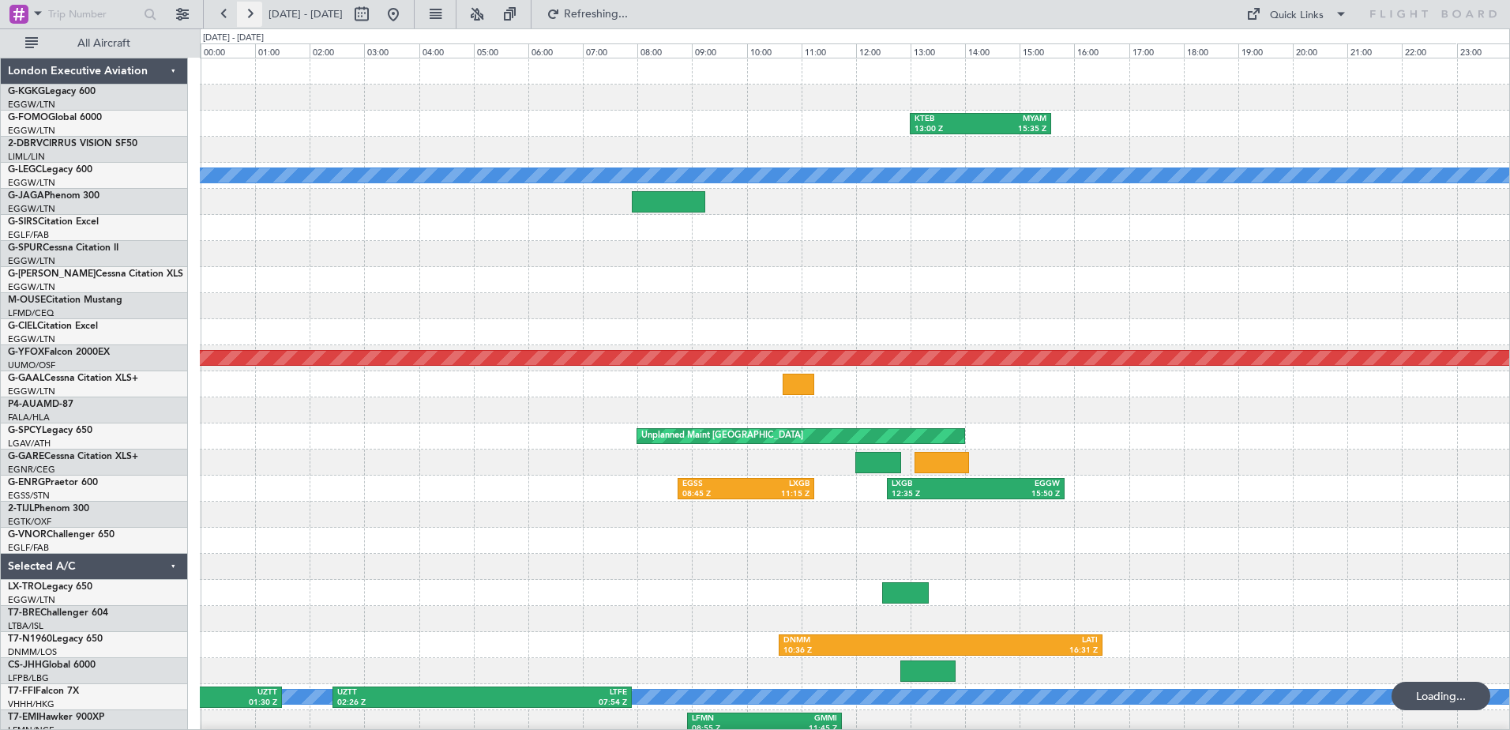
click at [250, 19] on button at bounding box center [249, 14] width 25 height 25
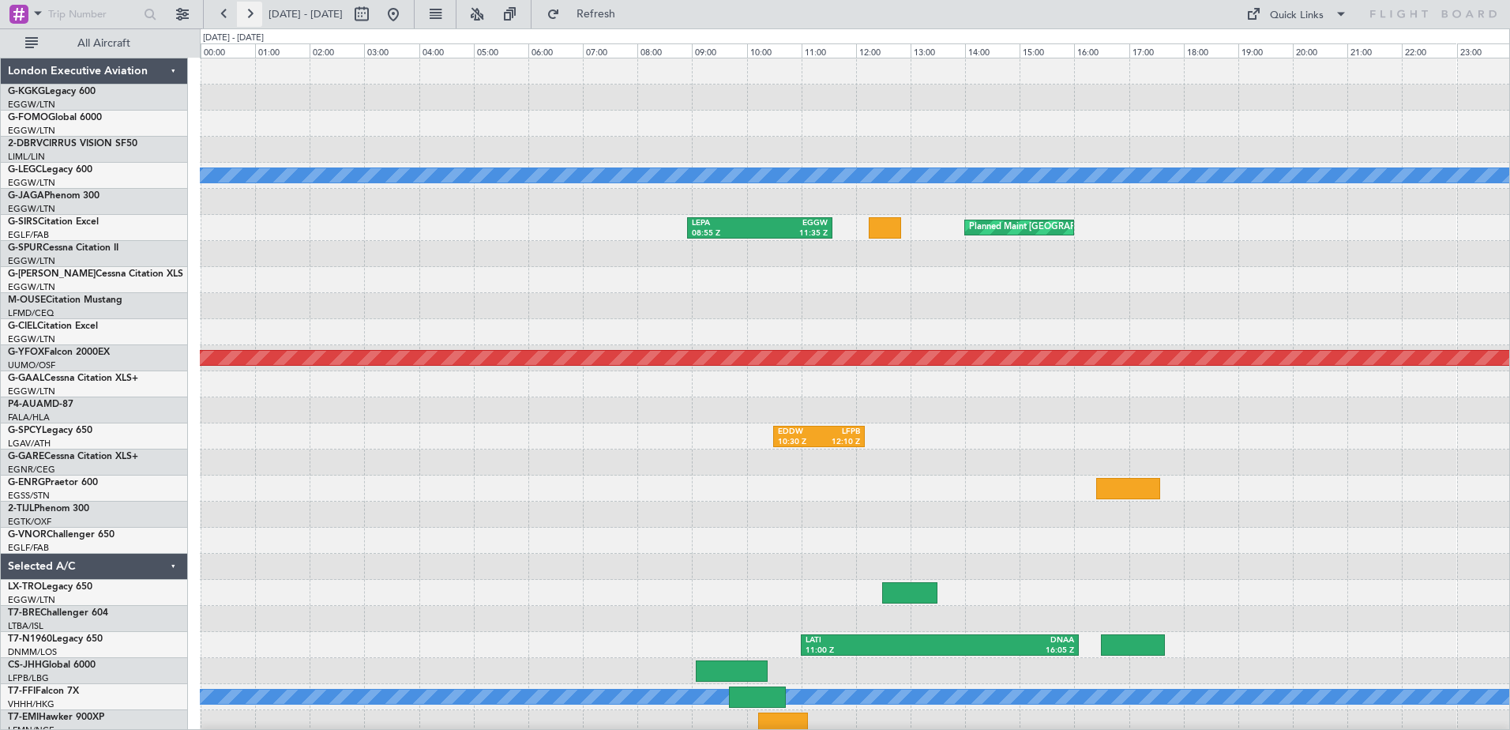
click at [250, 19] on button at bounding box center [249, 14] width 25 height 25
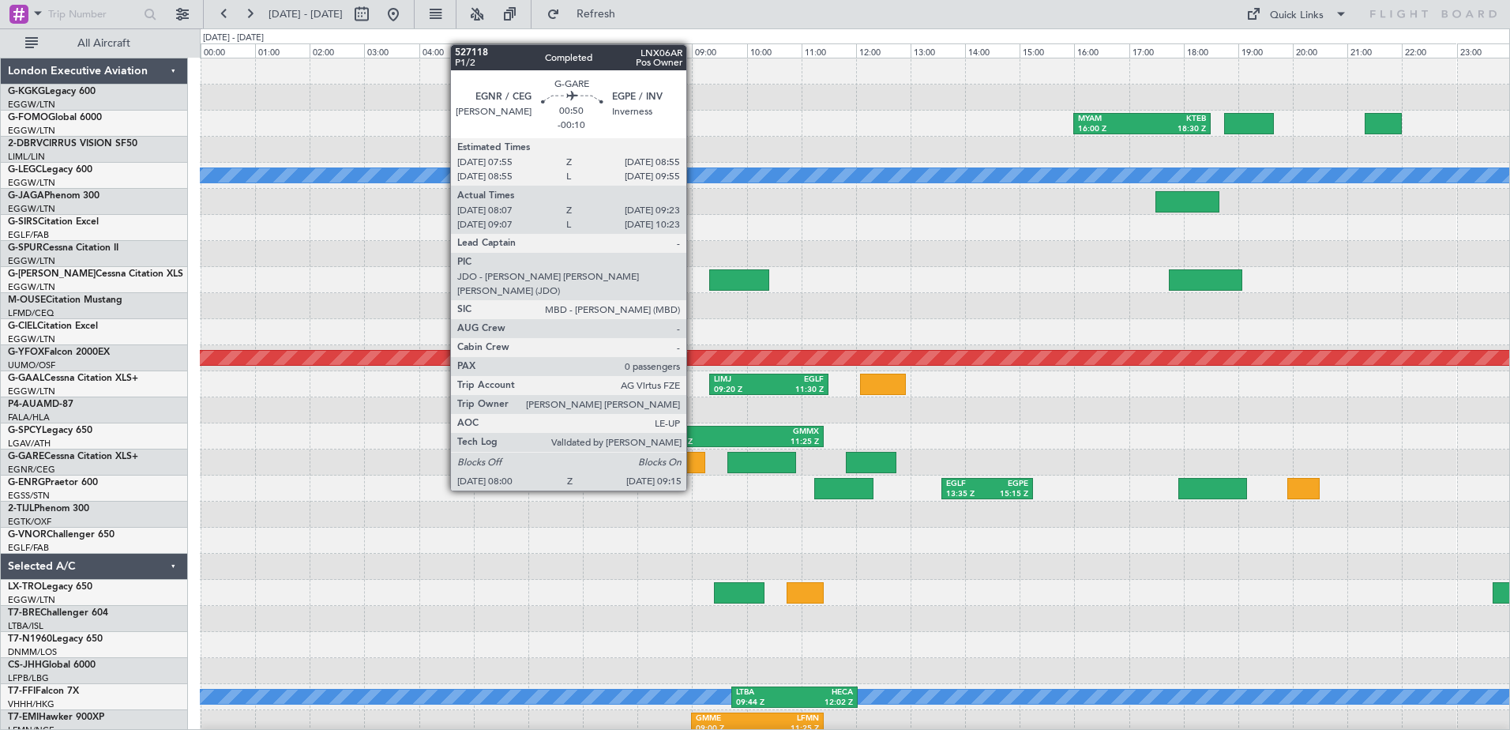
click at [693, 460] on div at bounding box center [671, 462] width 69 height 21
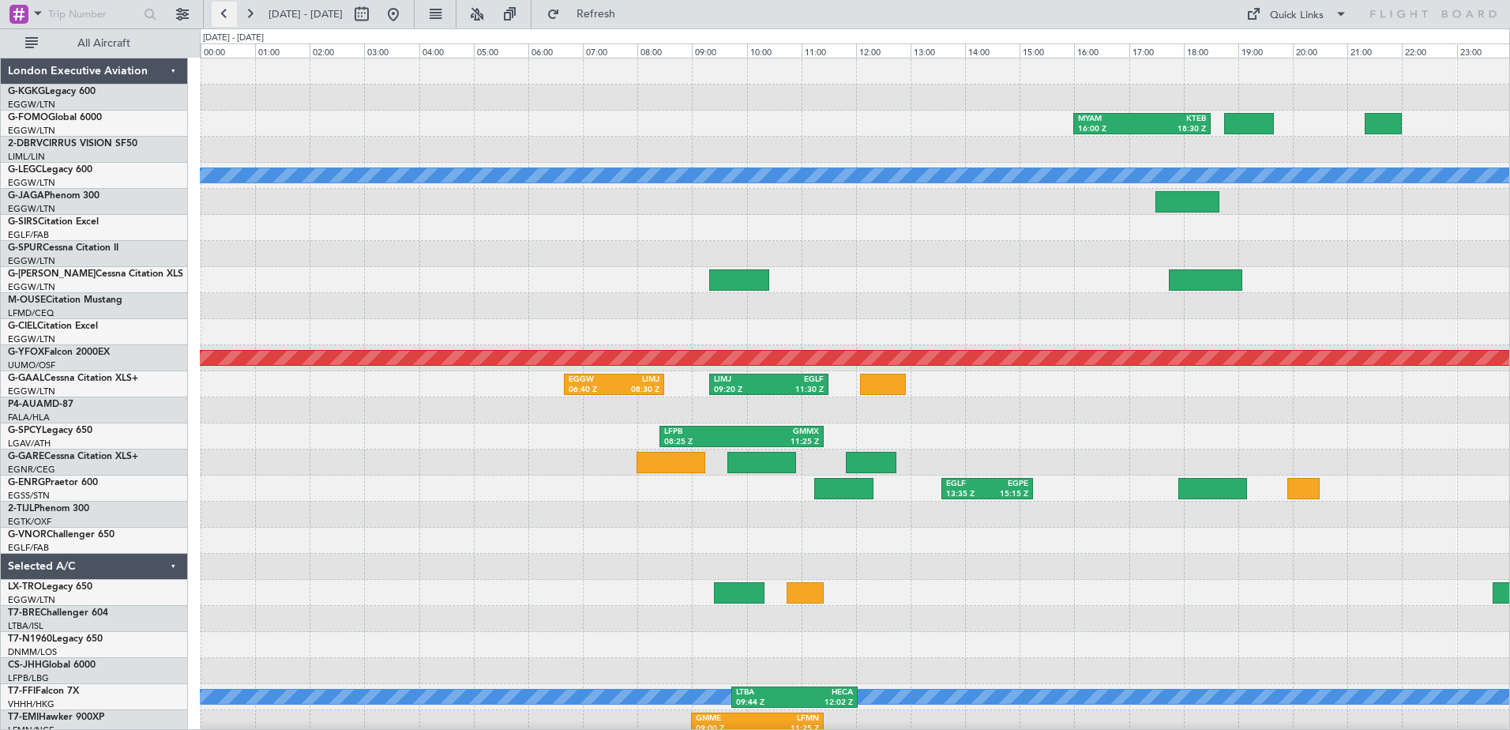
click at [220, 10] on button at bounding box center [224, 14] width 25 height 25
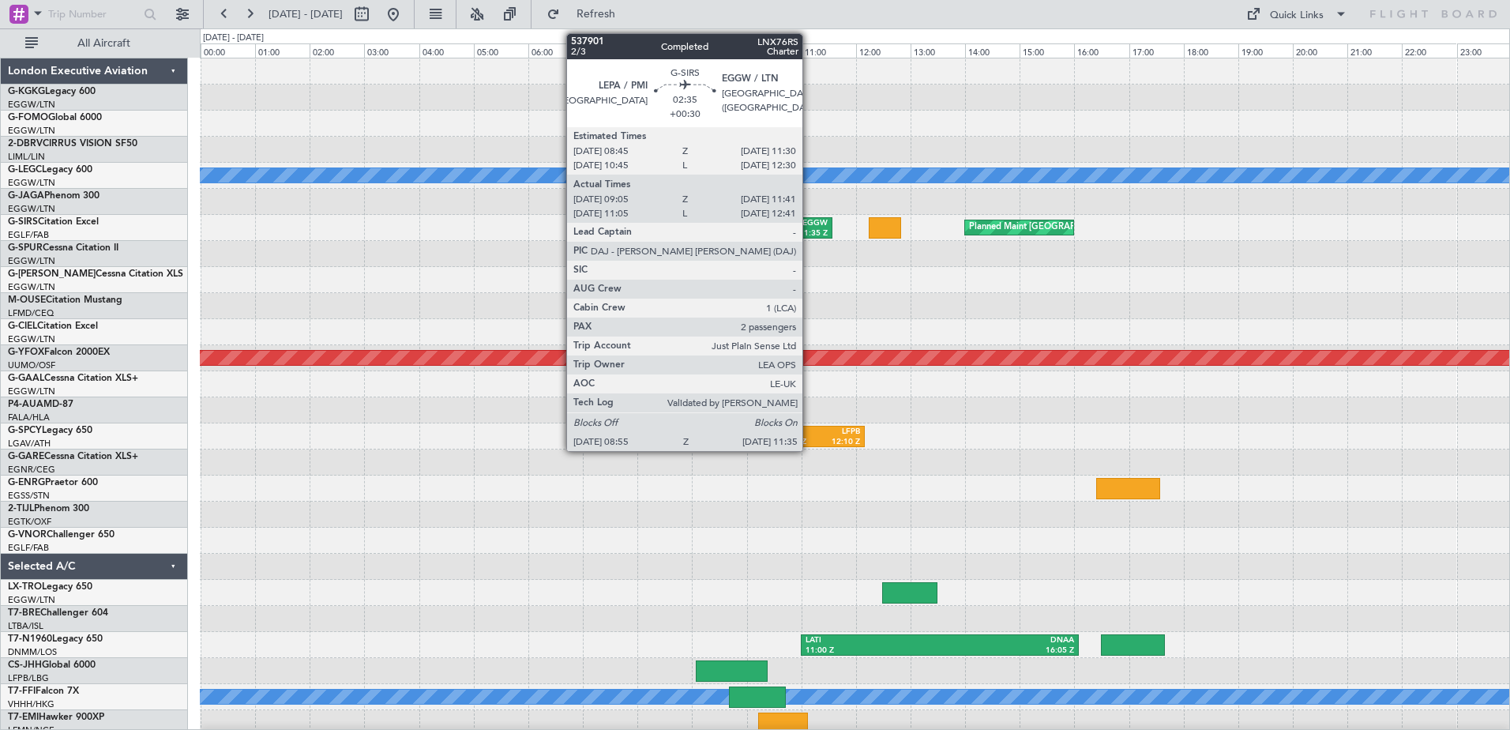
click at [810, 227] on div "EGGW" at bounding box center [794, 223] width 68 height 11
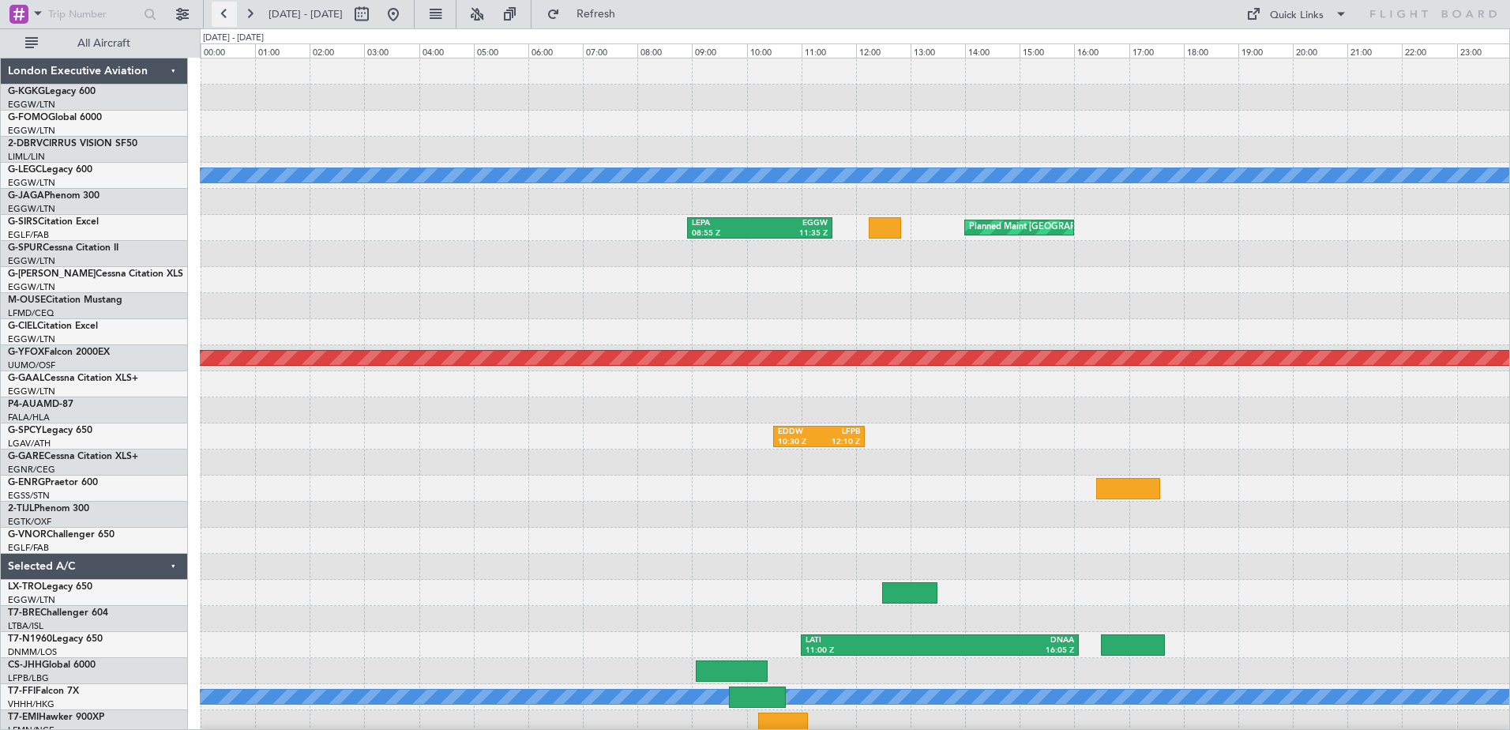
click at [224, 15] on button at bounding box center [224, 14] width 25 height 25
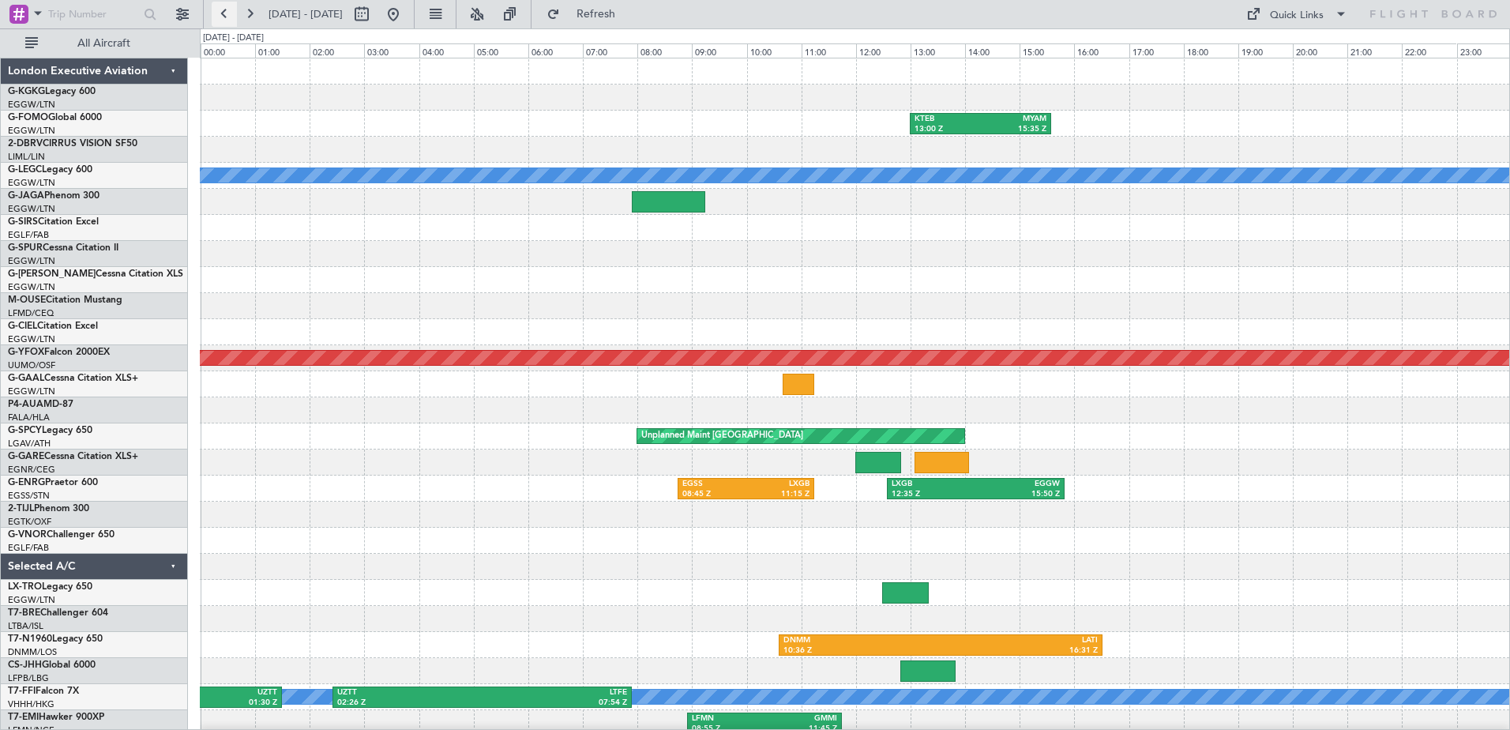
click at [224, 15] on button at bounding box center [224, 14] width 25 height 25
